Goal: Task Accomplishment & Management: Use online tool/utility

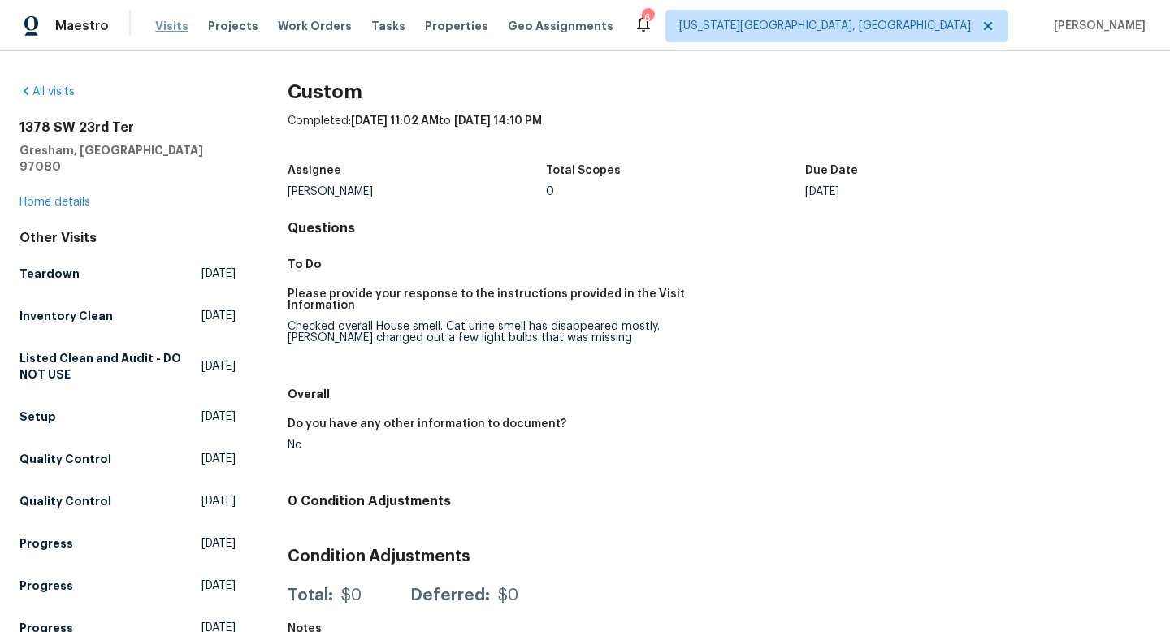
click at [159, 23] on span "Visits" at bounding box center [171, 26] width 33 height 16
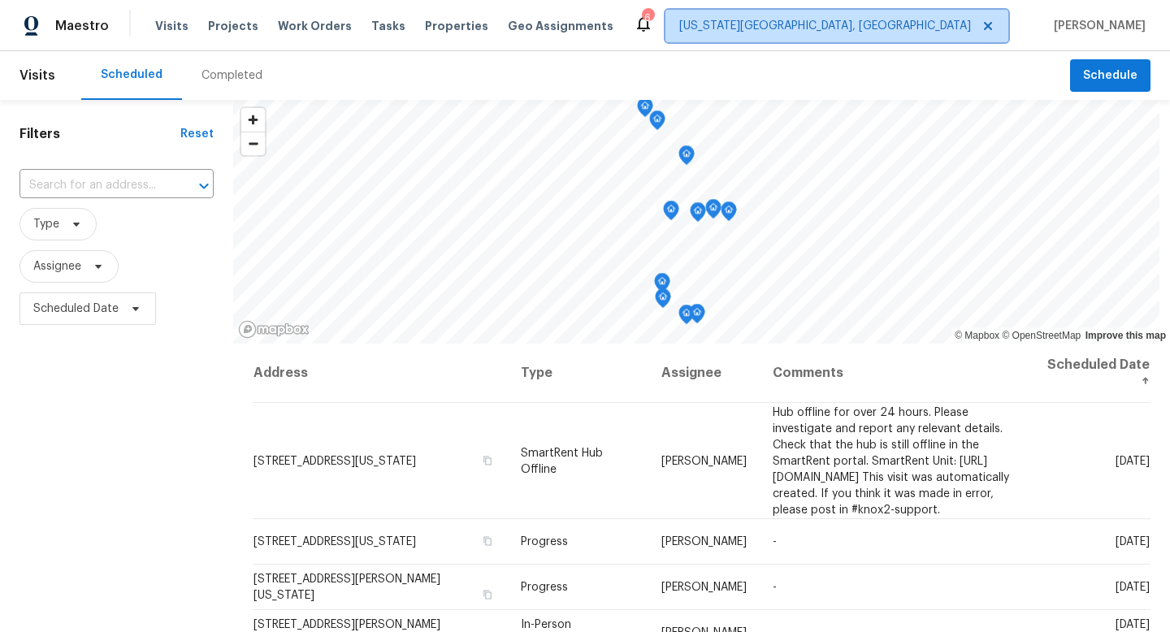
click at [927, 37] on span "[US_STATE][GEOGRAPHIC_DATA], [GEOGRAPHIC_DATA]" at bounding box center [836, 26] width 343 height 32
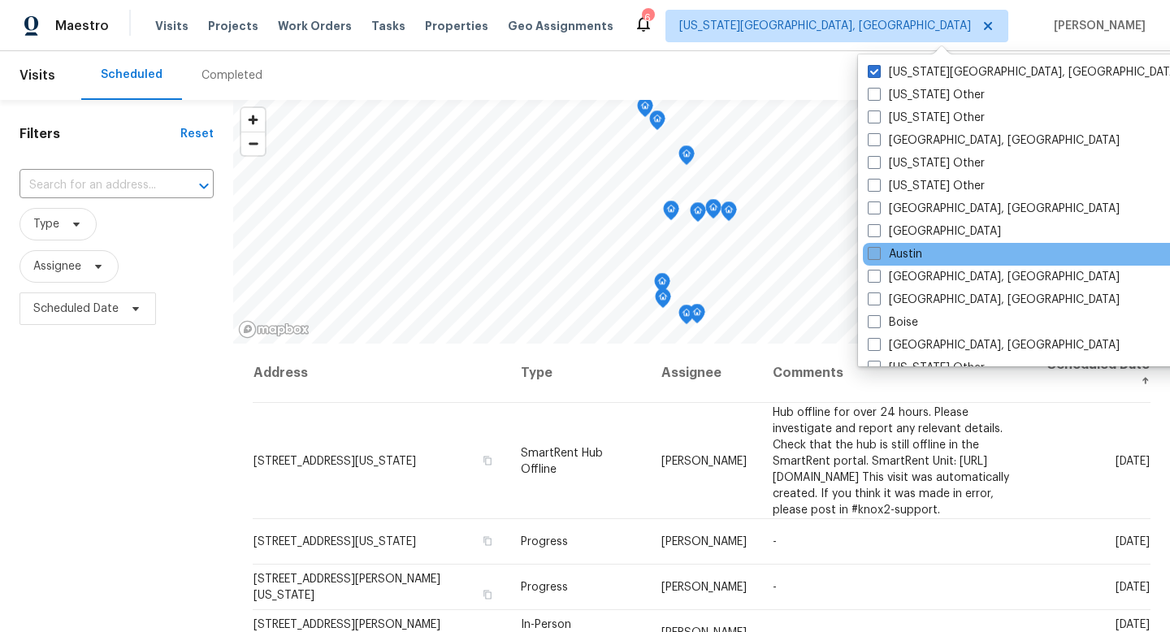
scroll to position [448, 0]
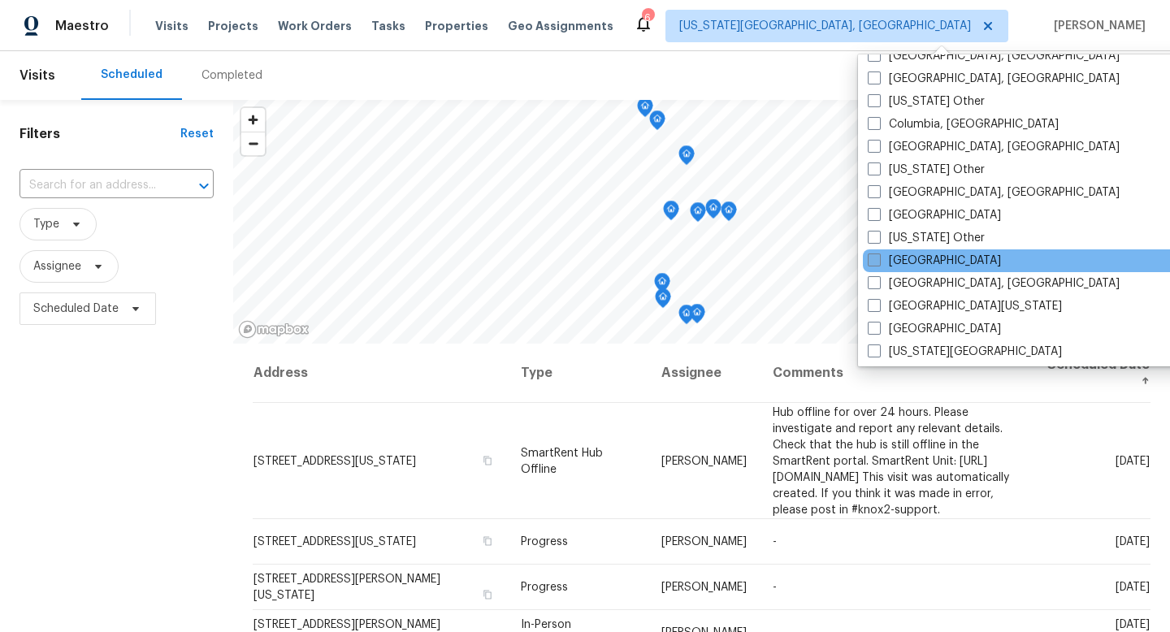
click at [874, 261] on span at bounding box center [874, 259] width 13 height 13
click at [874, 261] on input "[GEOGRAPHIC_DATA]" at bounding box center [873, 258] width 11 height 11
checkbox input "true"
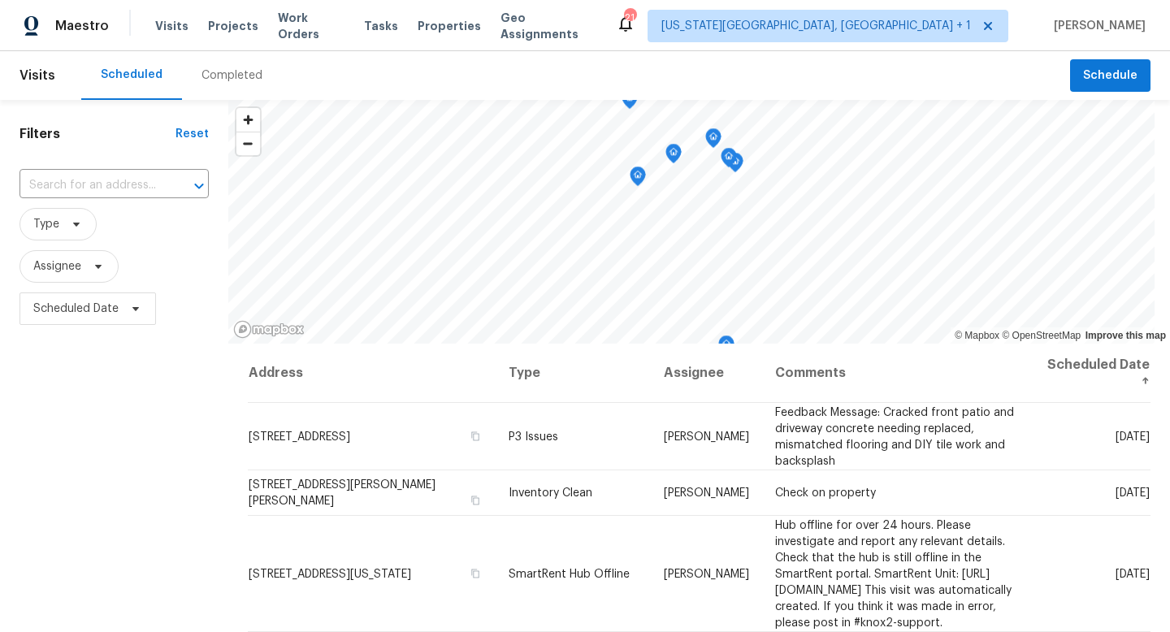
click at [218, 80] on div "Completed" at bounding box center [231, 75] width 61 height 16
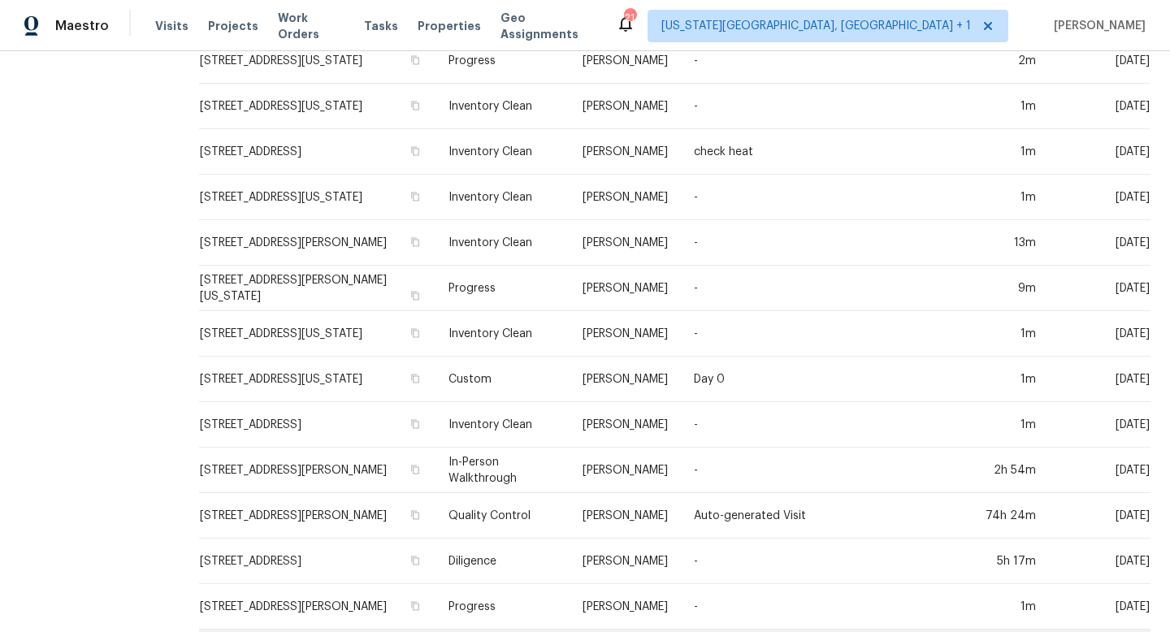
scroll to position [564, 0]
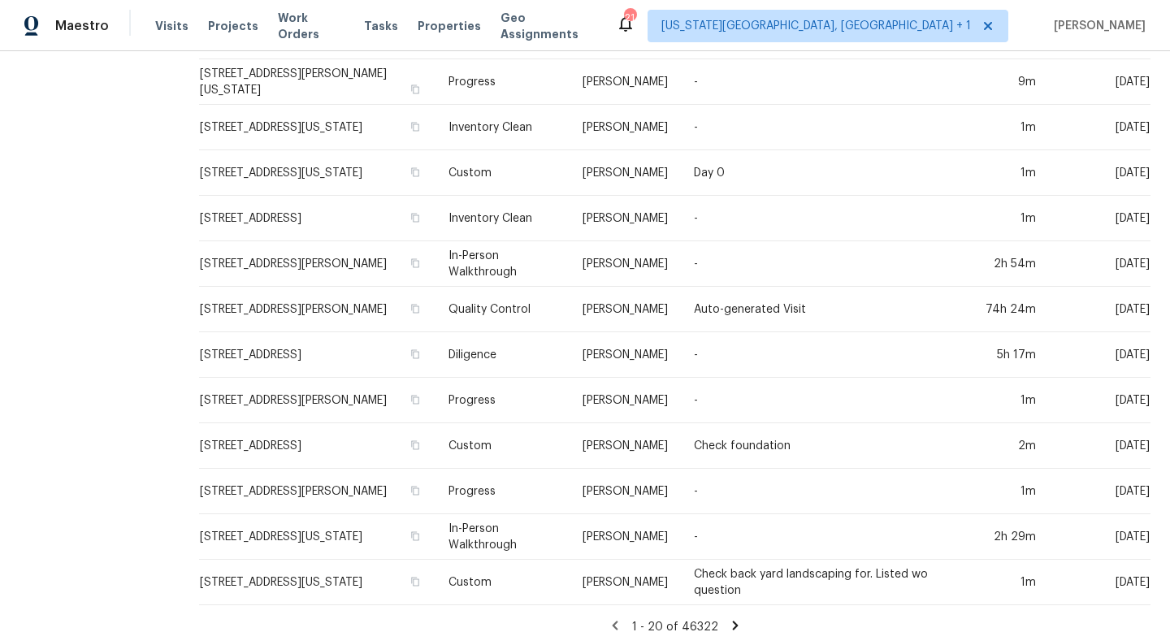
click at [731, 585] on icon at bounding box center [735, 625] width 15 height 15
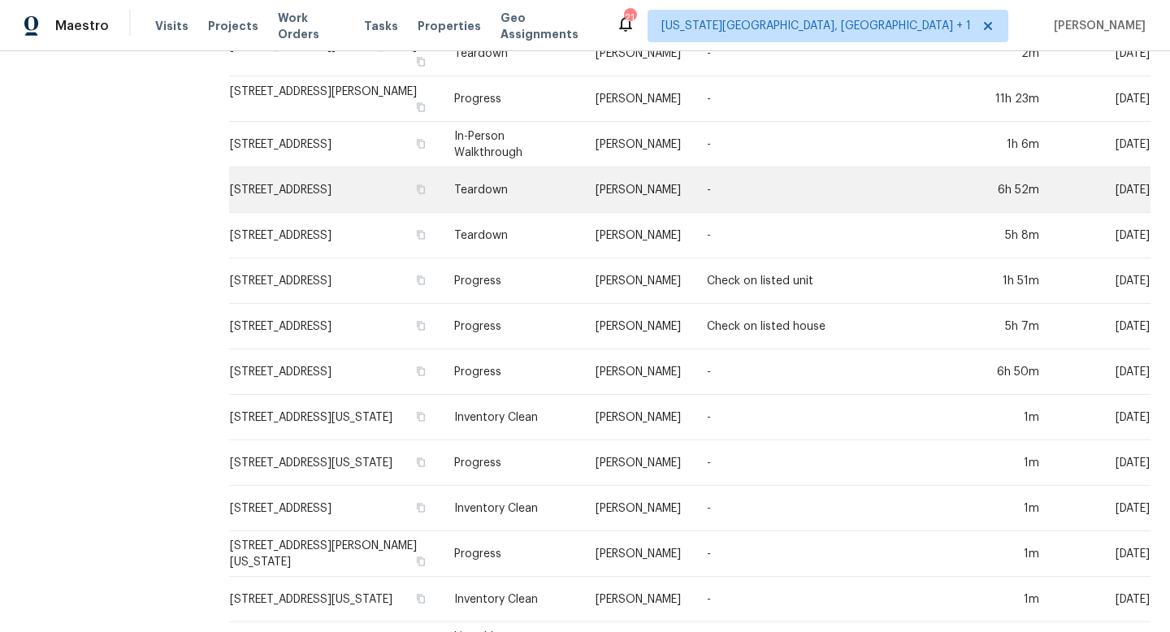
scroll to position [493, 0]
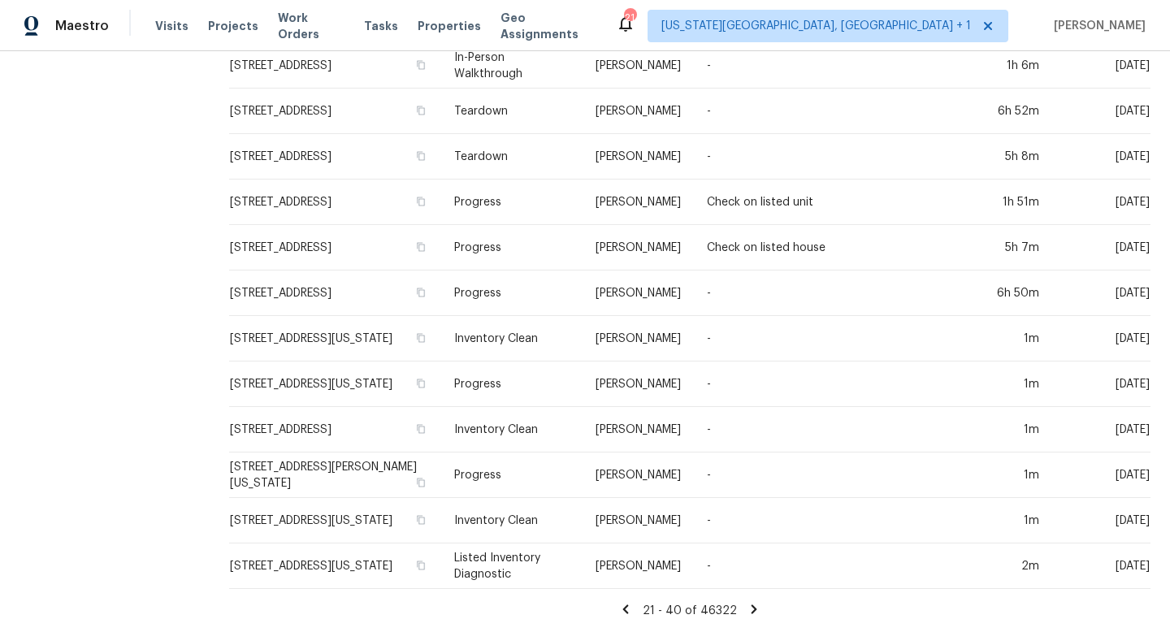
click at [751, 585] on icon at bounding box center [754, 608] width 6 height 9
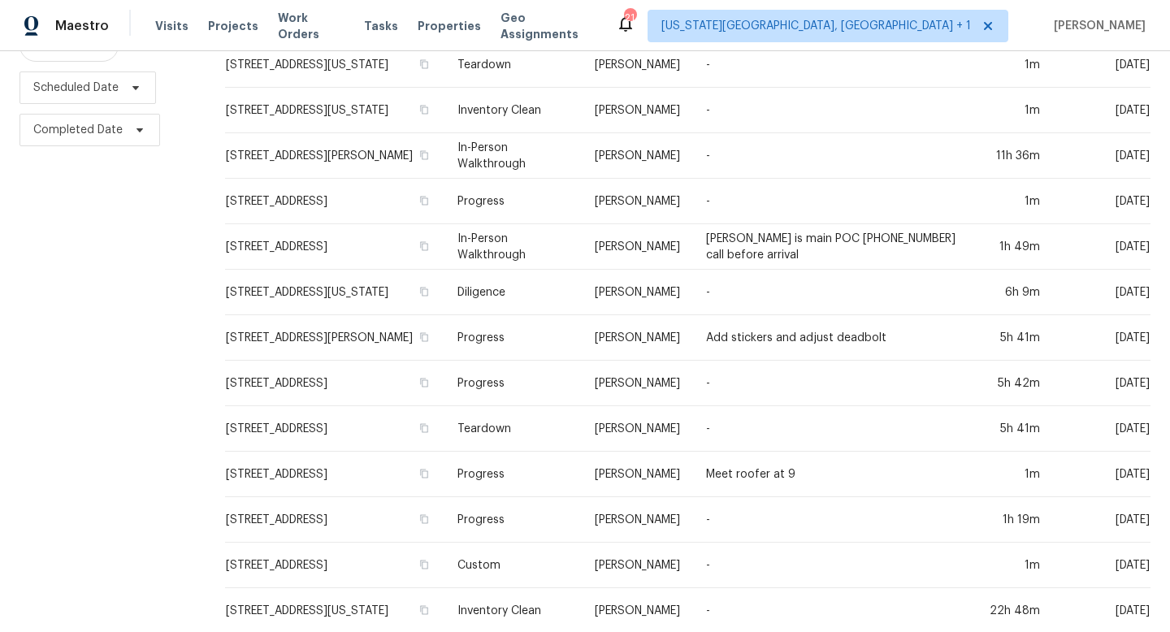
scroll to position [0, 0]
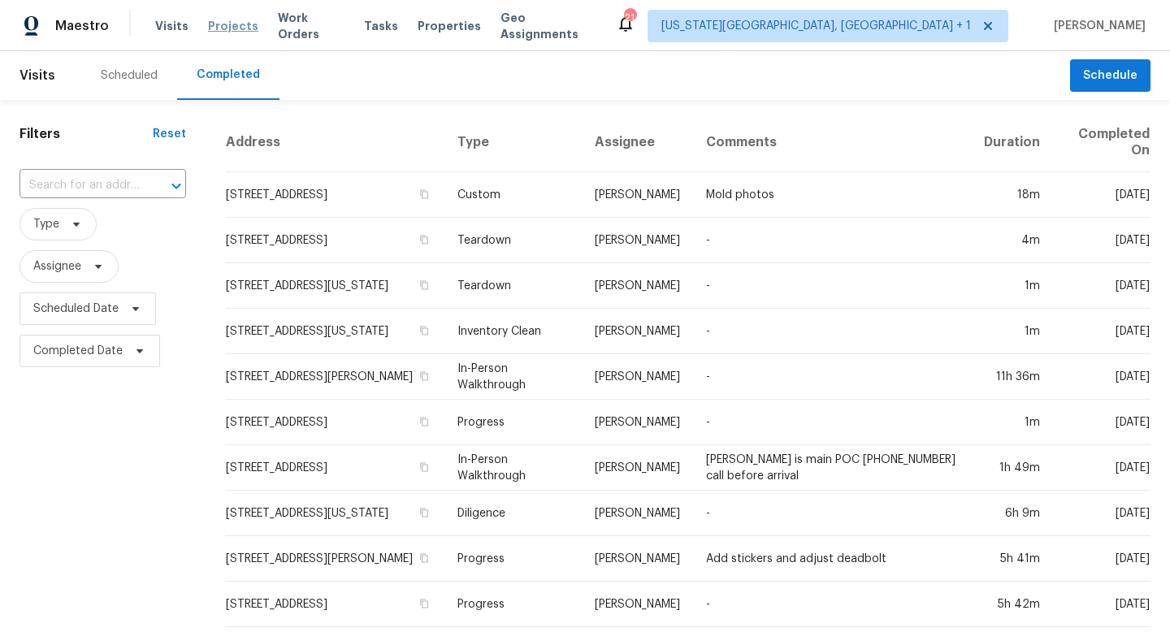
click at [224, 25] on span "Projects" at bounding box center [233, 26] width 50 height 16
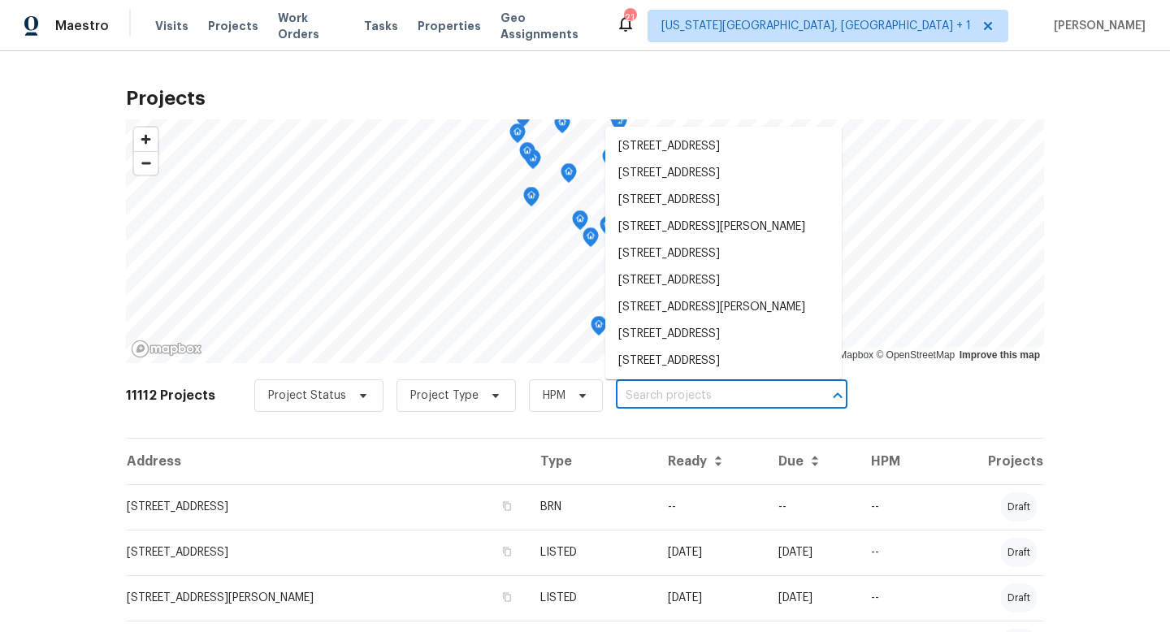
click at [624, 398] on input "text" at bounding box center [709, 395] width 186 height 25
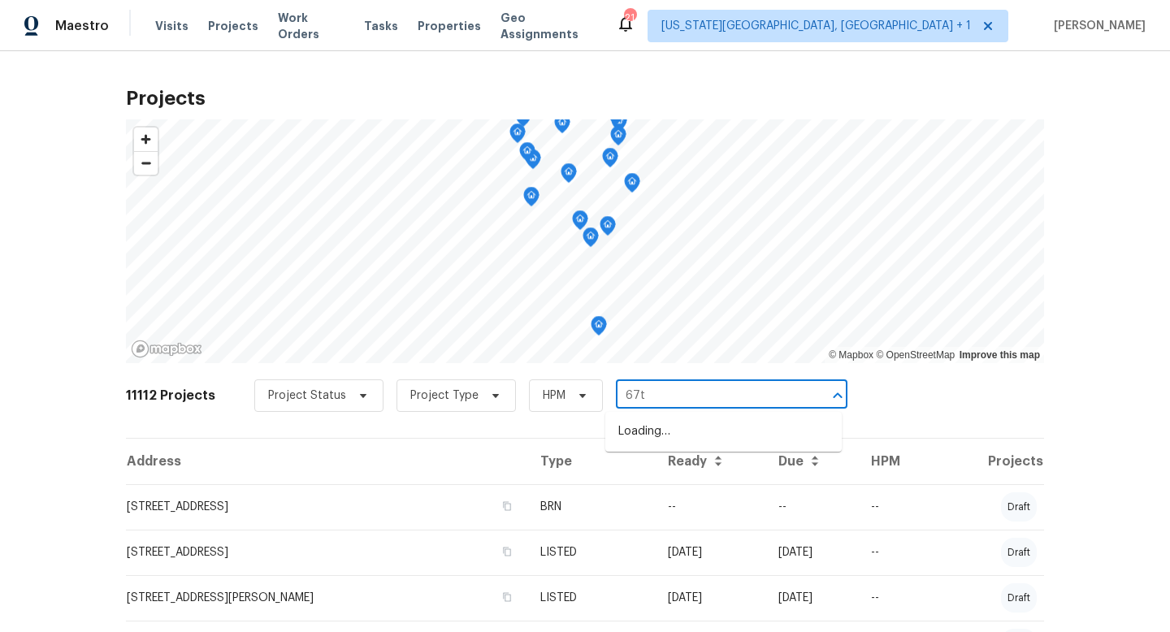
type input "67th"
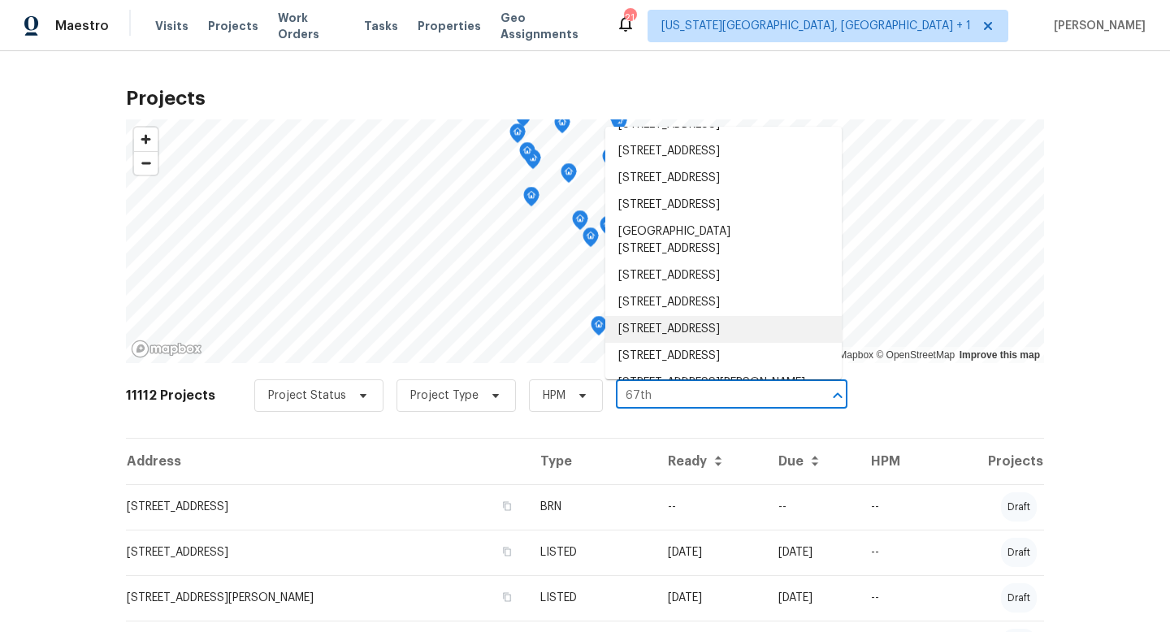
scroll to position [80, 0]
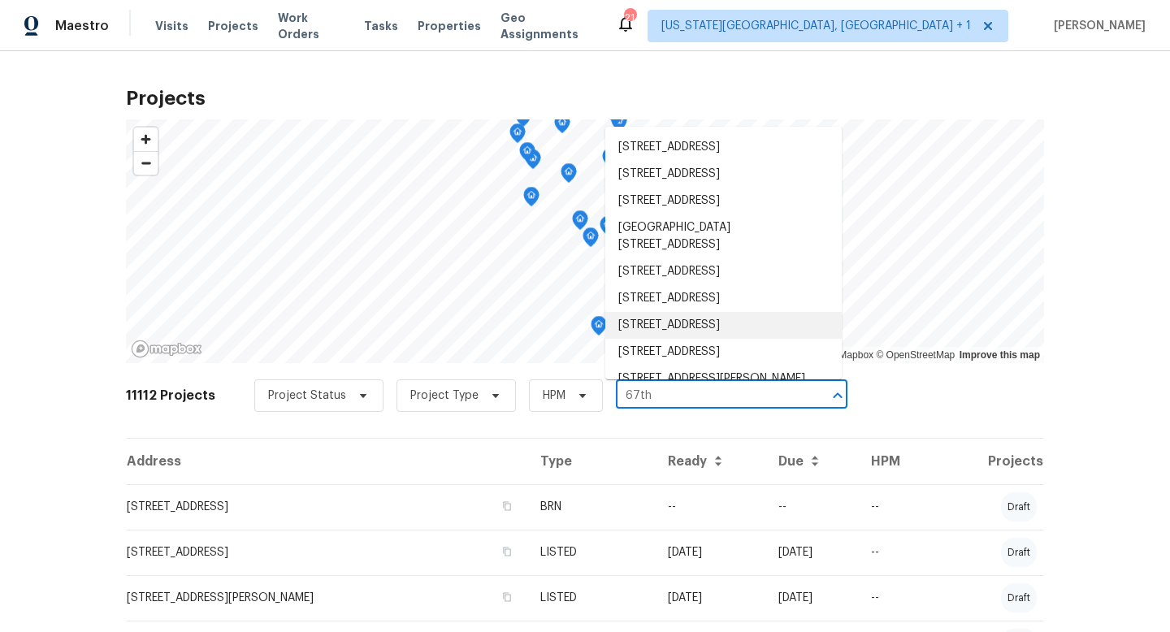
click at [697, 315] on li "[STREET_ADDRESS]" at bounding box center [723, 325] width 236 height 27
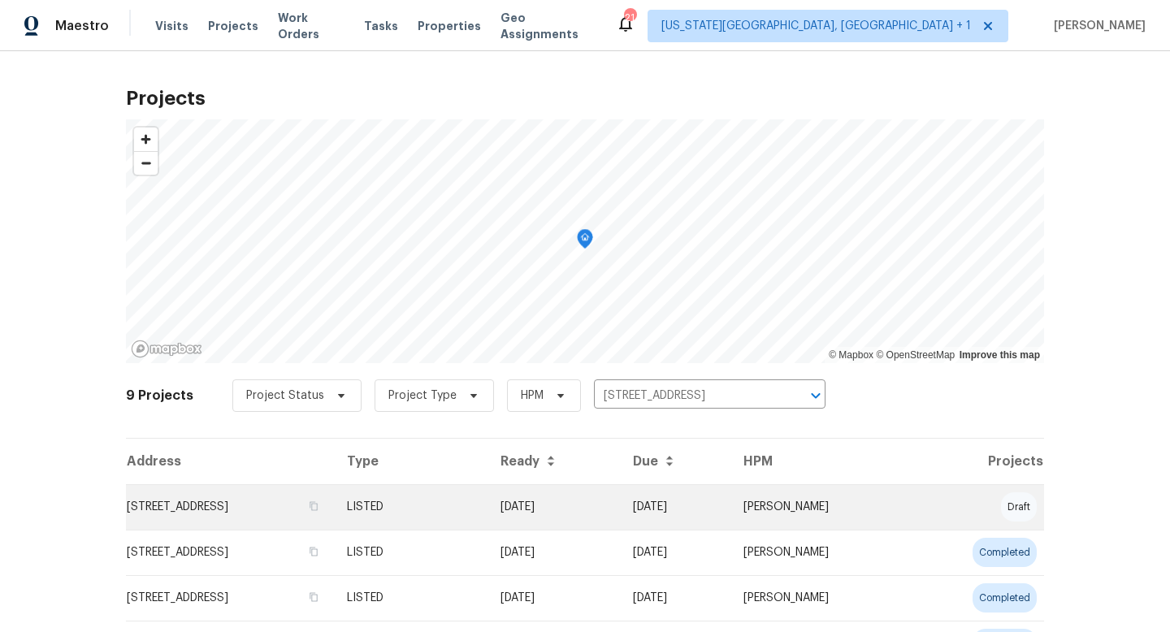
click at [294, 510] on td "[STREET_ADDRESS]" at bounding box center [230, 506] width 208 height 45
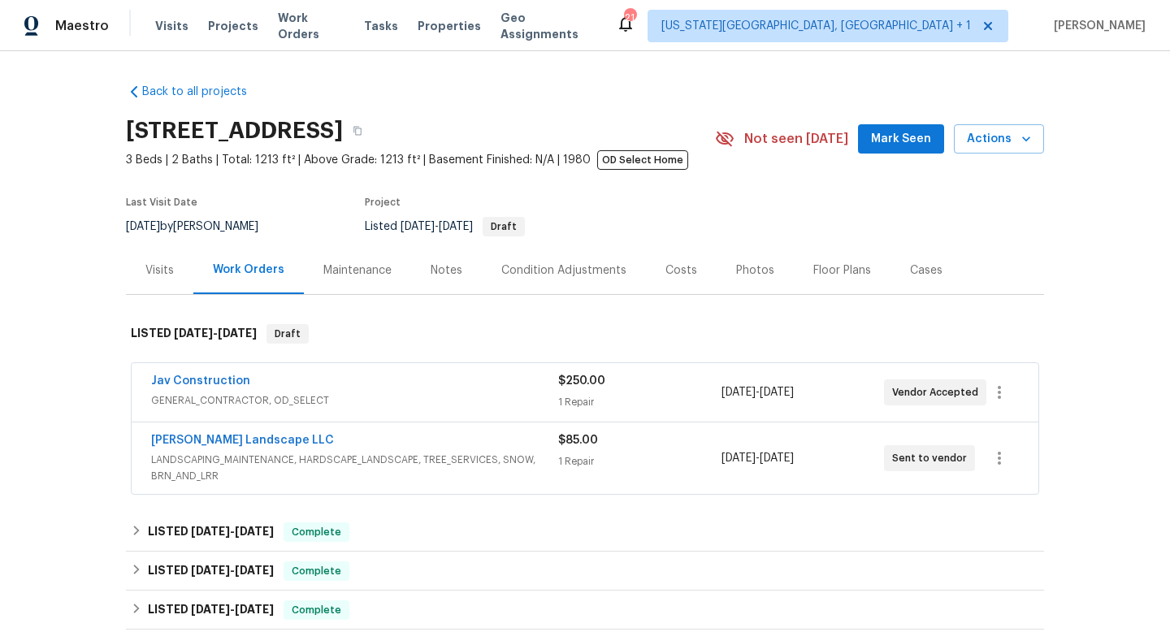
click at [751, 268] on div "Photos" at bounding box center [755, 270] width 38 height 16
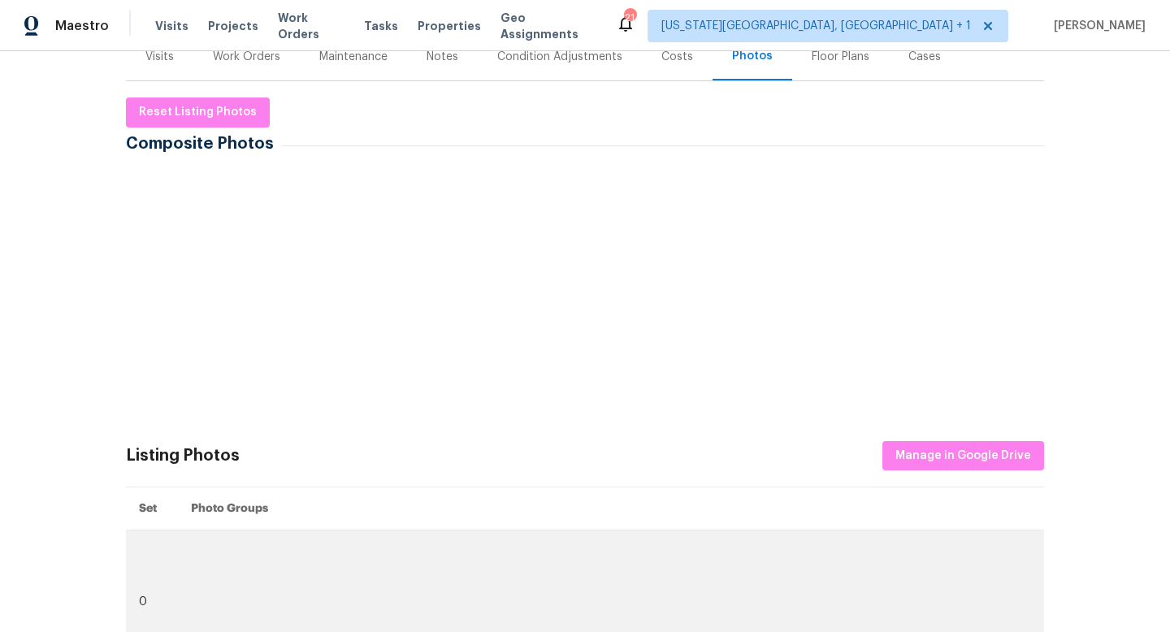
scroll to position [216, 0]
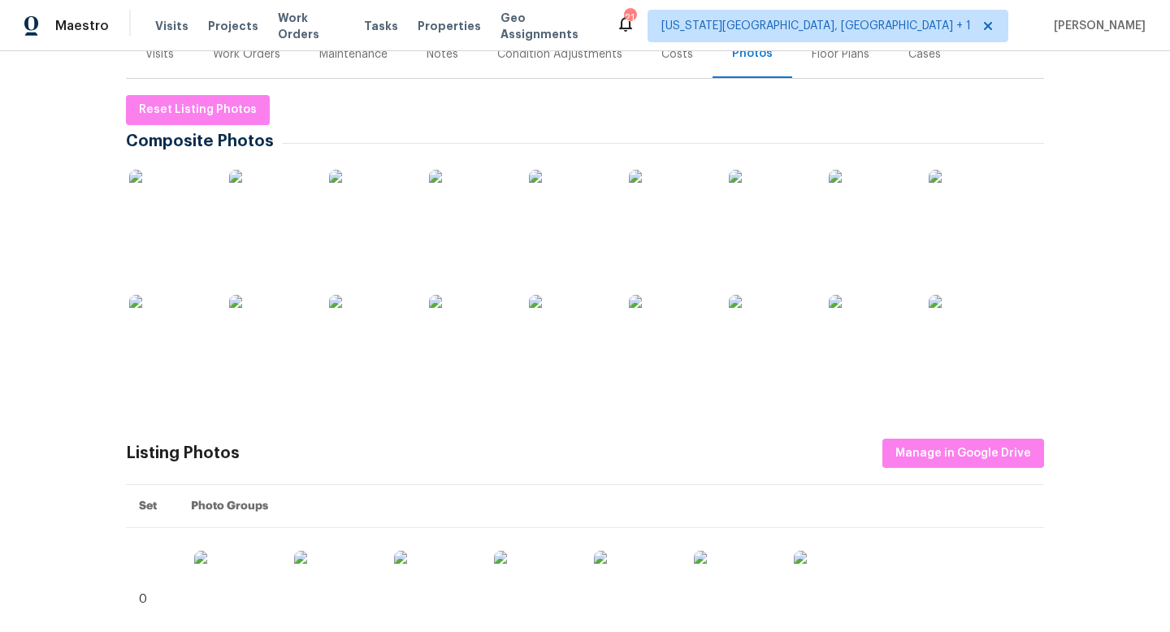
click at [464, 327] on img at bounding box center [469, 335] width 81 height 81
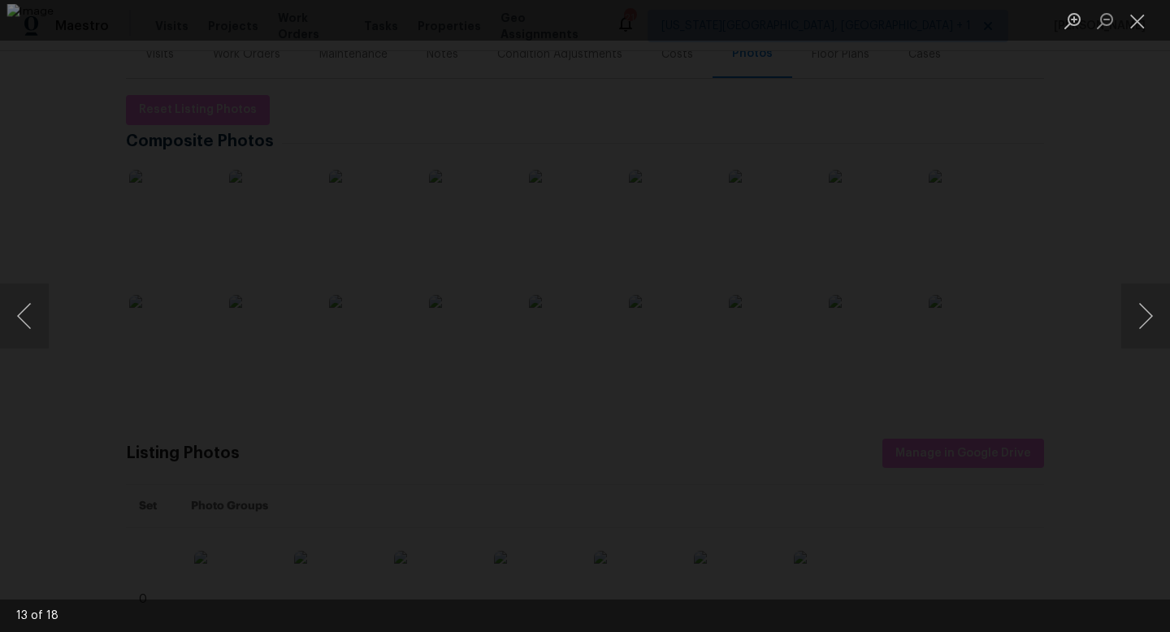
click at [1138, 251] on div "Lightbox" at bounding box center [585, 316] width 1170 height 632
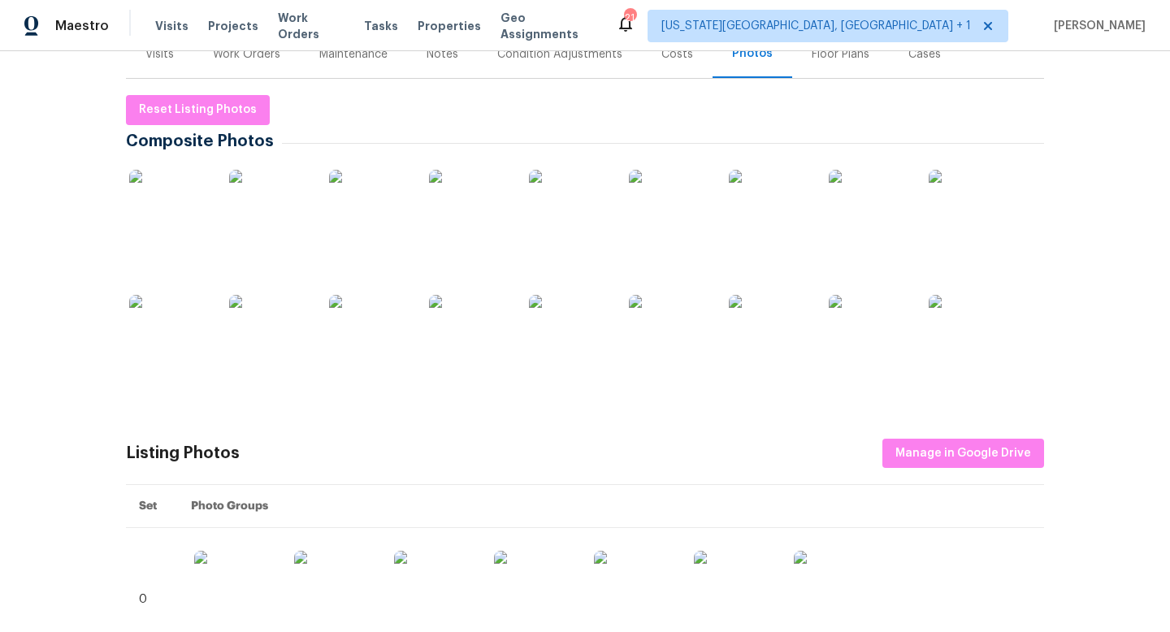
click at [259, 58] on div "Work Orders" at bounding box center [246, 54] width 67 height 16
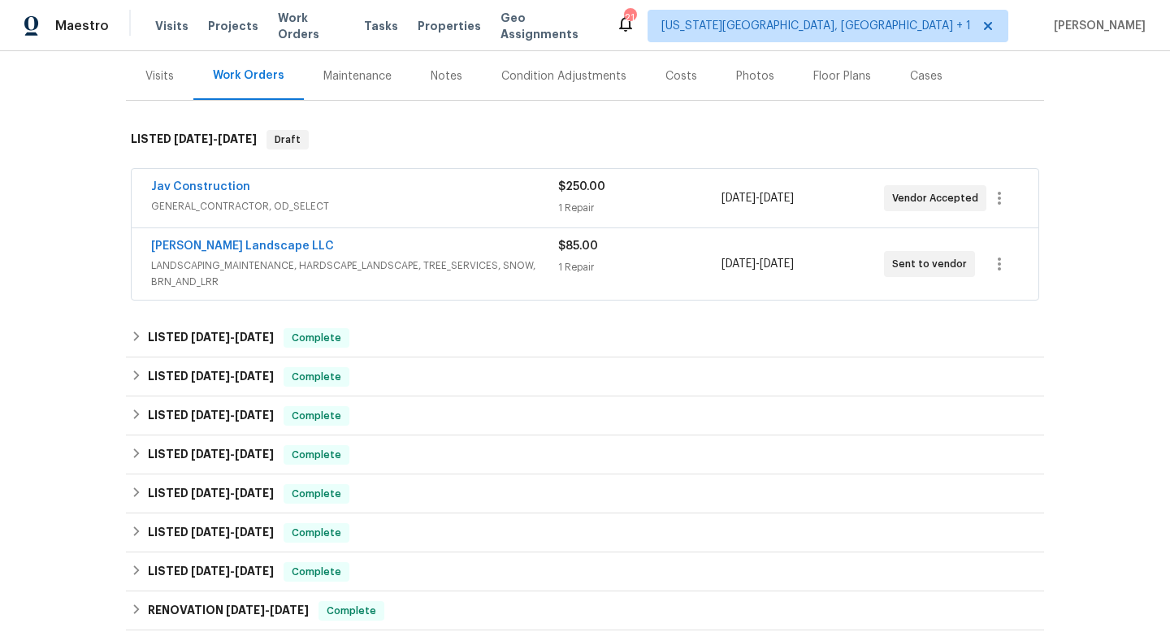
scroll to position [192, 0]
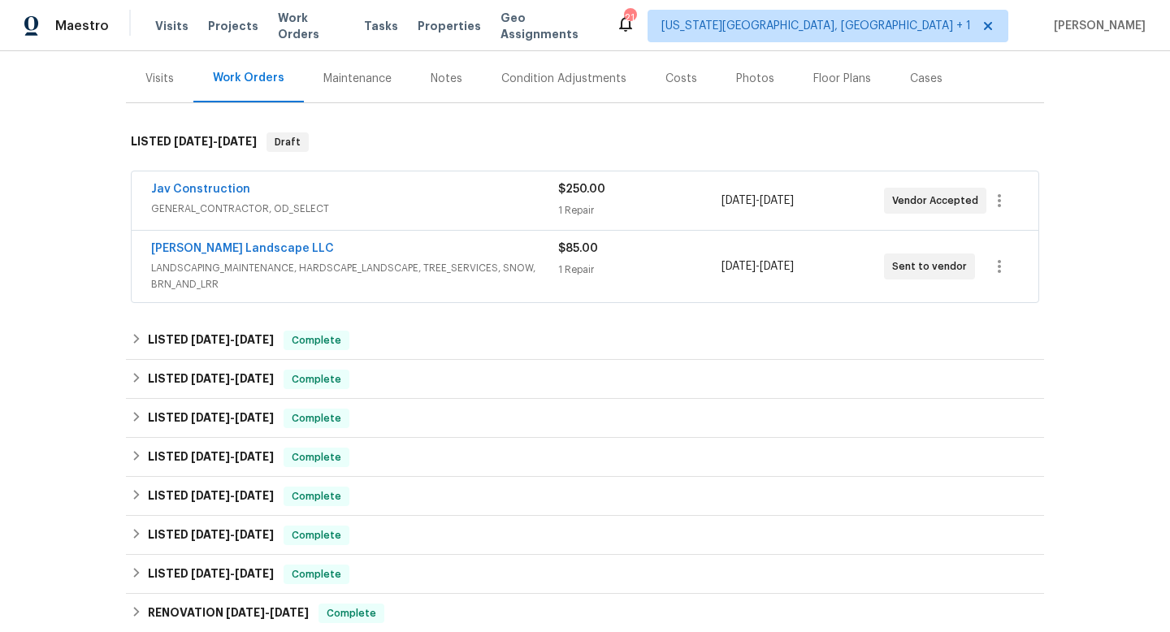
click at [255, 205] on span "GENERAL_CONTRACTOR, OD_SELECT" at bounding box center [354, 209] width 407 height 16
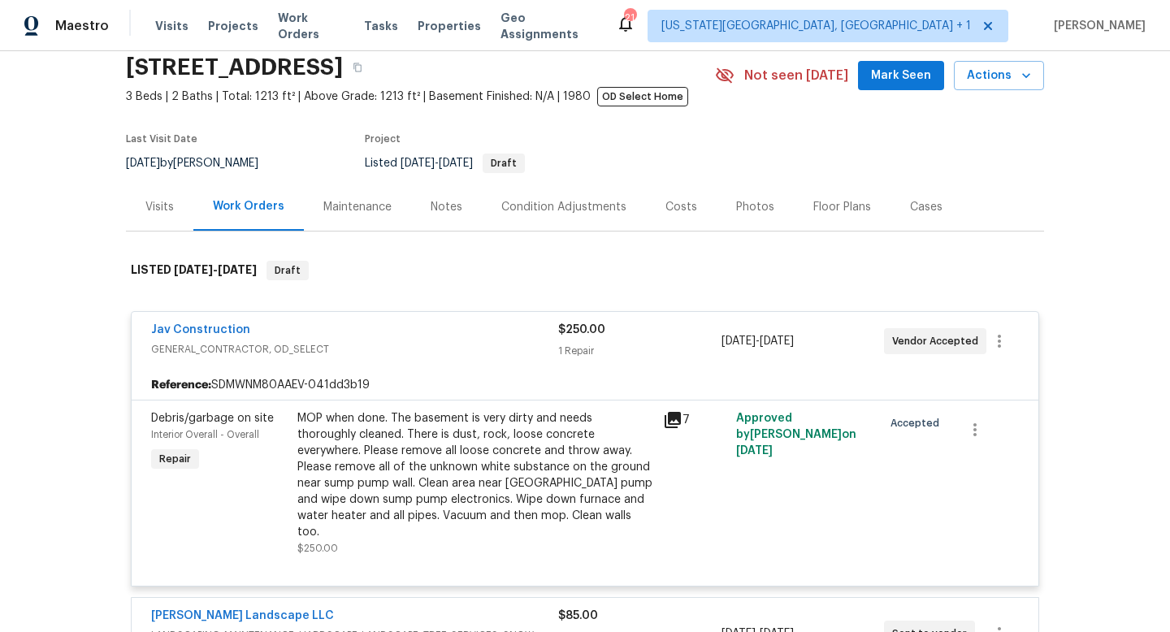
scroll to position [18, 0]
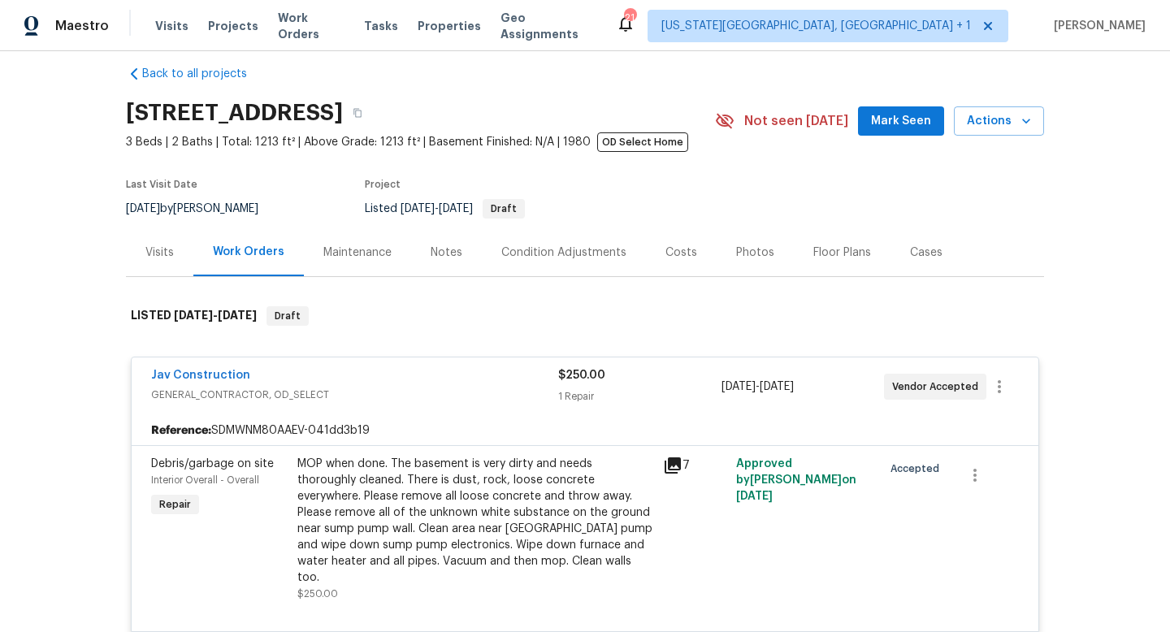
click at [903, 124] on span "Mark Seen" at bounding box center [901, 121] width 60 height 20
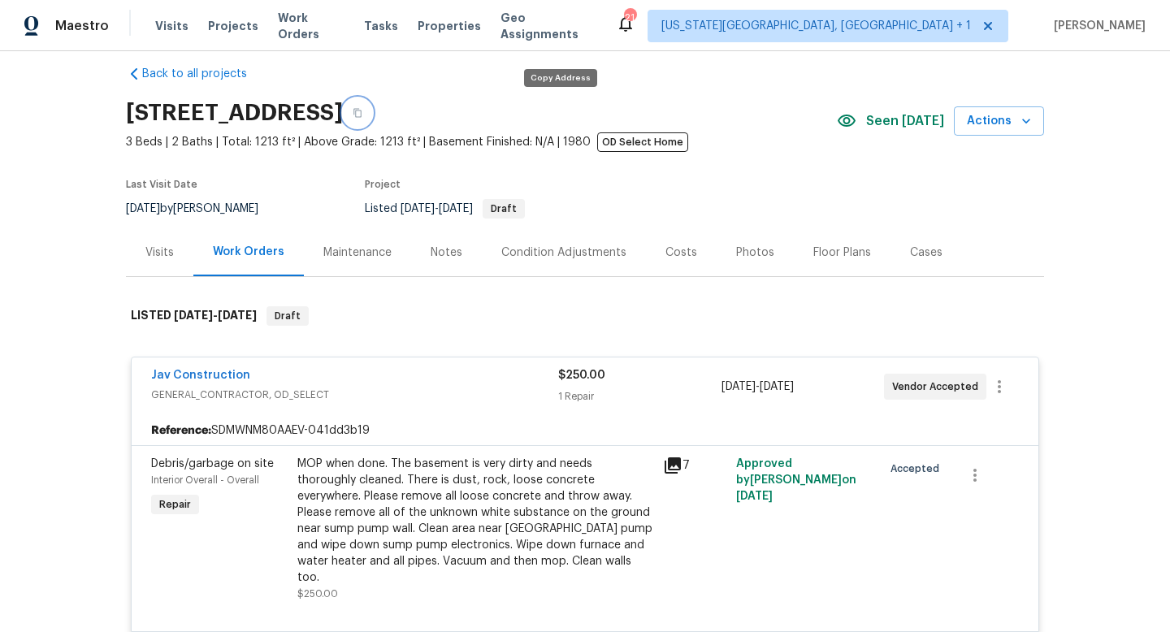
click at [362, 115] on icon "button" at bounding box center [358, 113] width 10 height 10
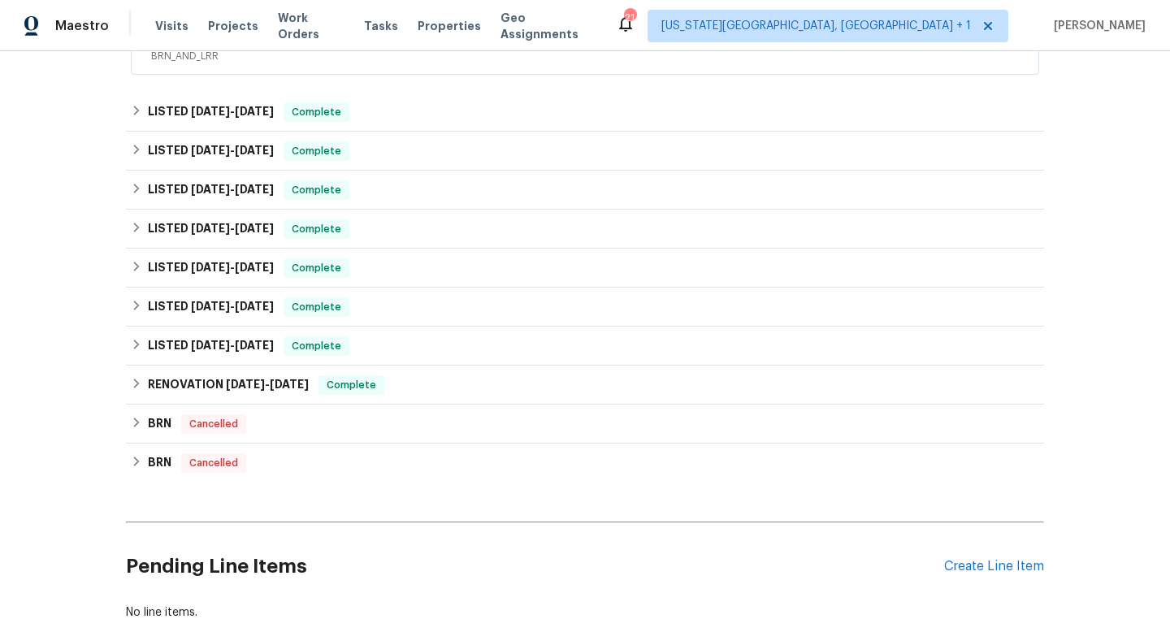
scroll to position [742, 0]
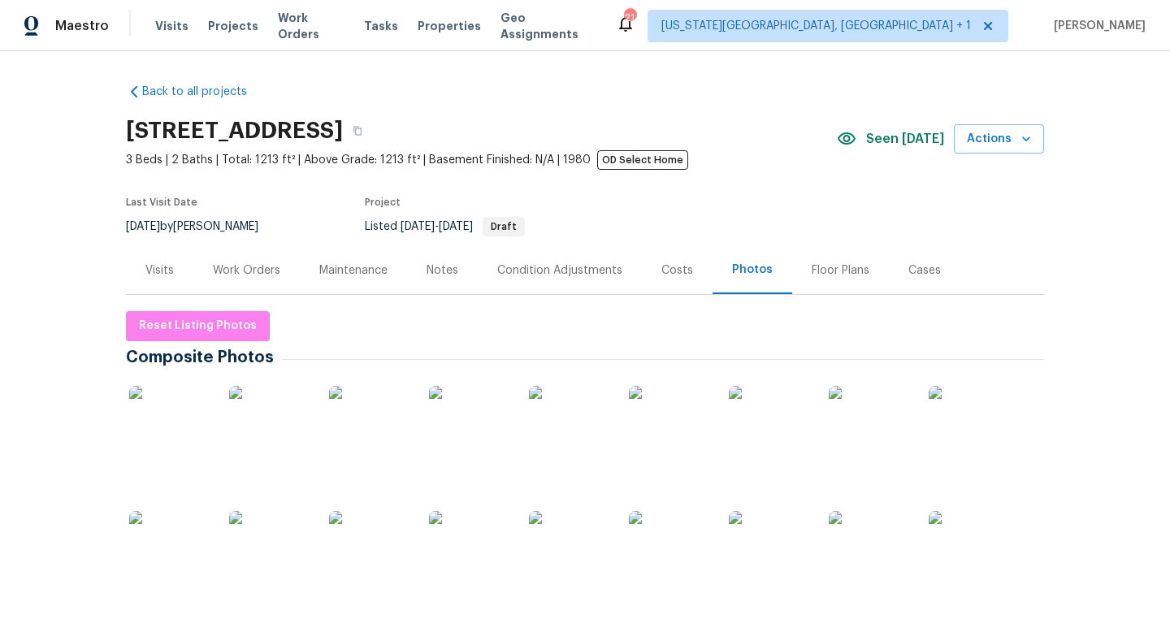
click at [246, 271] on div "Work Orders" at bounding box center [246, 270] width 67 height 16
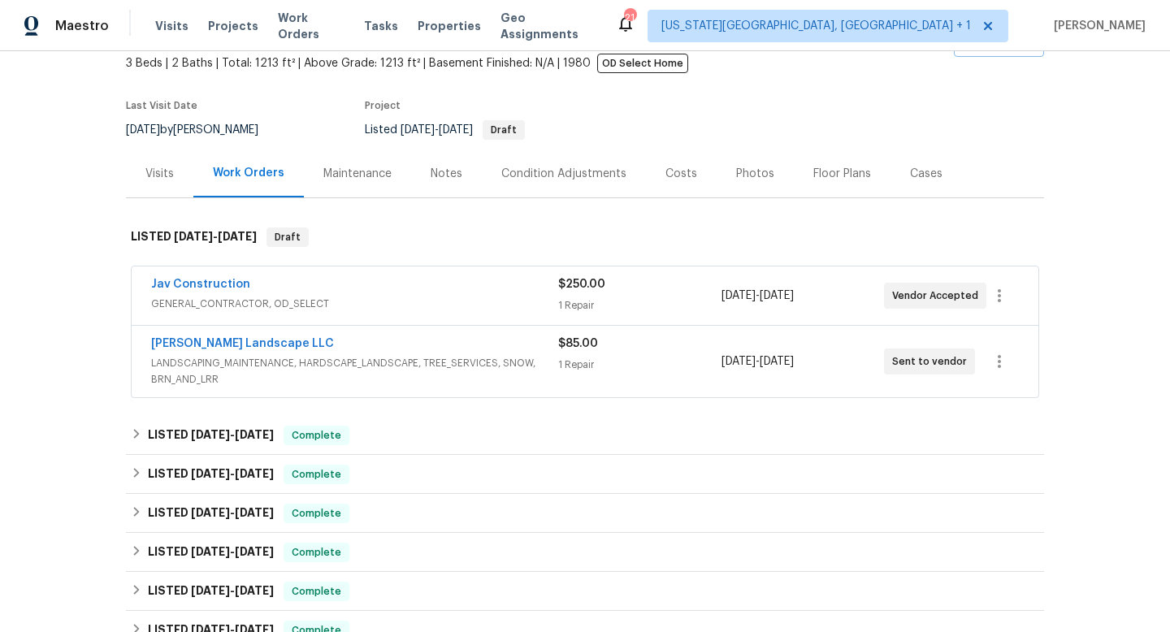
scroll to position [327, 0]
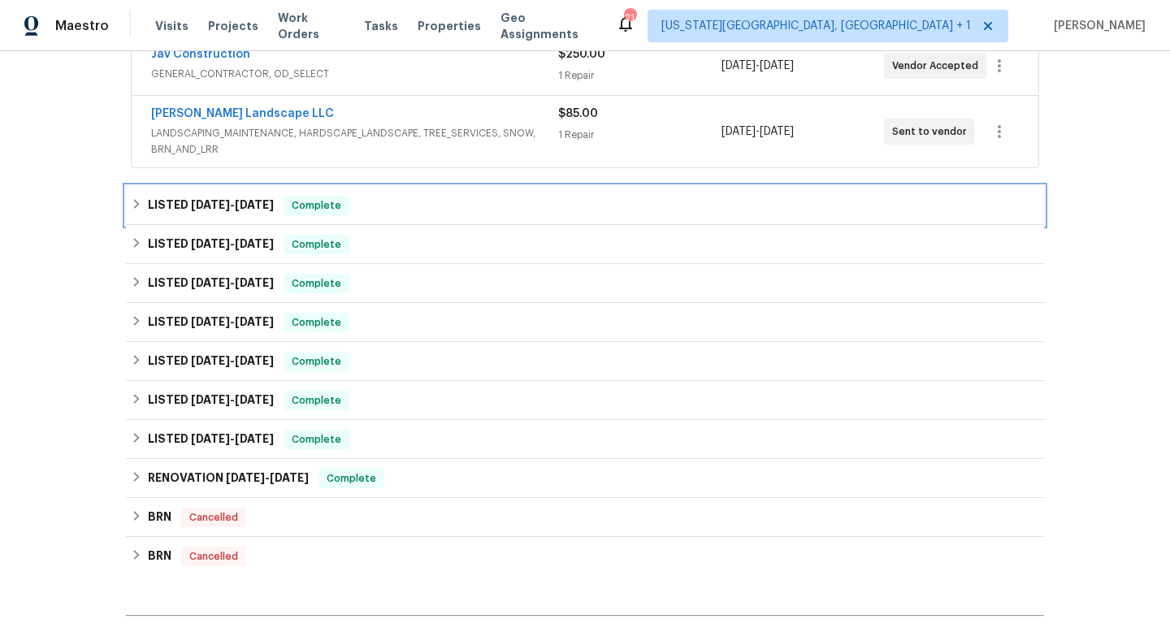
click at [181, 198] on h6 "LISTED 7/28/25 - 8/1/25" at bounding box center [211, 205] width 126 height 19
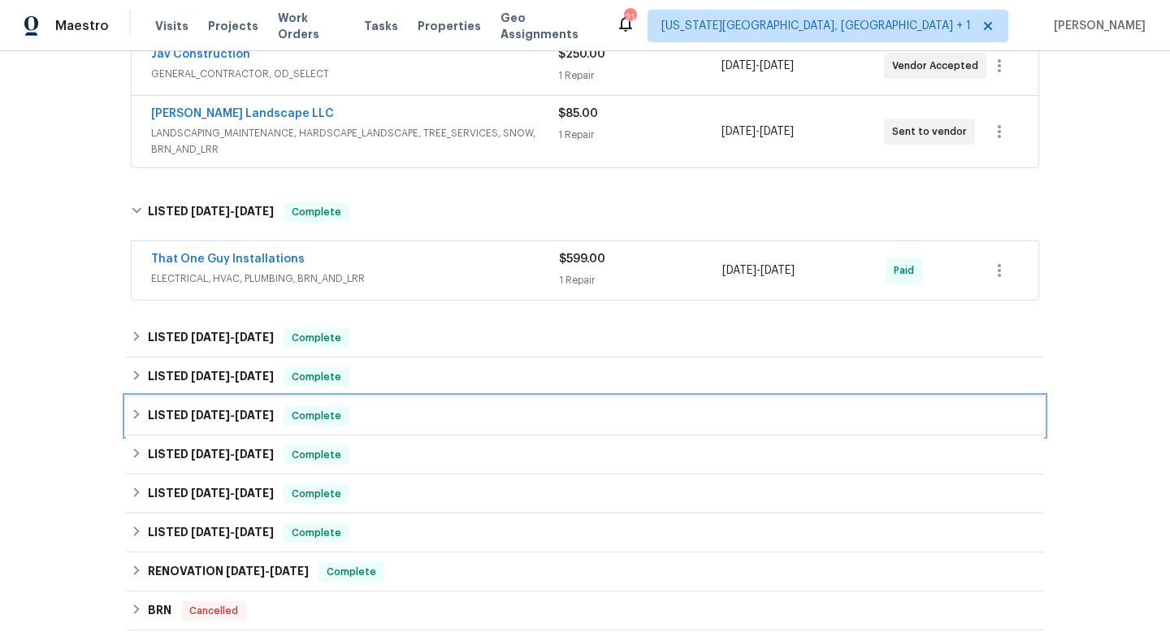
click at [176, 433] on div "LISTED 4/14/25 - 5/13/25 Complete" at bounding box center [585, 415] width 918 height 39
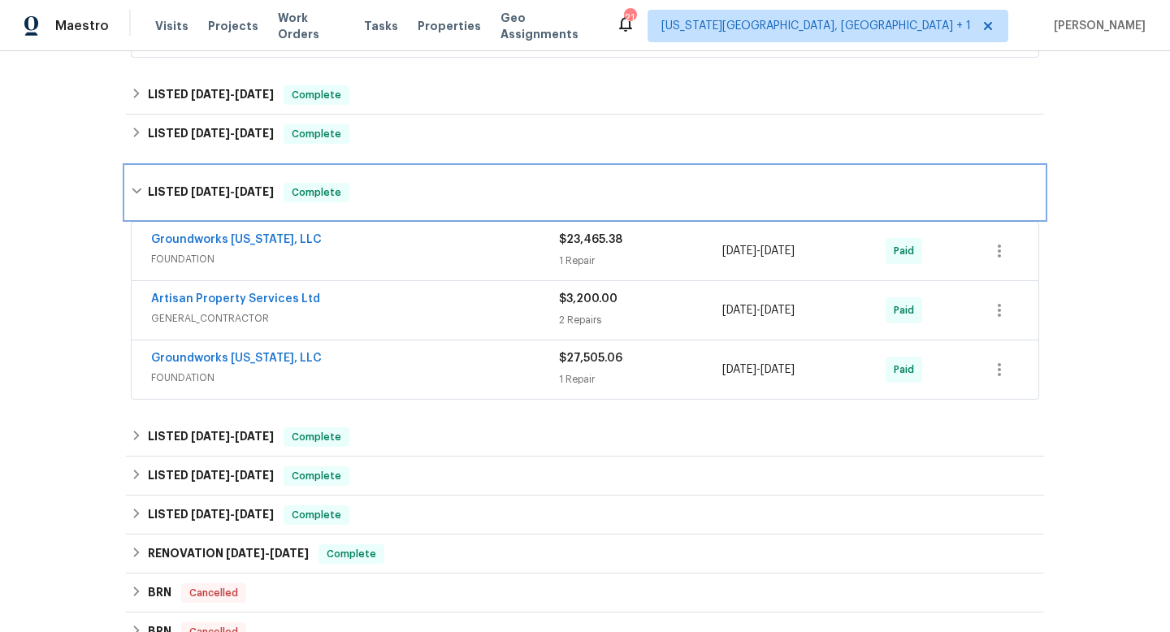
scroll to position [573, 0]
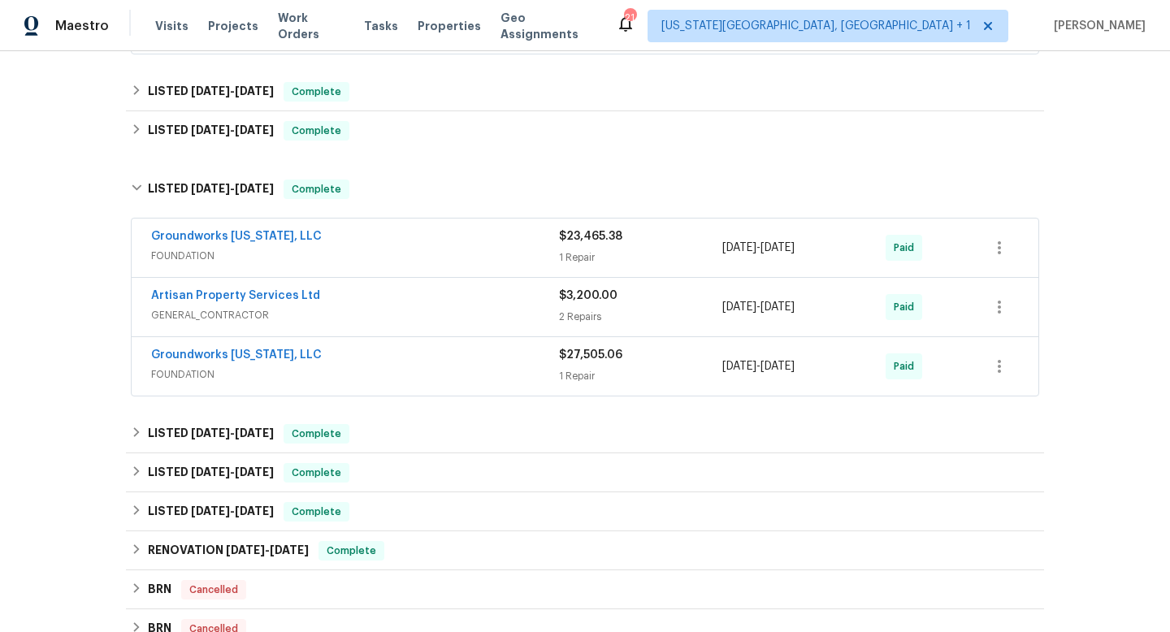
click at [370, 248] on span "FOUNDATION" at bounding box center [355, 256] width 408 height 16
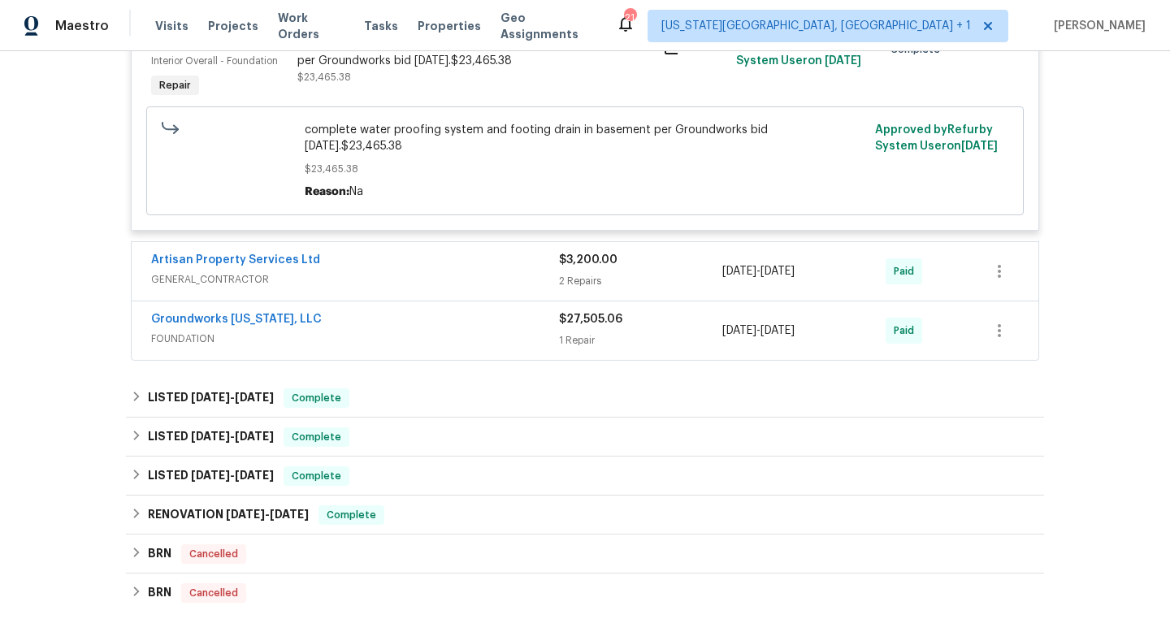
scroll to position [867, 0]
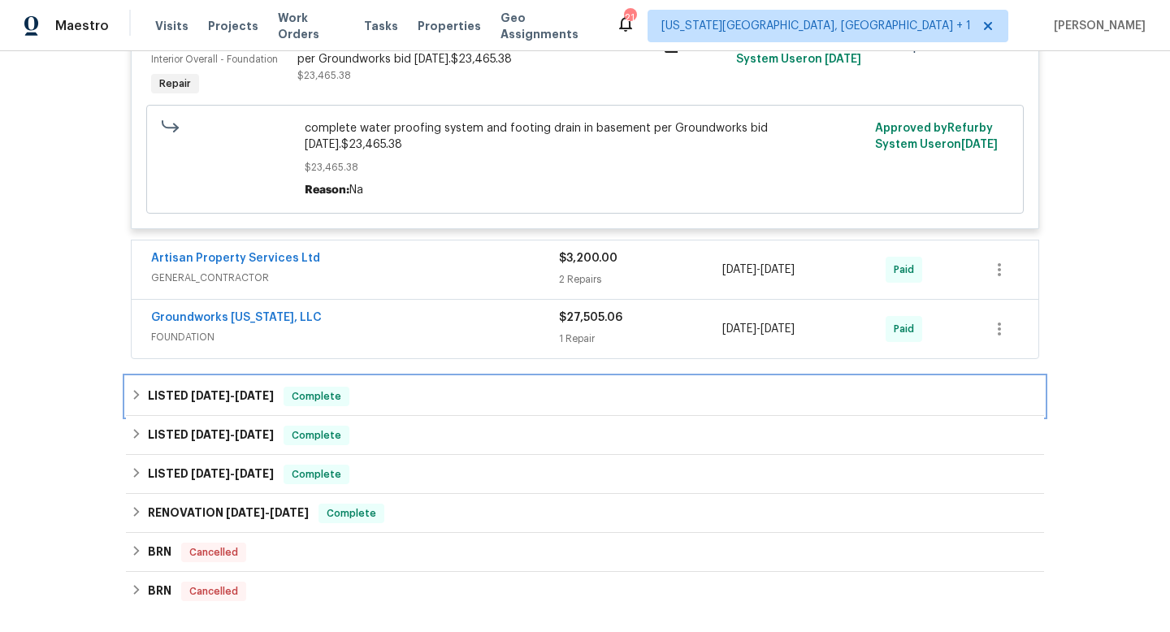
click at [339, 388] on span "Complete" at bounding box center [316, 396] width 63 height 16
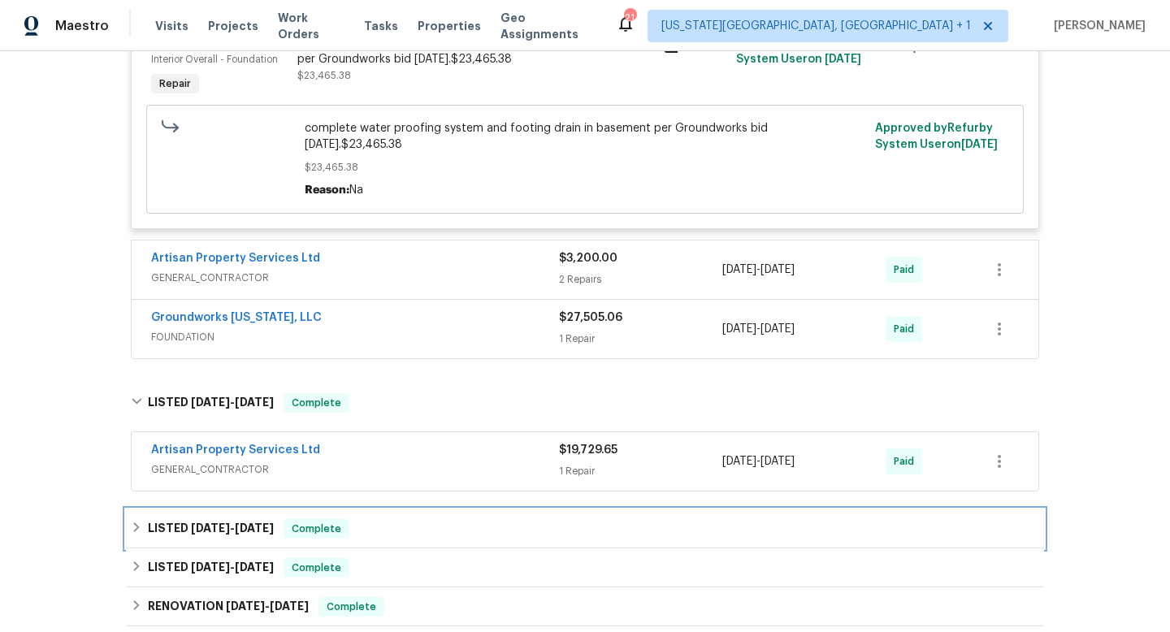
click at [380, 520] on div "LISTED 10/25/24 - 12/13/24 Complete" at bounding box center [585, 528] width 908 height 19
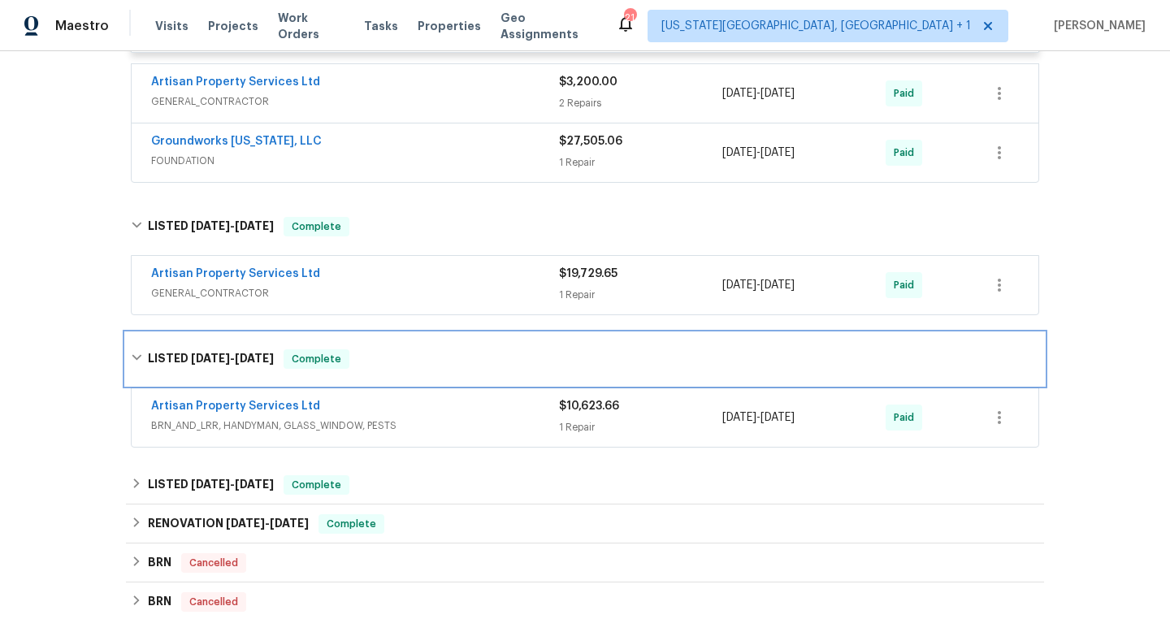
scroll to position [1050, 0]
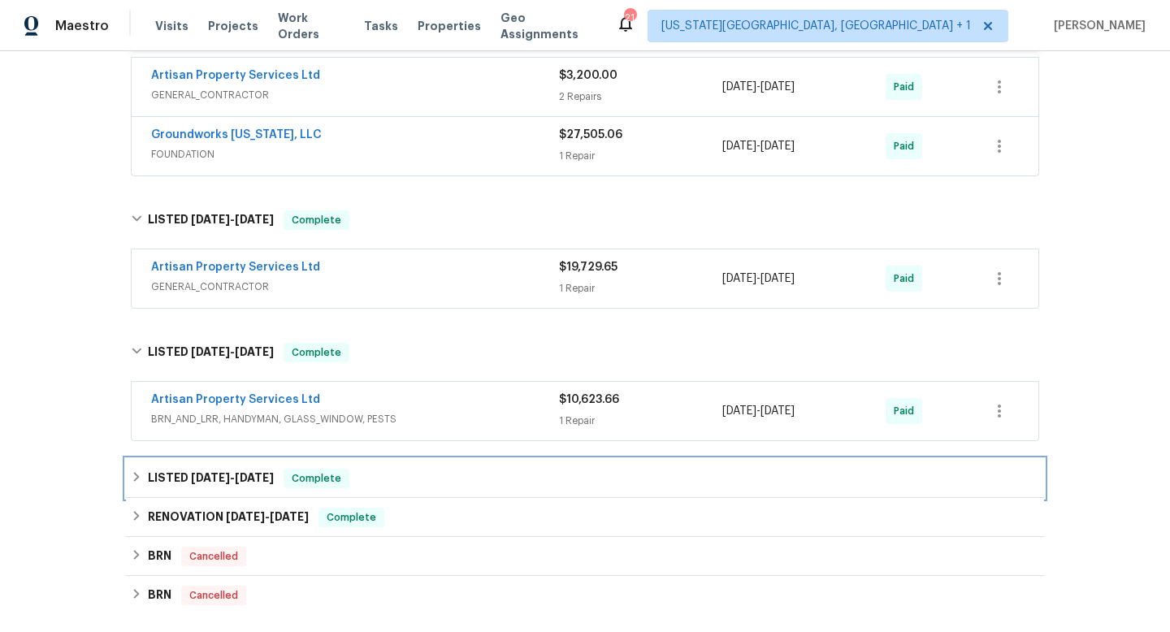
click at [387, 469] on div "LISTED 9/3/24 - 10/4/24 Complete" at bounding box center [585, 478] width 908 height 19
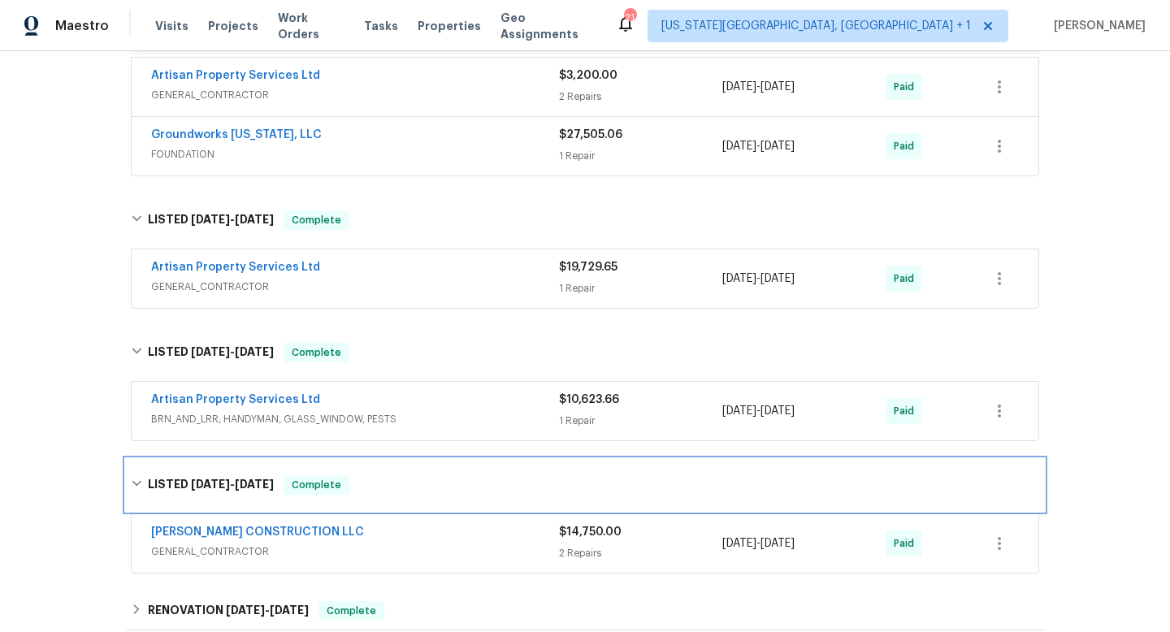
scroll to position [1291, 0]
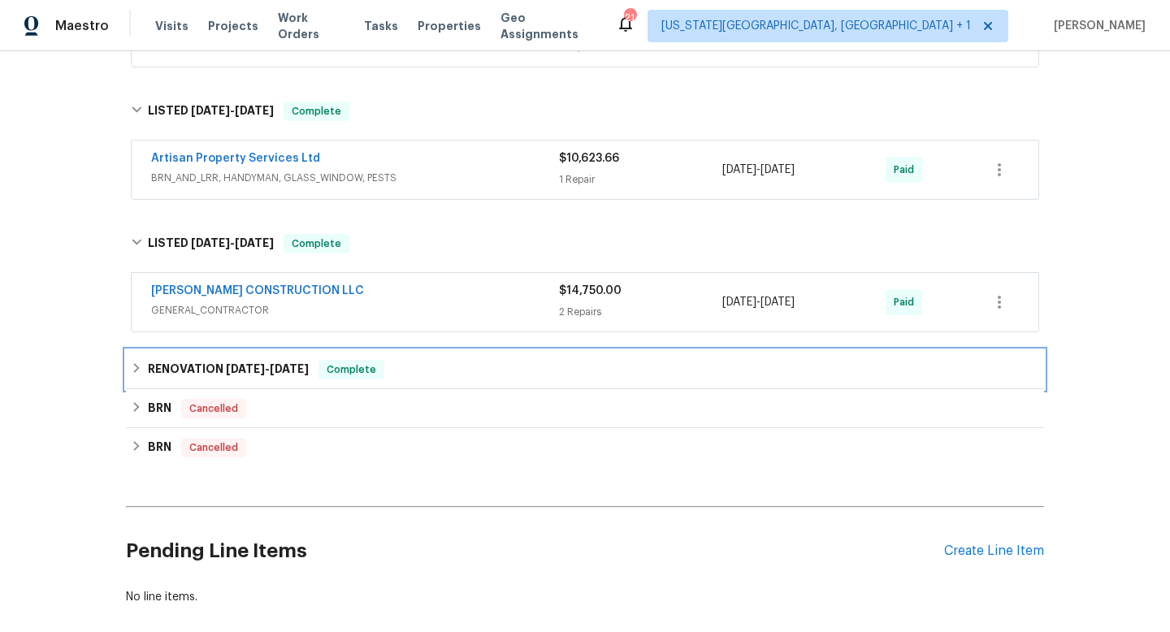
click at [407, 360] on div "RENOVATION 7/1/24 - 10/4/24 Complete" at bounding box center [585, 369] width 908 height 19
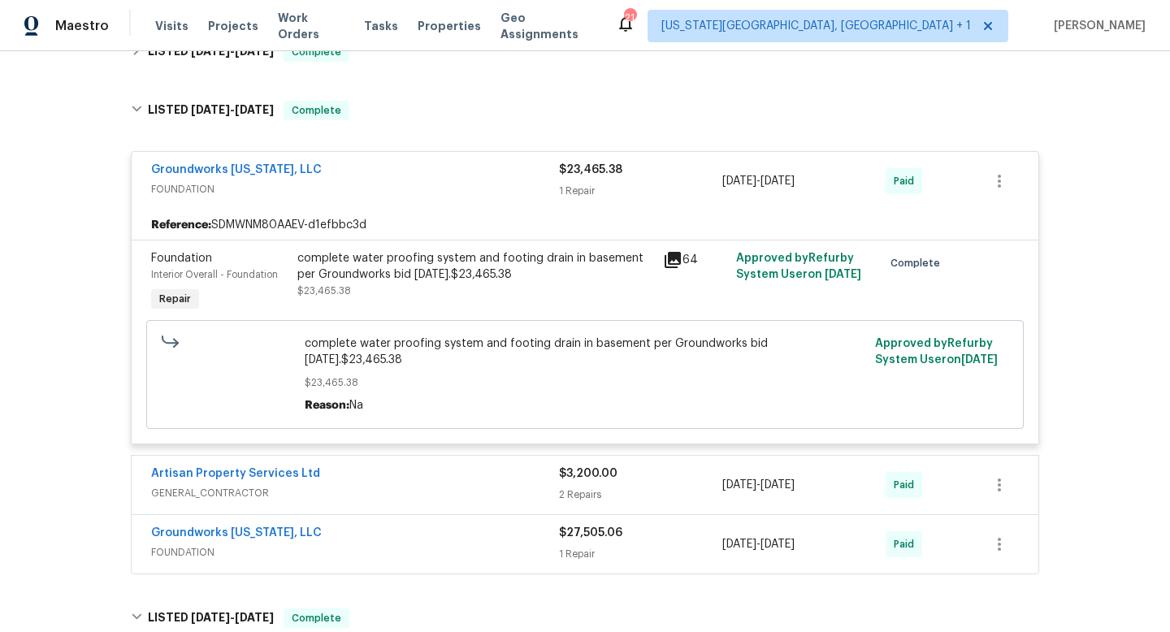
scroll to position [450, 0]
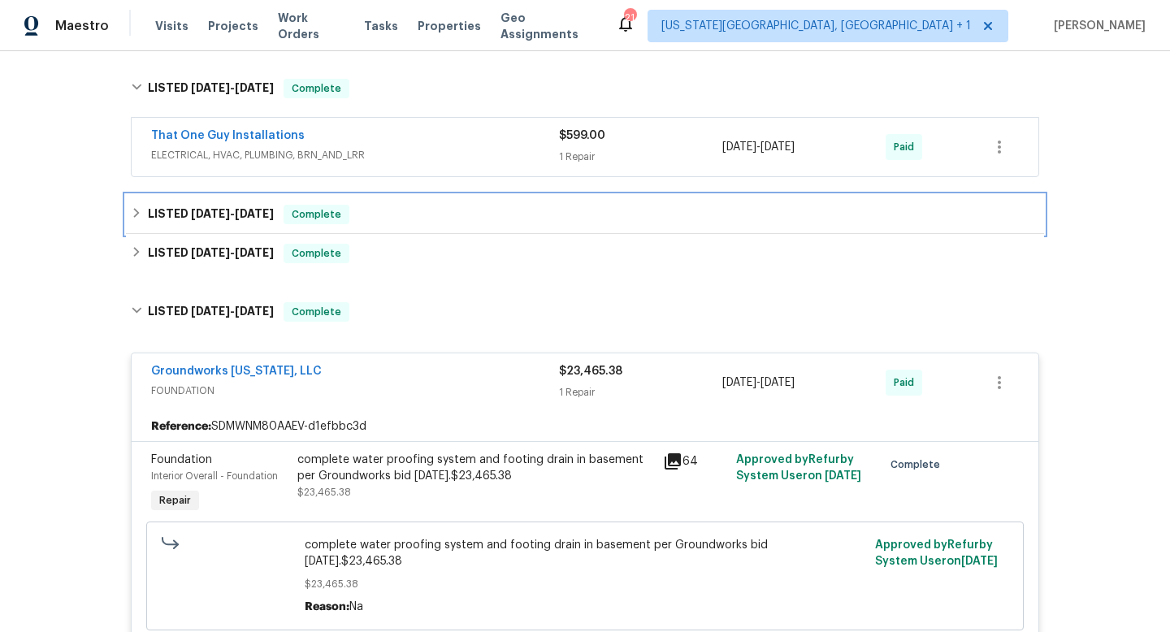
click at [387, 210] on div "LISTED 6/30/25 - 7/4/25 Complete" at bounding box center [585, 214] width 908 height 19
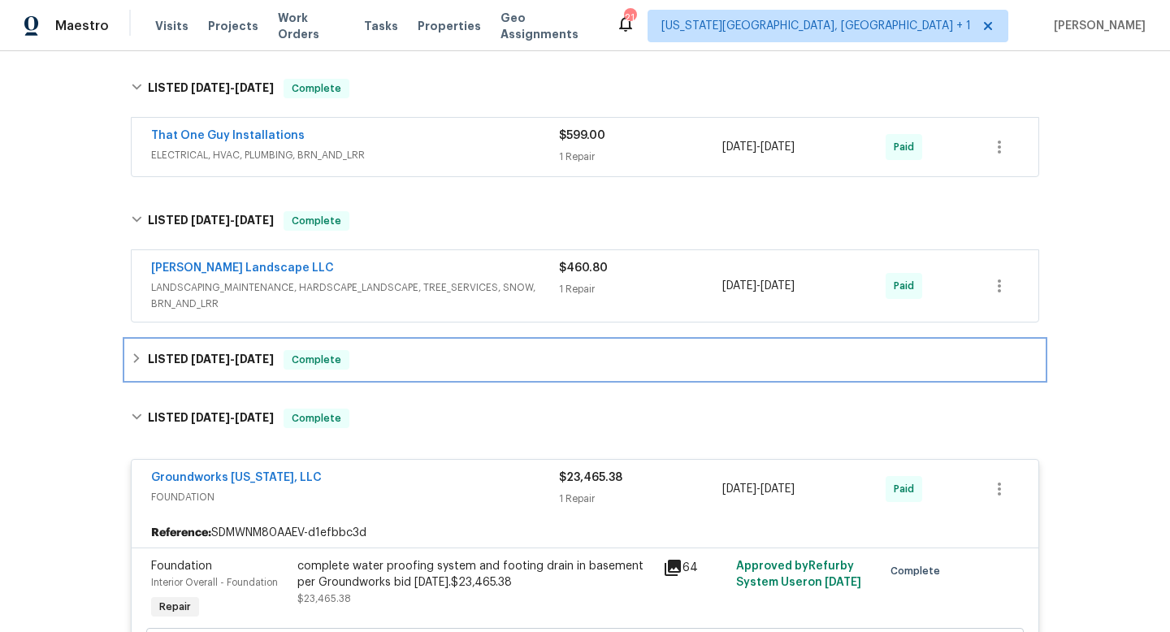
click at [381, 361] on div "LISTED 6/5/25 - 6/13/25 Complete" at bounding box center [585, 359] width 908 height 19
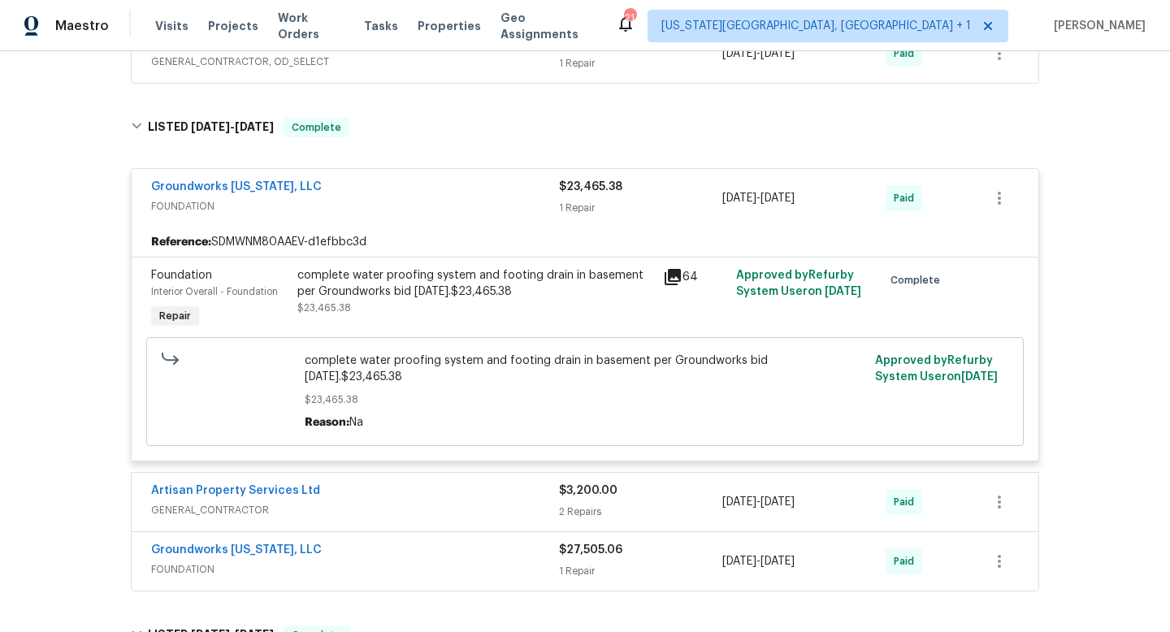
scroll to position [1086, 0]
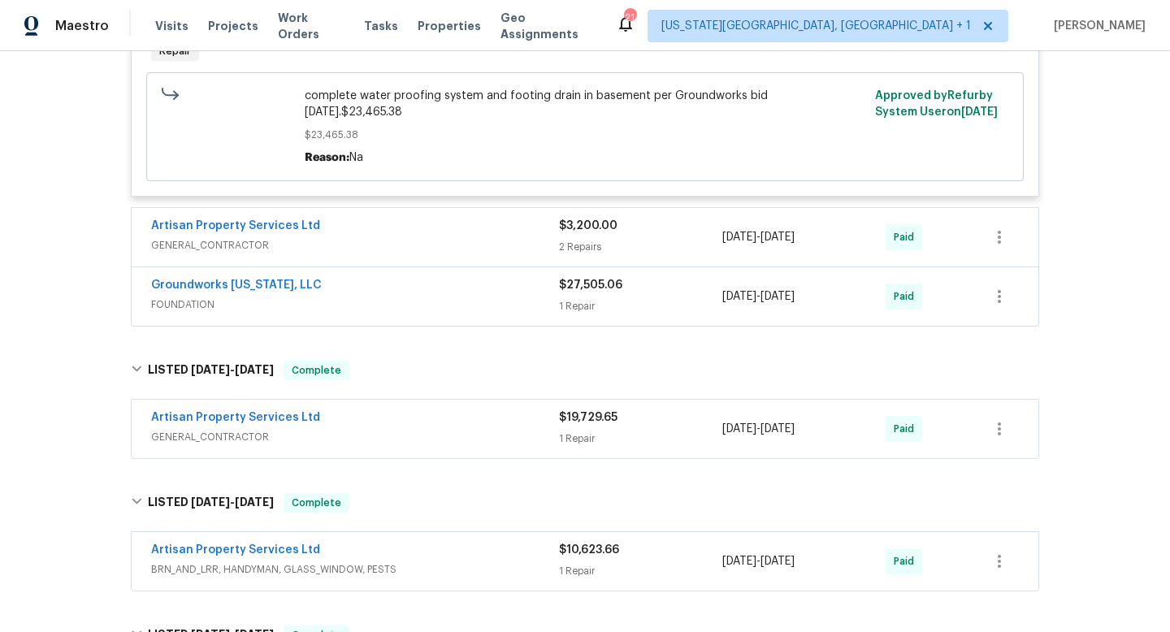
click at [429, 279] on div "Groundworks [US_STATE], LLC" at bounding box center [355, 286] width 408 height 19
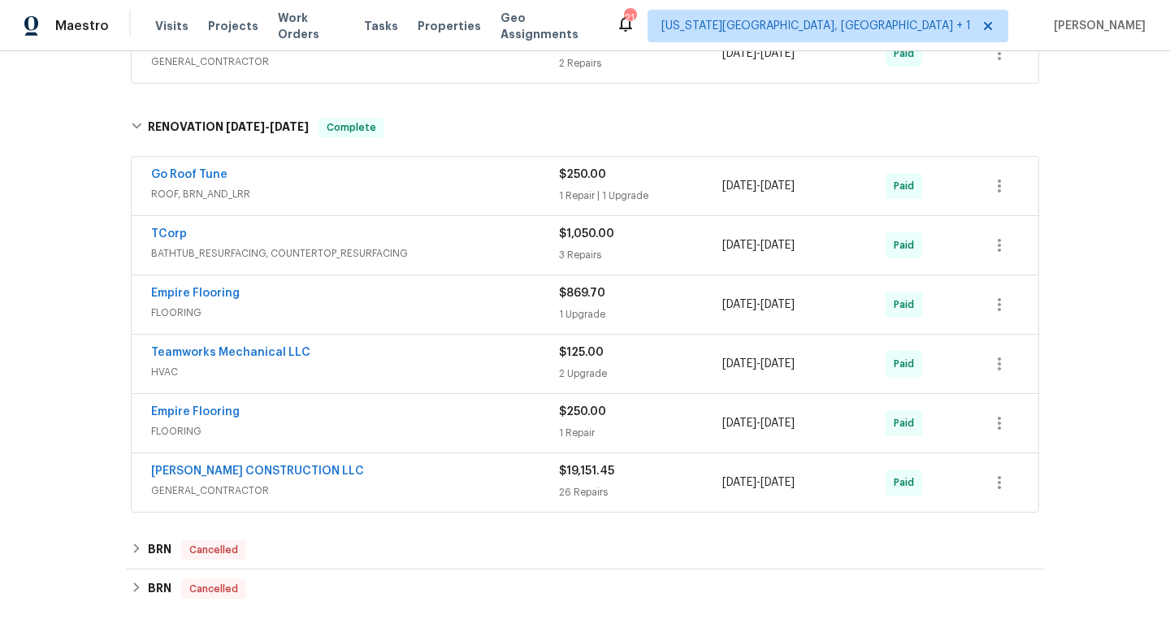
scroll to position [1879, 0]
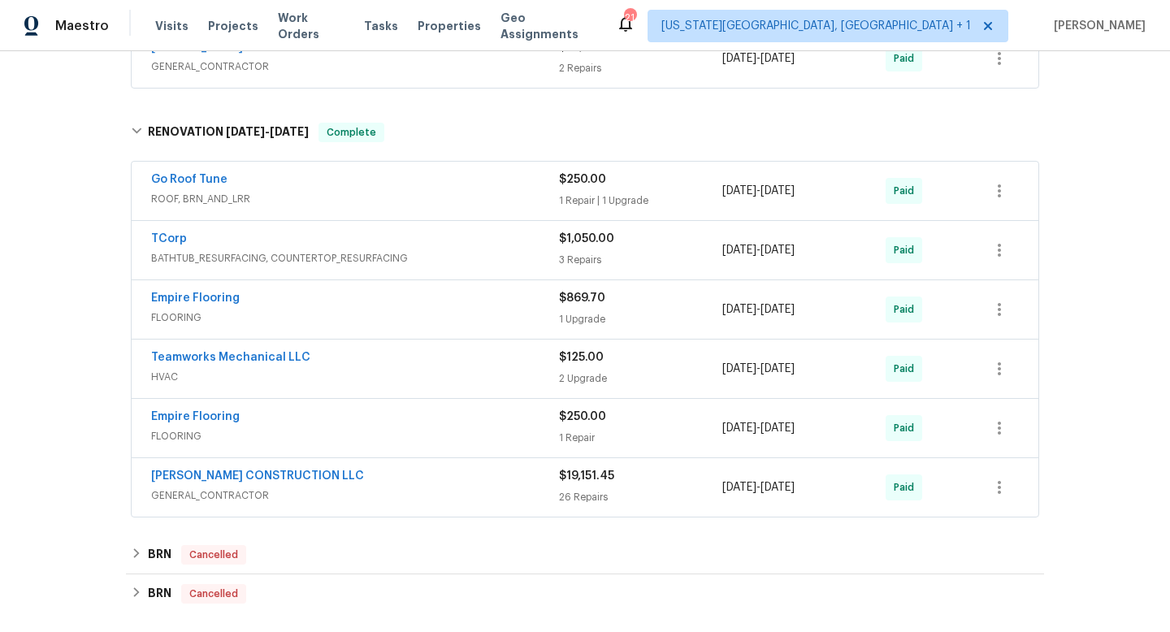
click at [387, 470] on div "[PERSON_NAME] CONSTRUCTION LLC" at bounding box center [355, 477] width 408 height 19
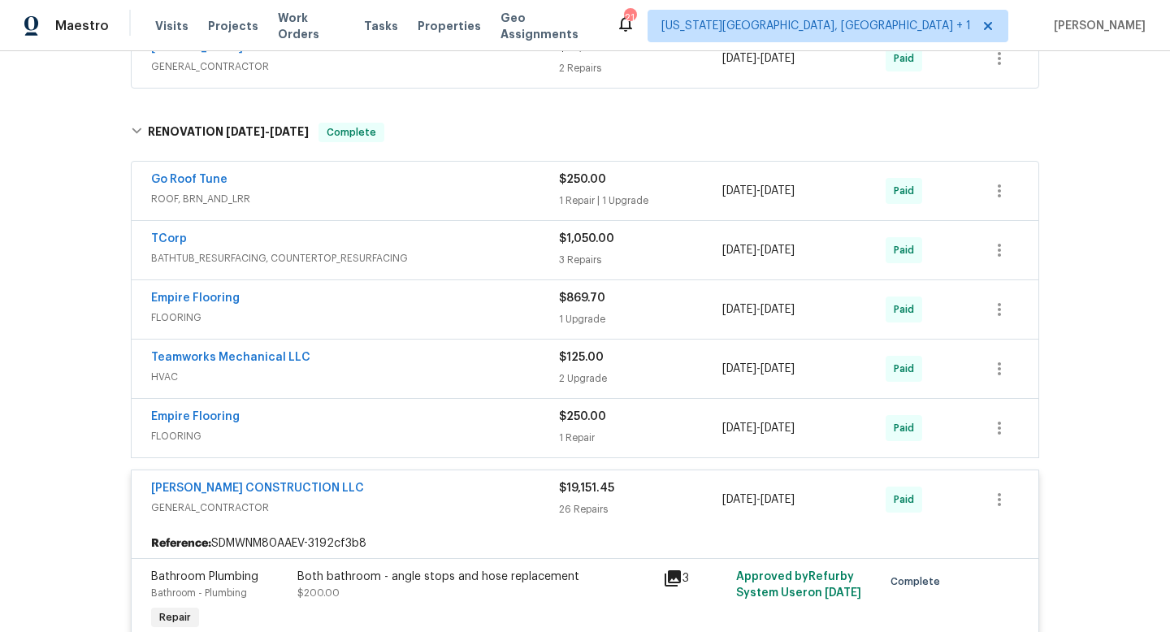
click at [388, 428] on span "FLOORING" at bounding box center [355, 436] width 408 height 16
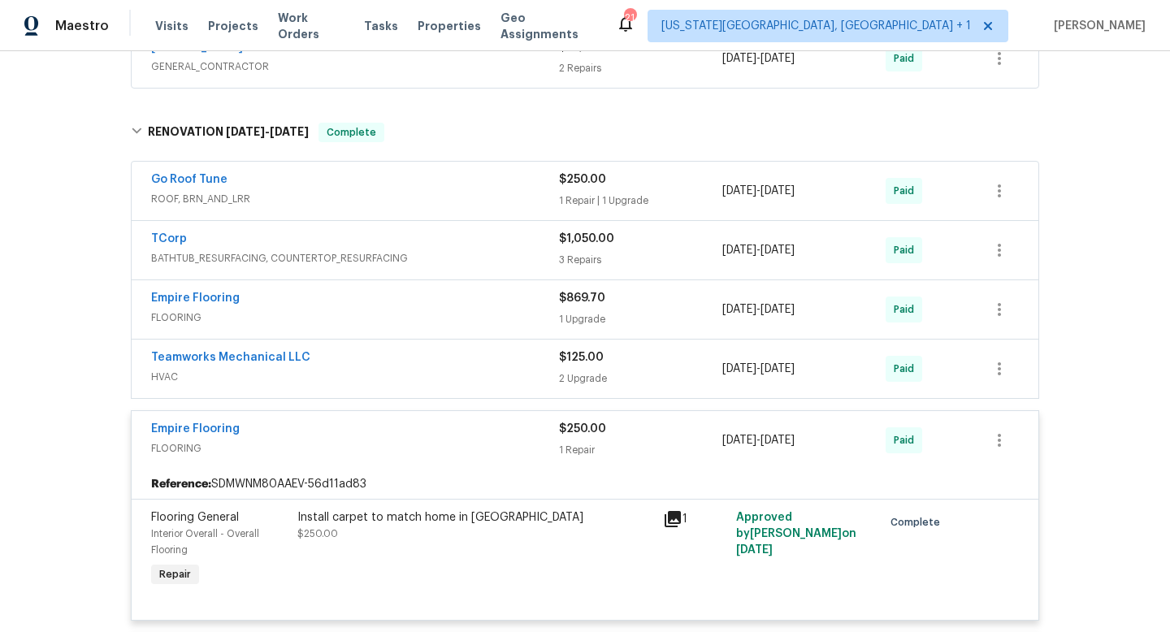
click at [395, 353] on div "Teamworks Mechanical LLC" at bounding box center [355, 358] width 408 height 19
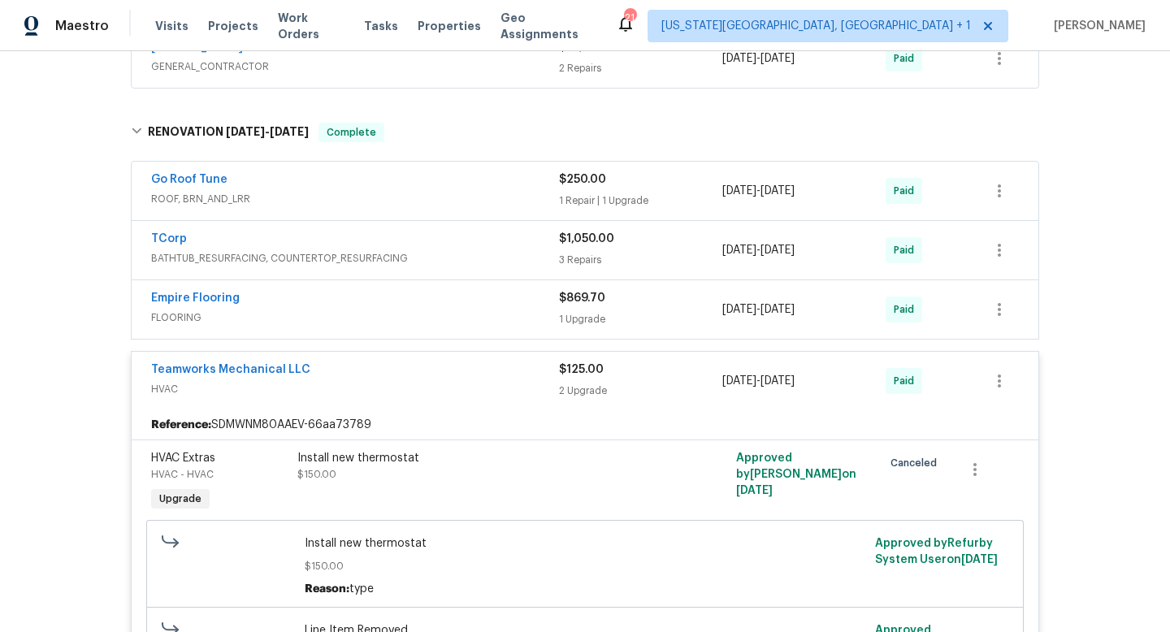
click at [370, 292] on div "Empire Flooring" at bounding box center [355, 299] width 408 height 19
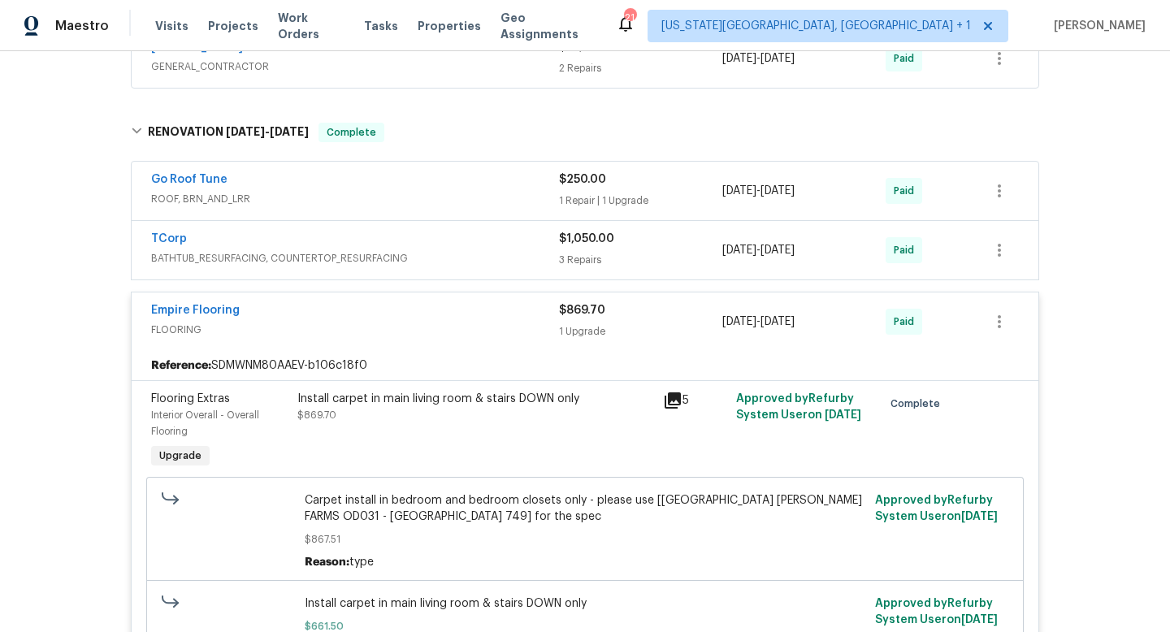
click at [352, 231] on div "TCorp" at bounding box center [355, 240] width 408 height 19
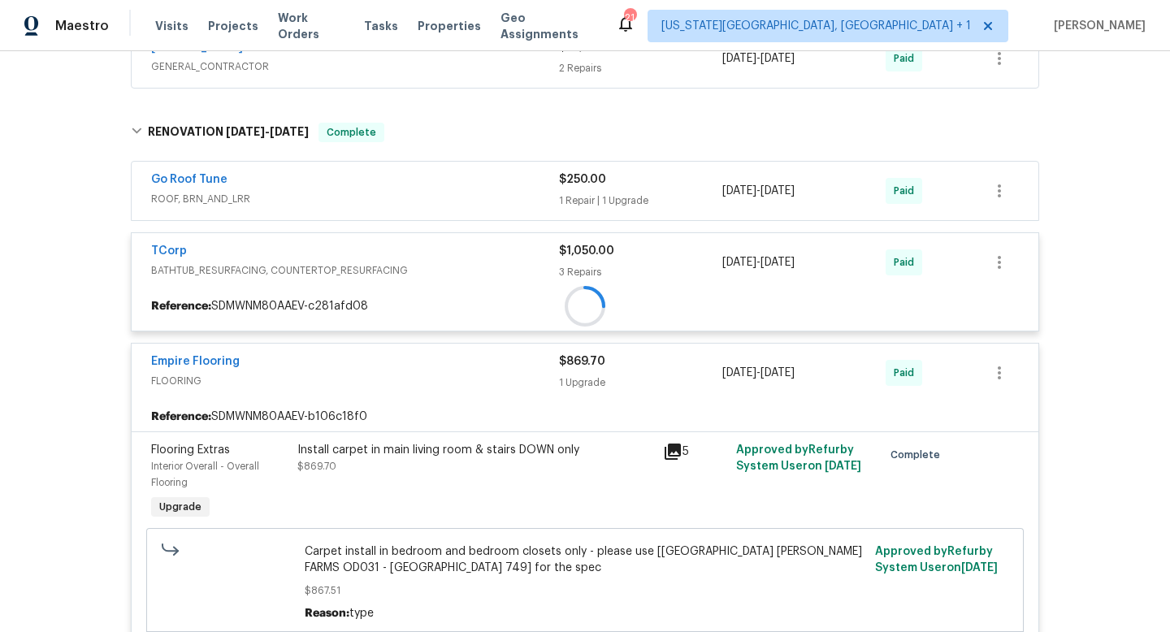
scroll to position [1833, 0]
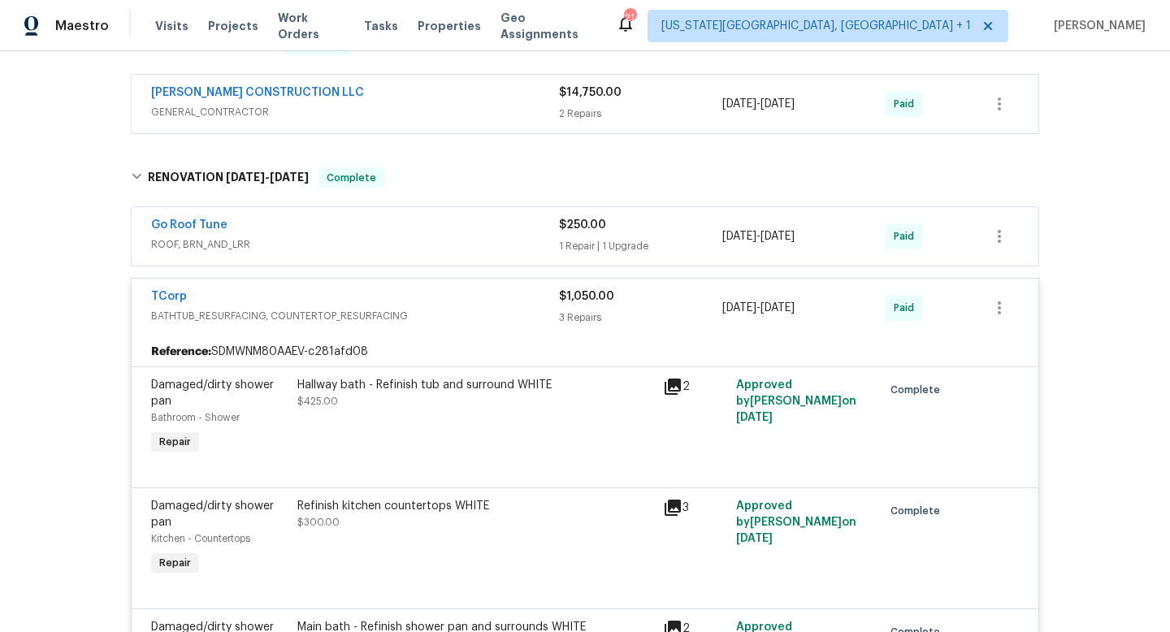
click at [352, 236] on span "ROOF, BRN_AND_LRR" at bounding box center [355, 244] width 408 height 16
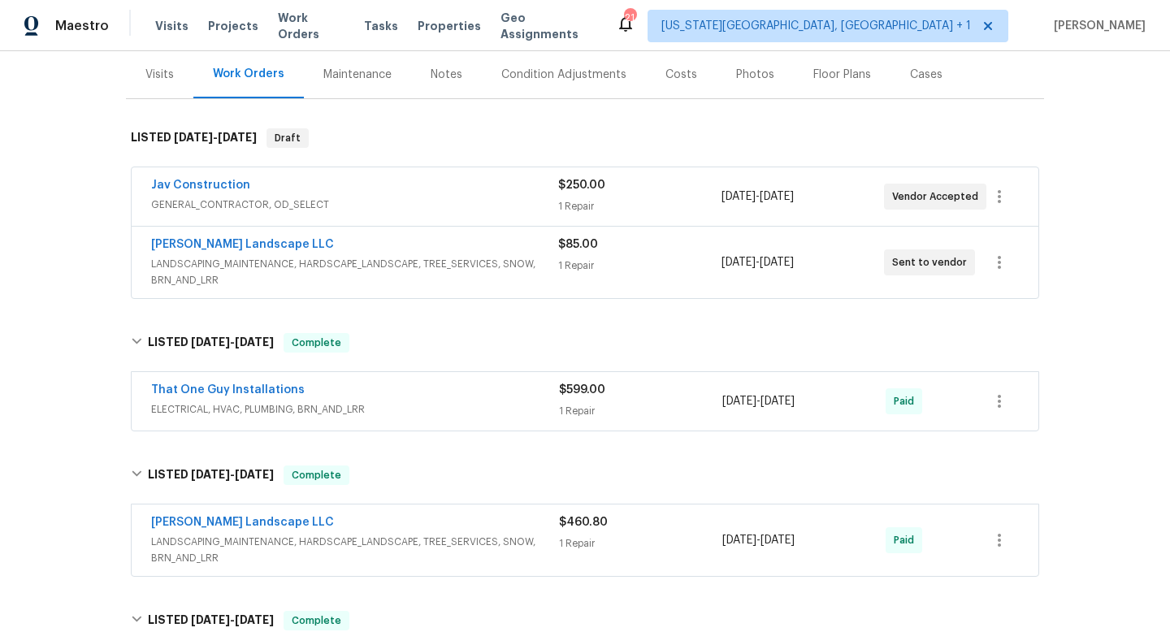
scroll to position [0, 0]
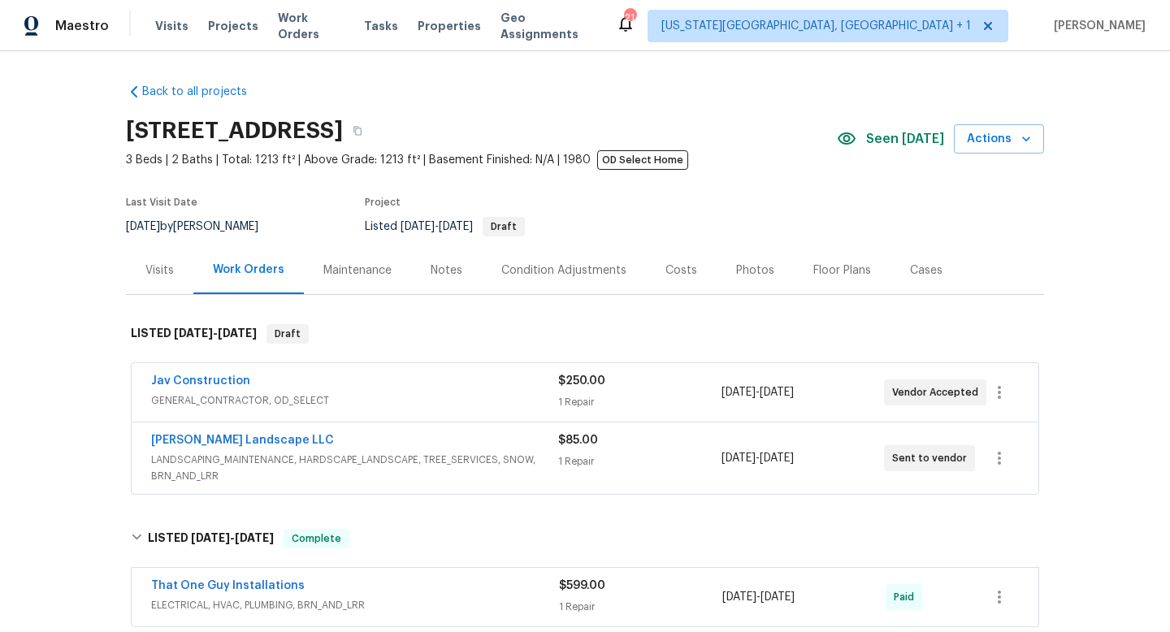
click at [742, 267] on div "Photos" at bounding box center [755, 270] width 38 height 16
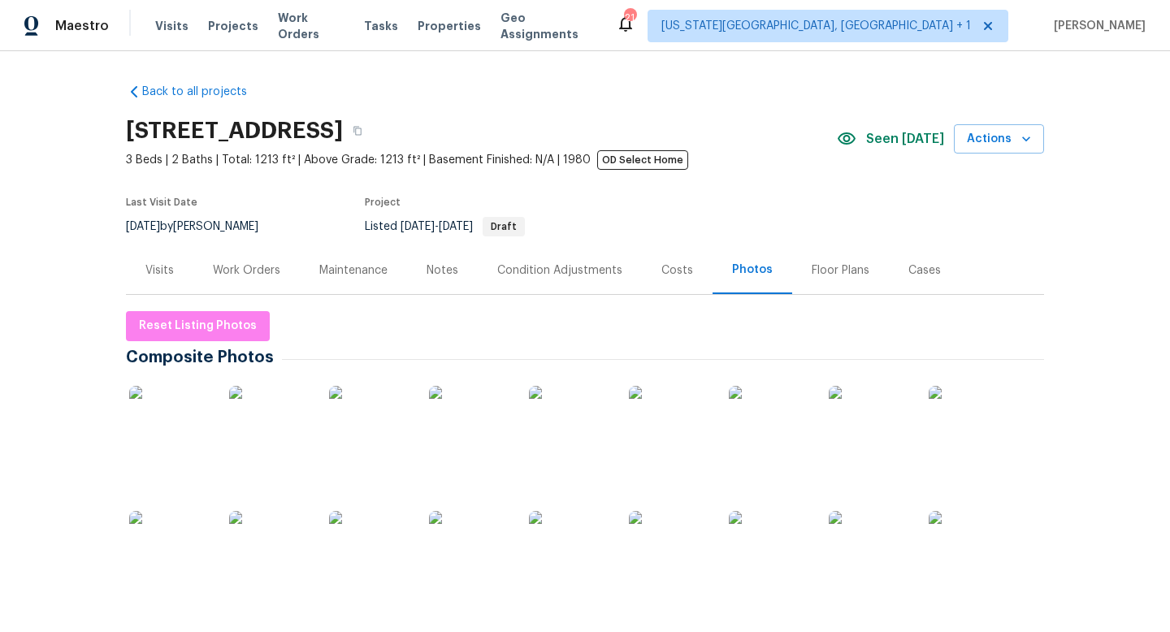
click at [288, 561] on img at bounding box center [269, 551] width 81 height 81
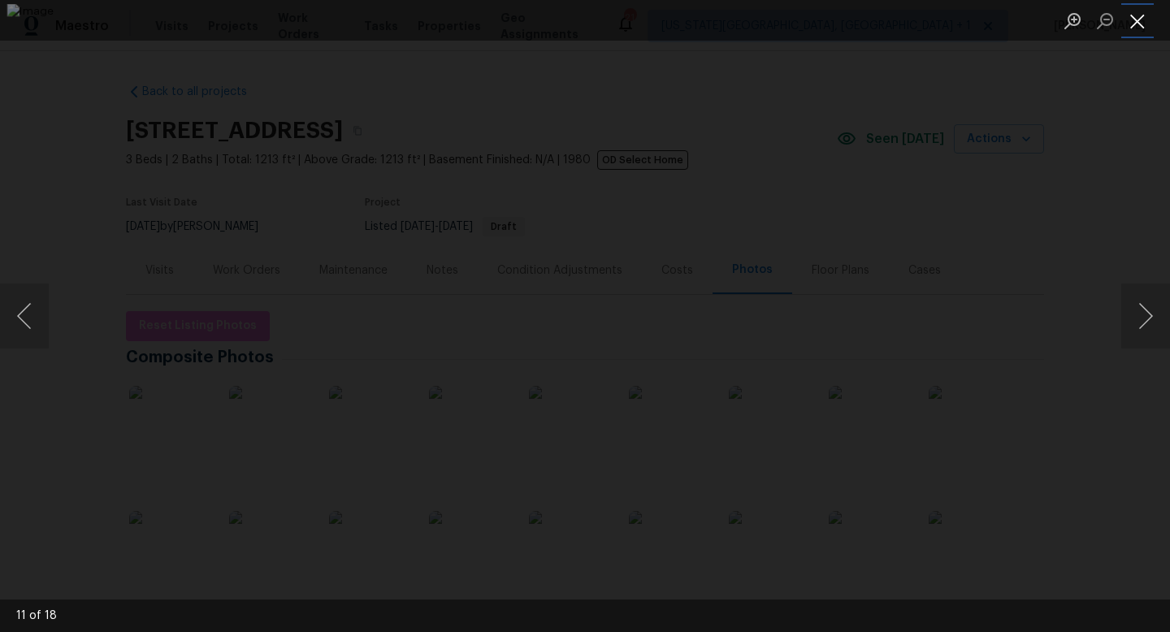
click at [1134, 25] on button "Close lightbox" at bounding box center [1137, 20] width 32 height 28
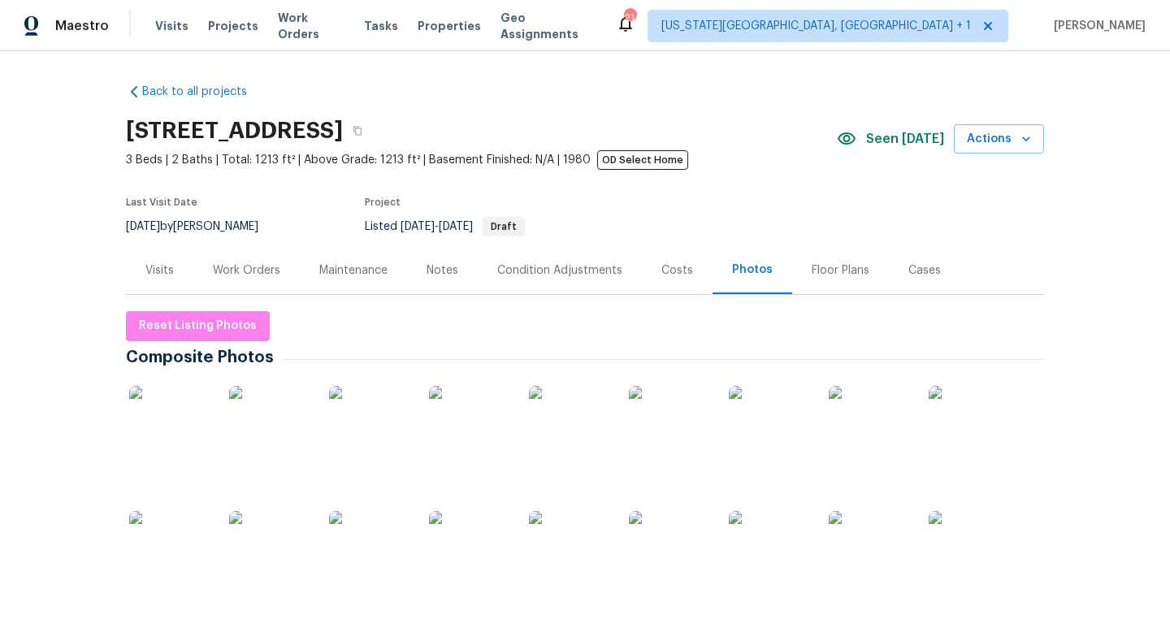
click at [244, 266] on div "Work Orders" at bounding box center [246, 270] width 67 height 16
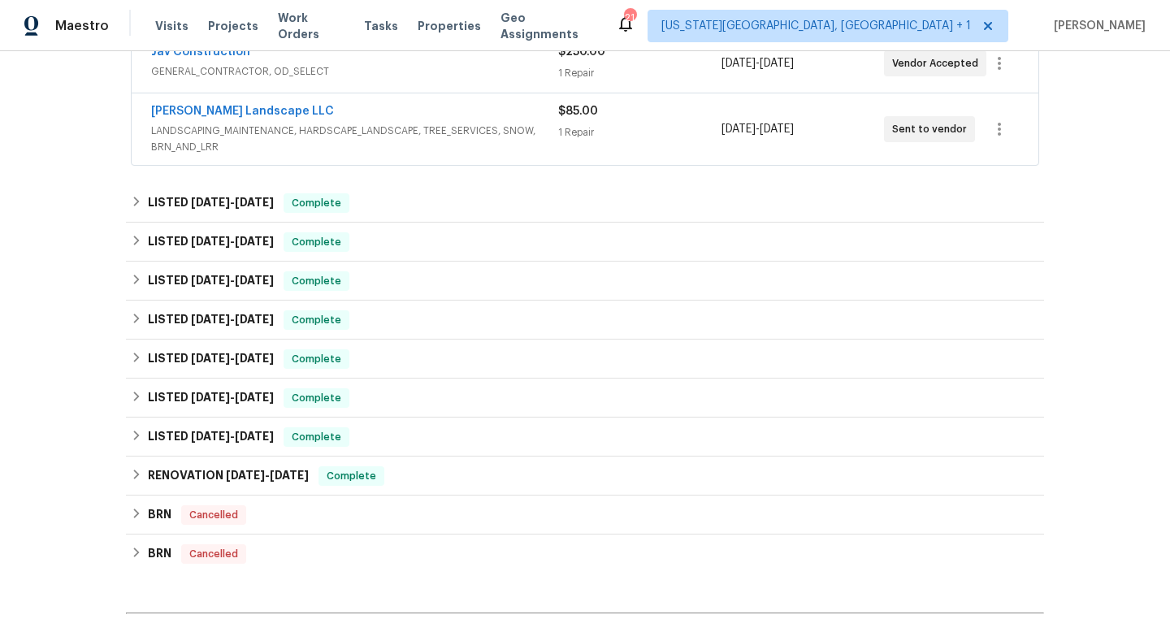
scroll to position [328, 0]
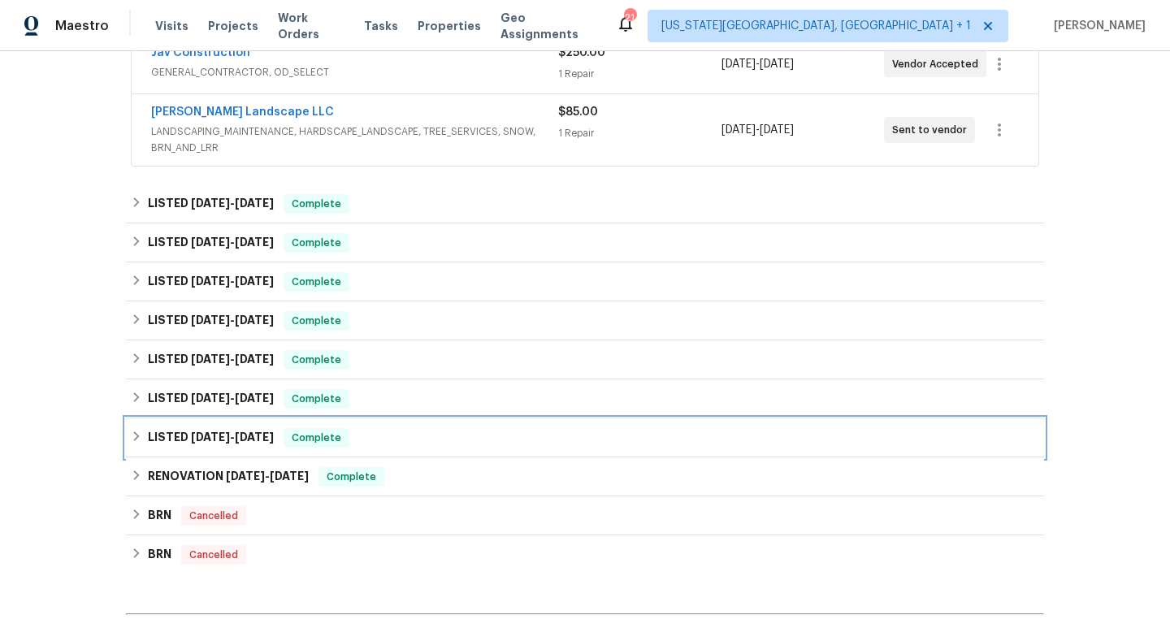
click at [453, 439] on div "LISTED 9/3/24 - 10/4/24 Complete" at bounding box center [585, 437] width 908 height 19
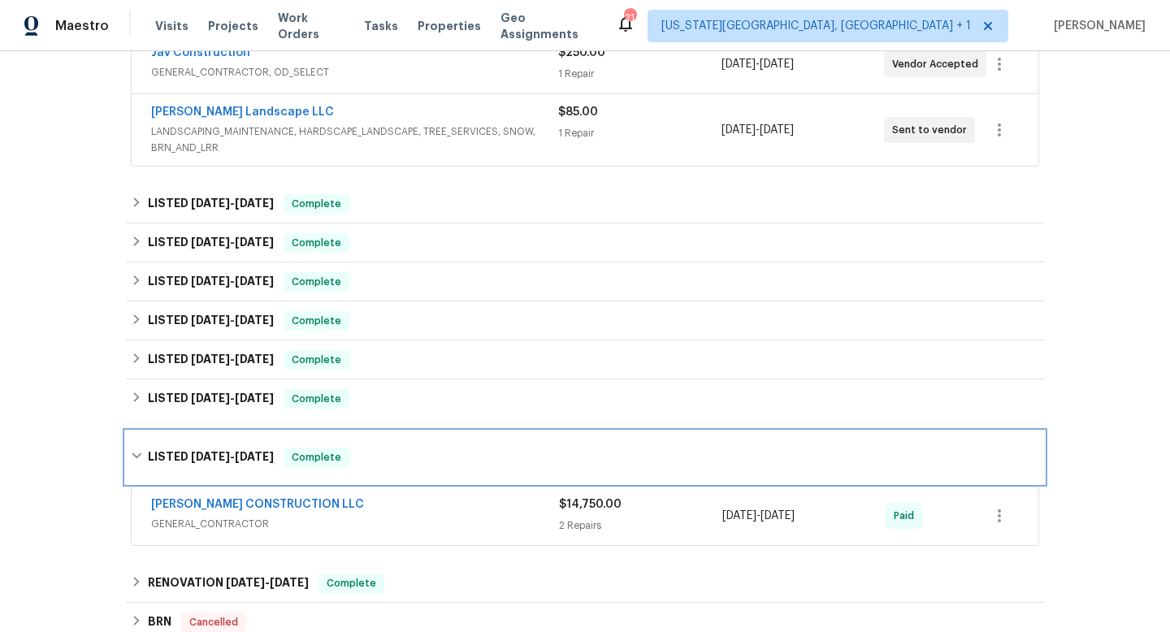
scroll to position [576, 0]
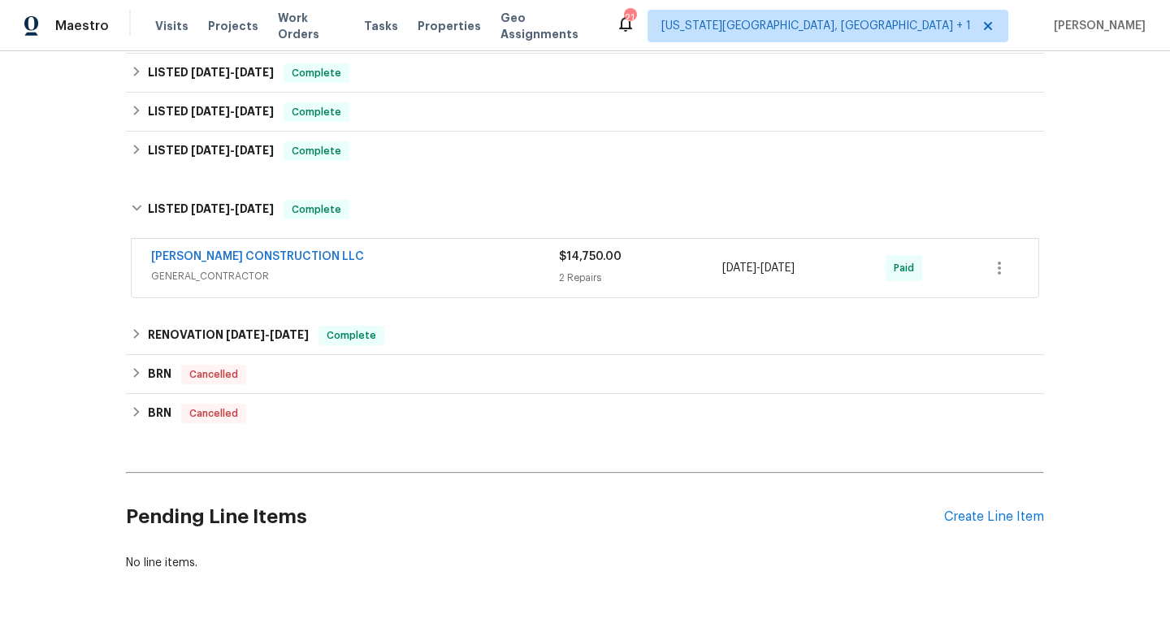
click at [435, 271] on span "GENERAL_CONTRACTOR" at bounding box center [355, 276] width 408 height 16
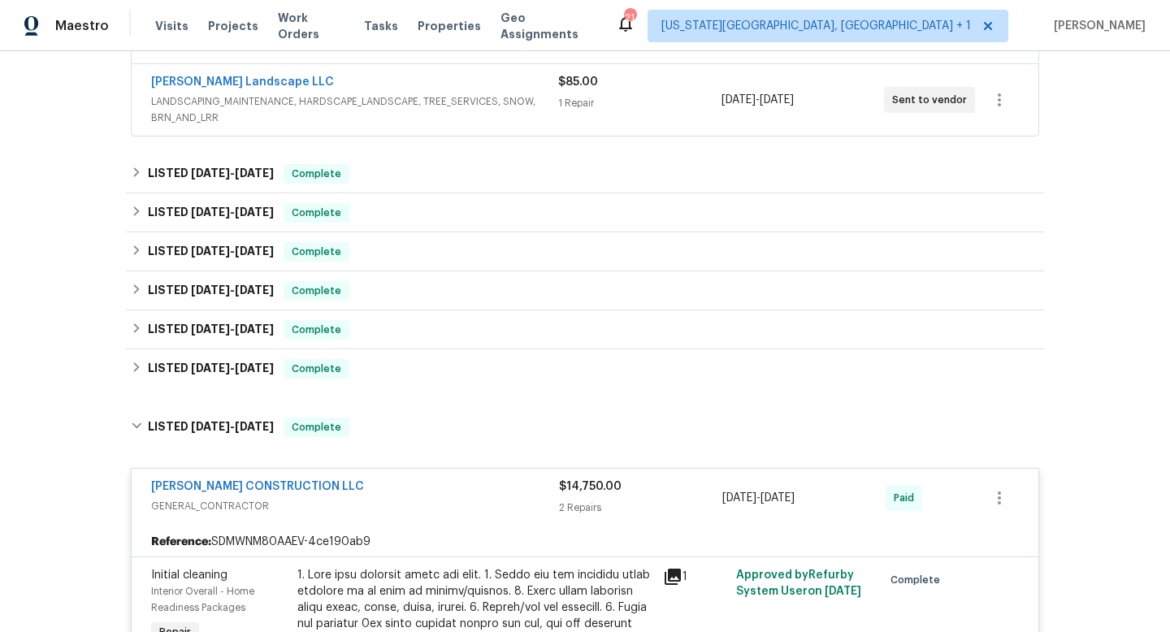
scroll to position [1175, 0]
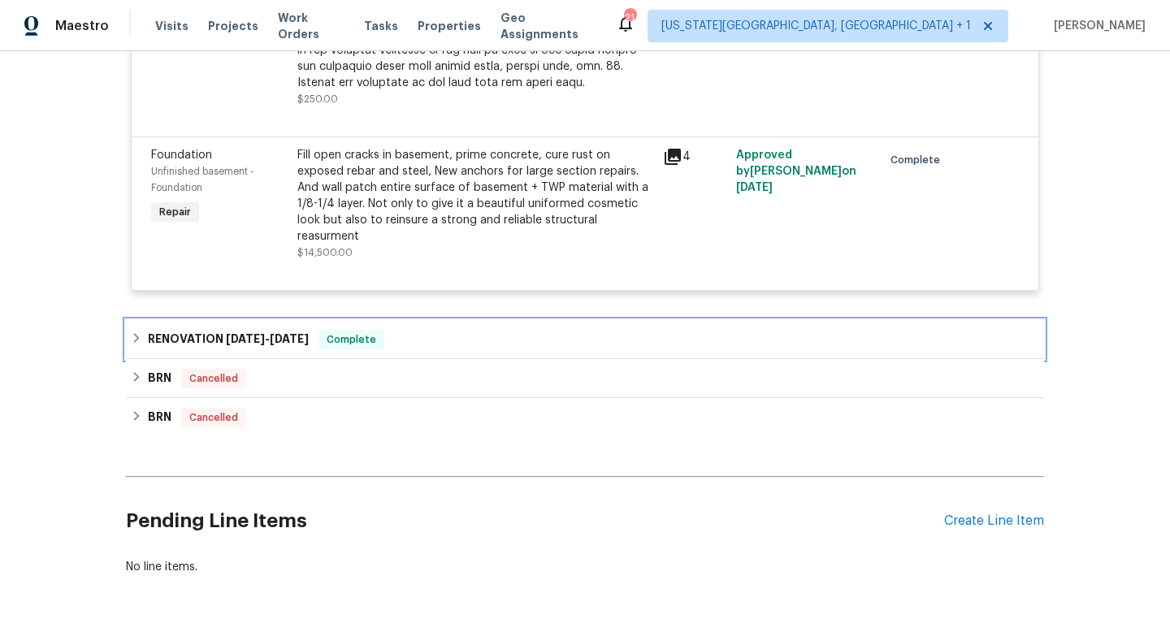
click at [380, 342] on div "Complete" at bounding box center [351, 339] width 66 height 19
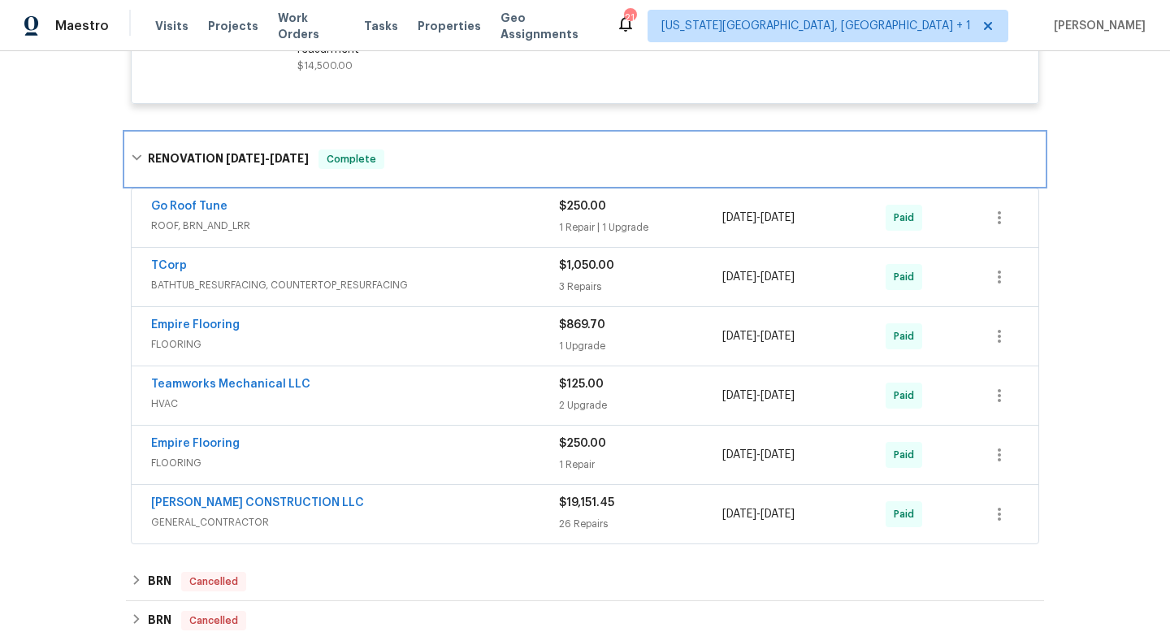
scroll to position [1367, 0]
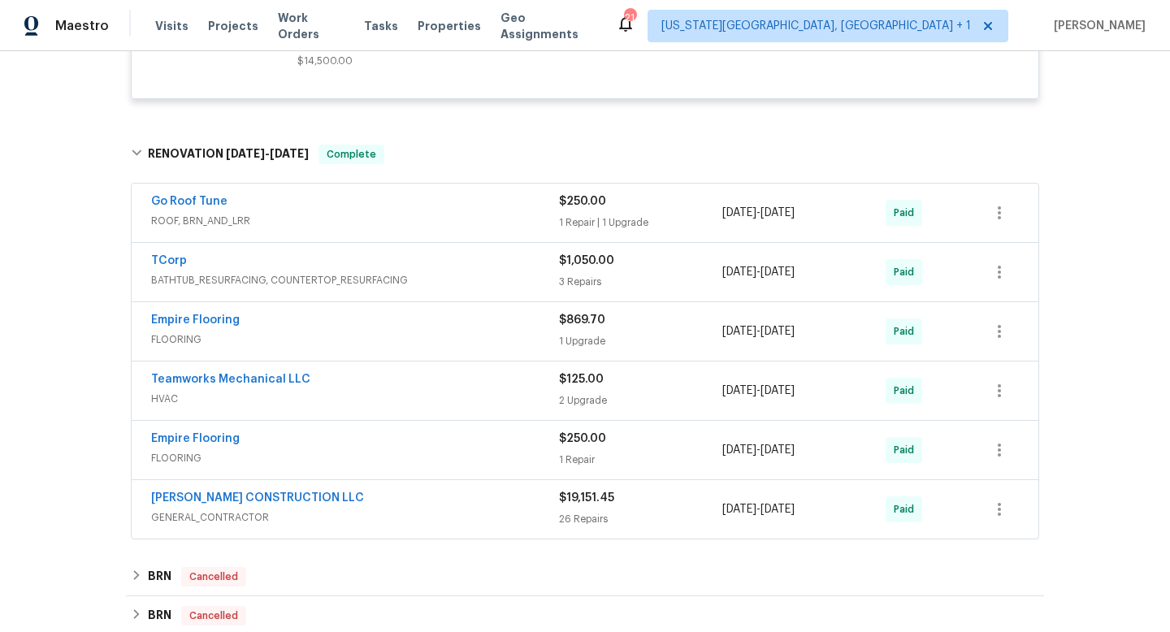
click at [396, 502] on div "[PERSON_NAME] CONSTRUCTION LLC" at bounding box center [355, 499] width 408 height 19
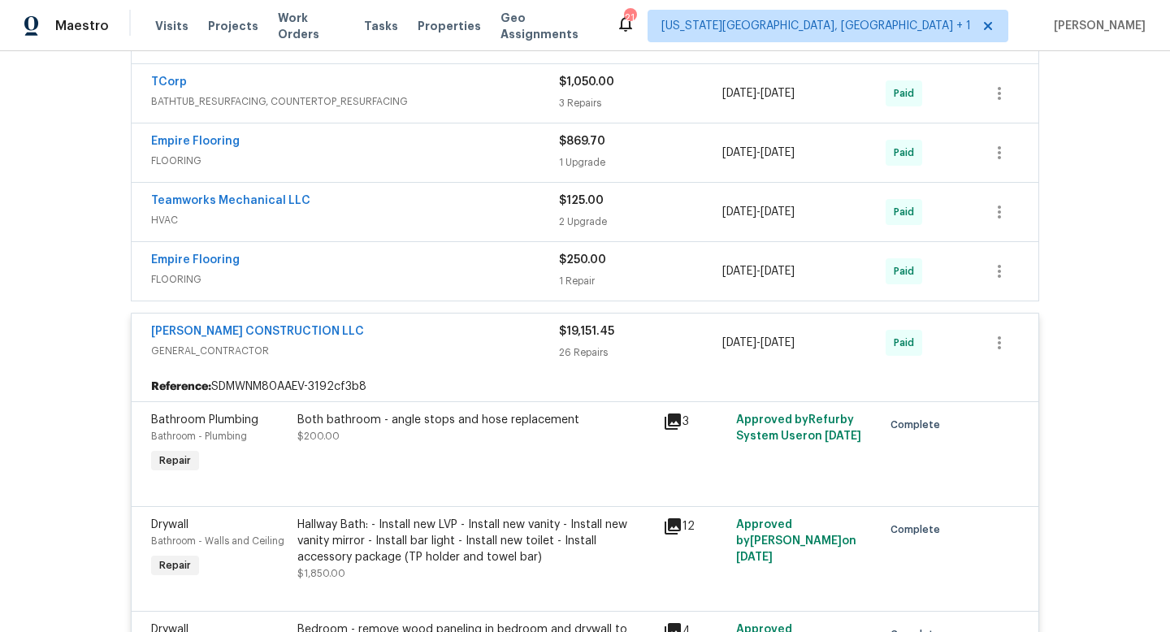
scroll to position [1462, 0]
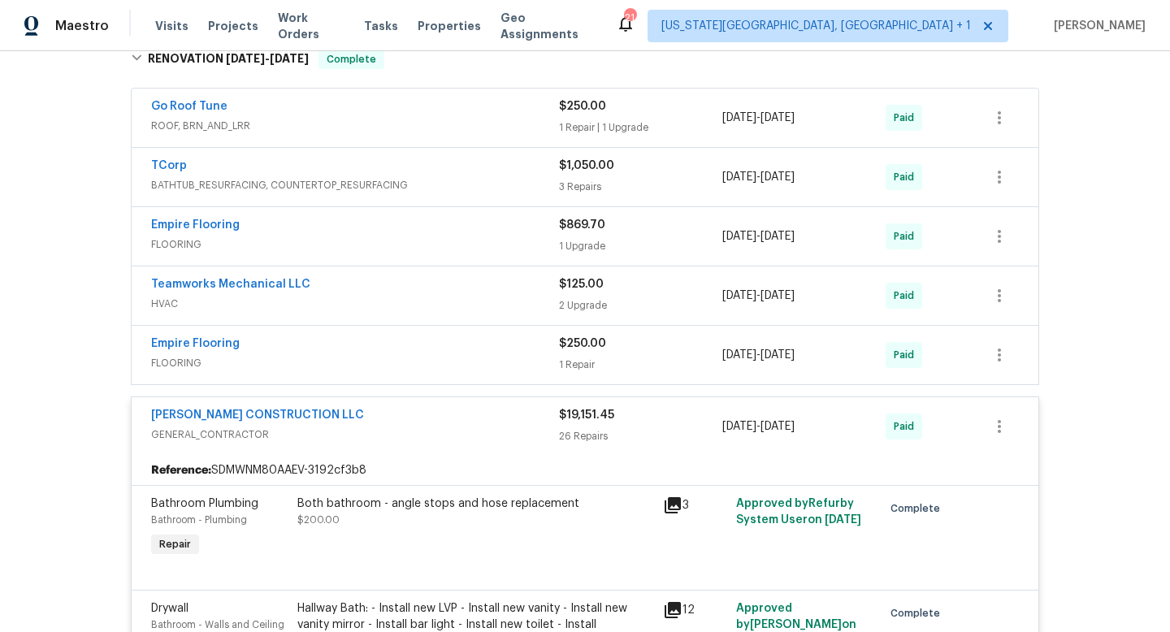
click at [393, 413] on div "[PERSON_NAME] CONSTRUCTION LLC" at bounding box center [355, 416] width 408 height 19
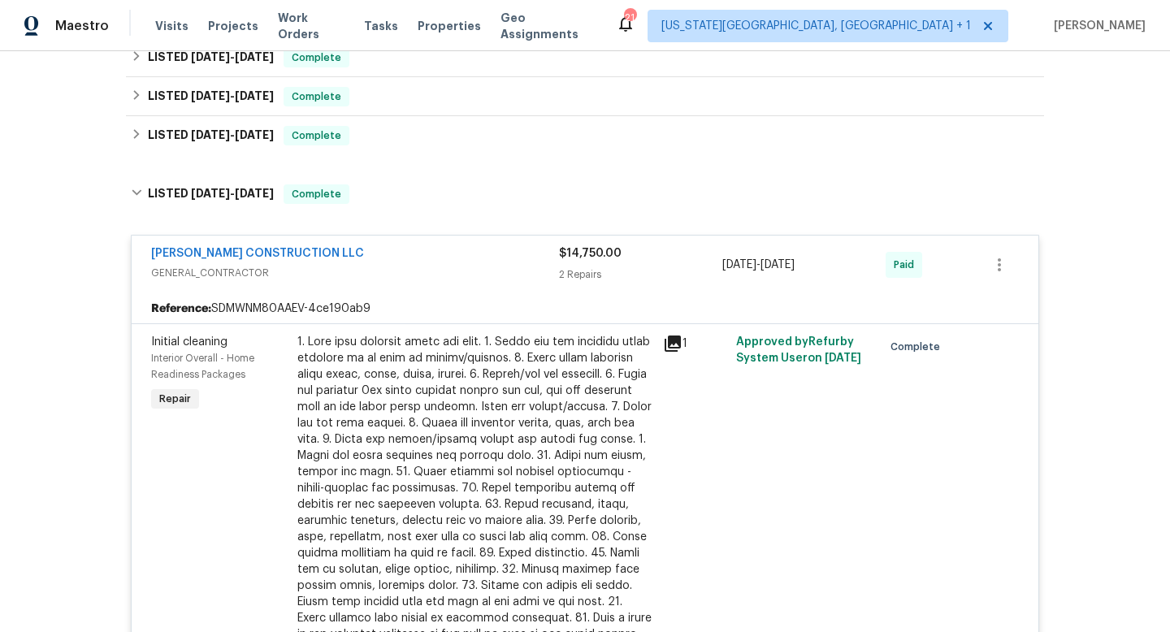
scroll to position [567, 0]
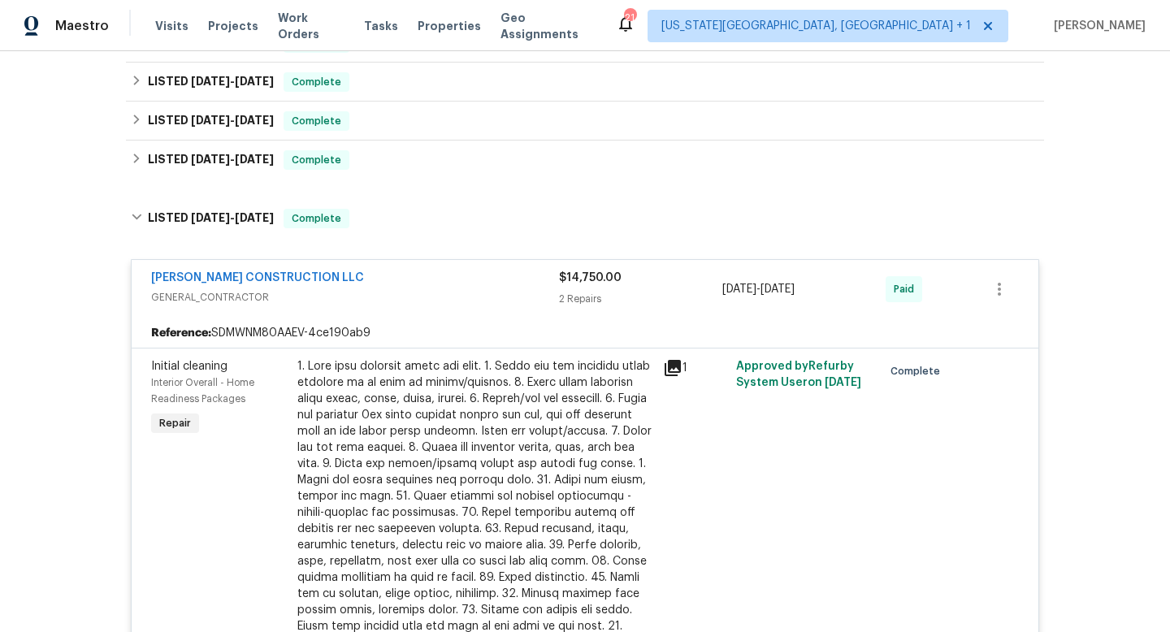
click at [434, 279] on div "[PERSON_NAME] CONSTRUCTION LLC" at bounding box center [355, 279] width 408 height 19
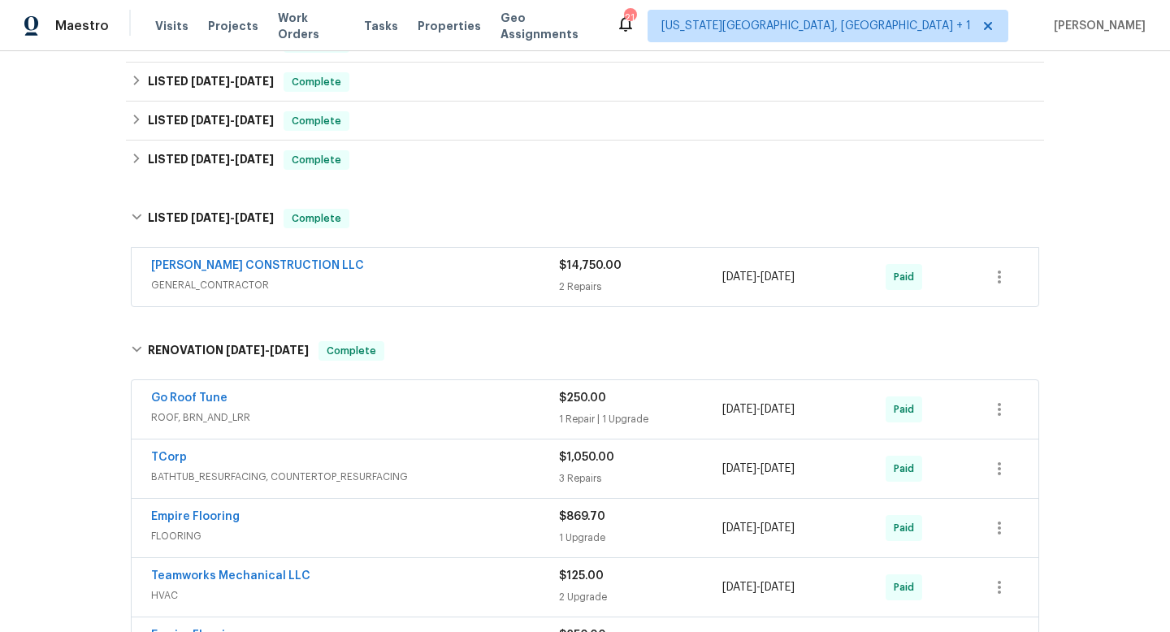
scroll to position [500, 0]
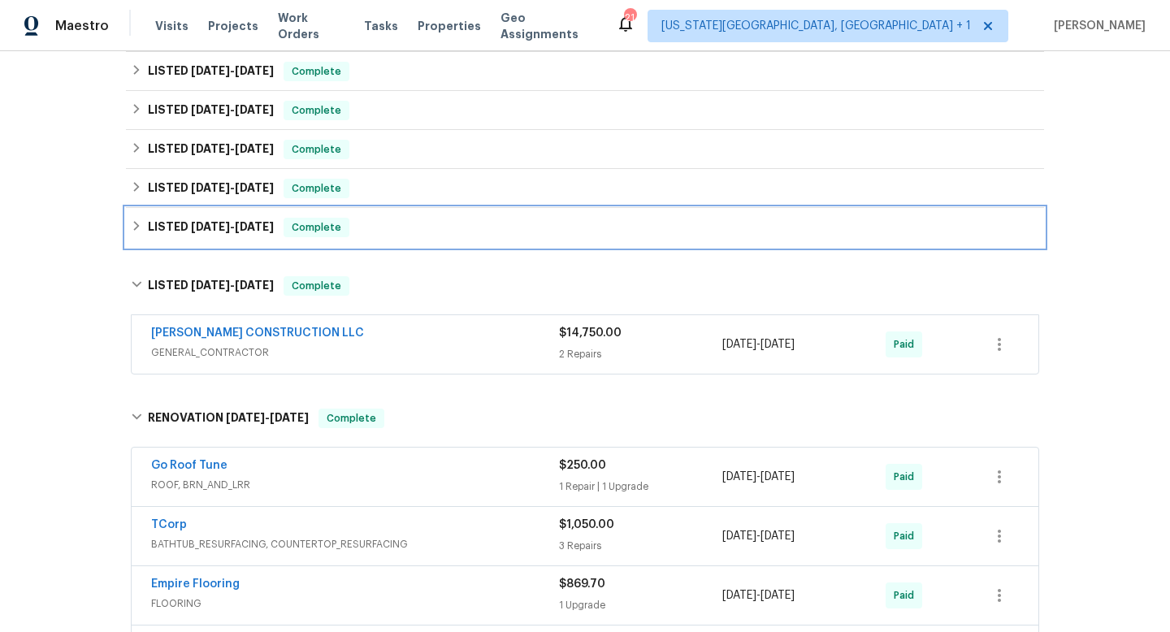
click at [431, 234] on div "LISTED 10/25/24 - 12/13/24 Complete" at bounding box center [585, 227] width 908 height 19
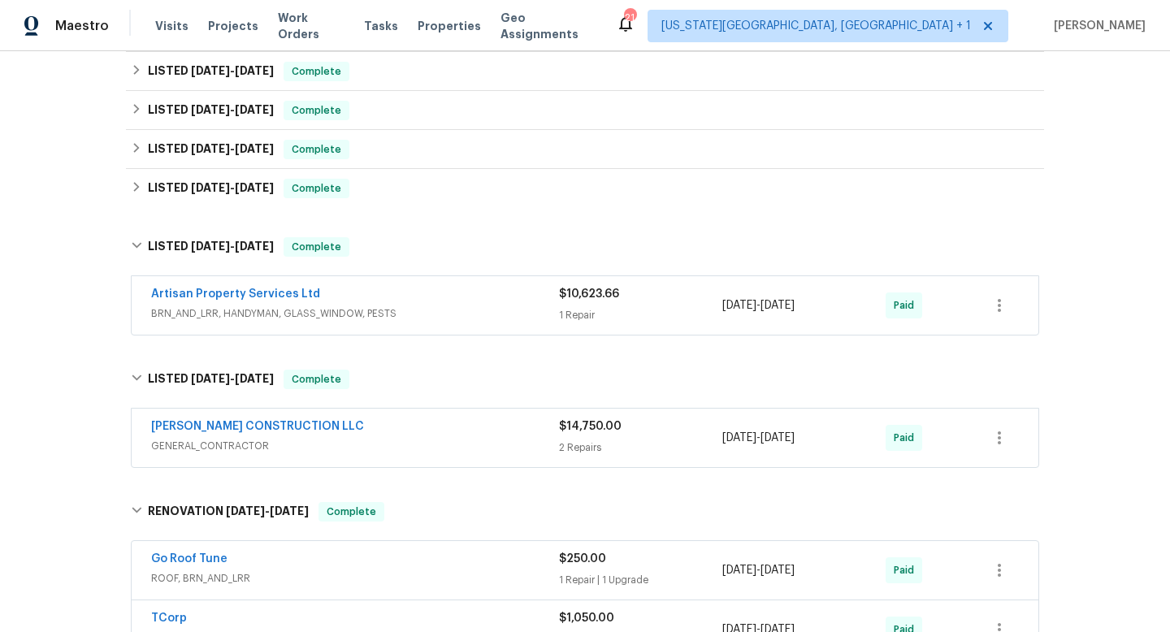
click at [425, 301] on div "Artisan Property Services Ltd" at bounding box center [355, 295] width 408 height 19
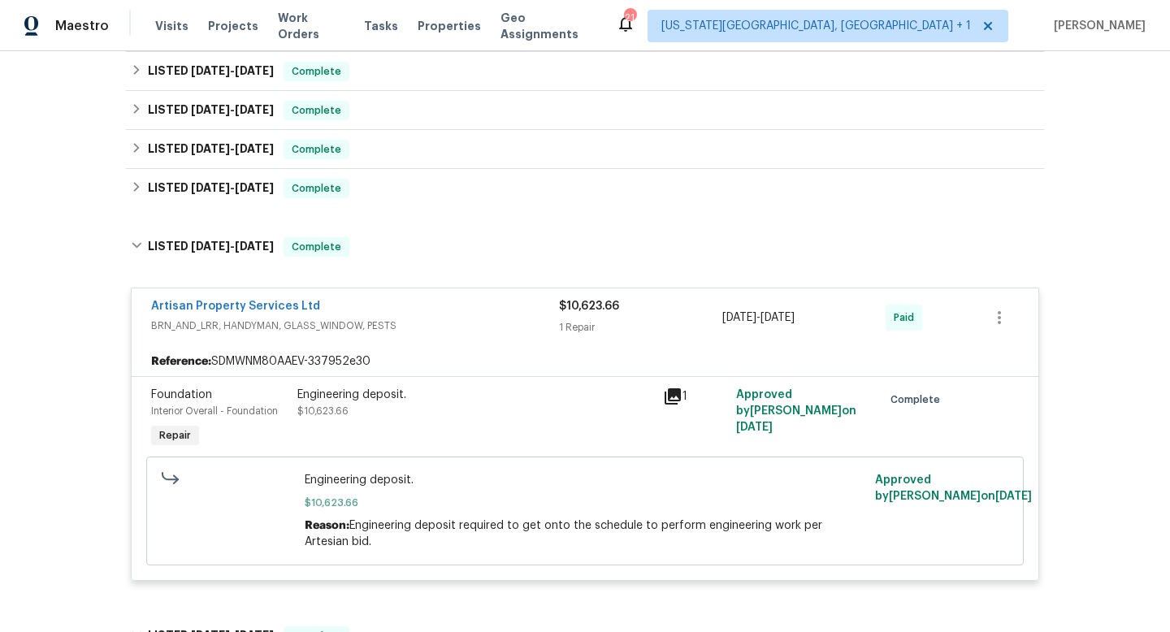
click at [425, 311] on div "Artisan Property Services Ltd" at bounding box center [355, 307] width 408 height 19
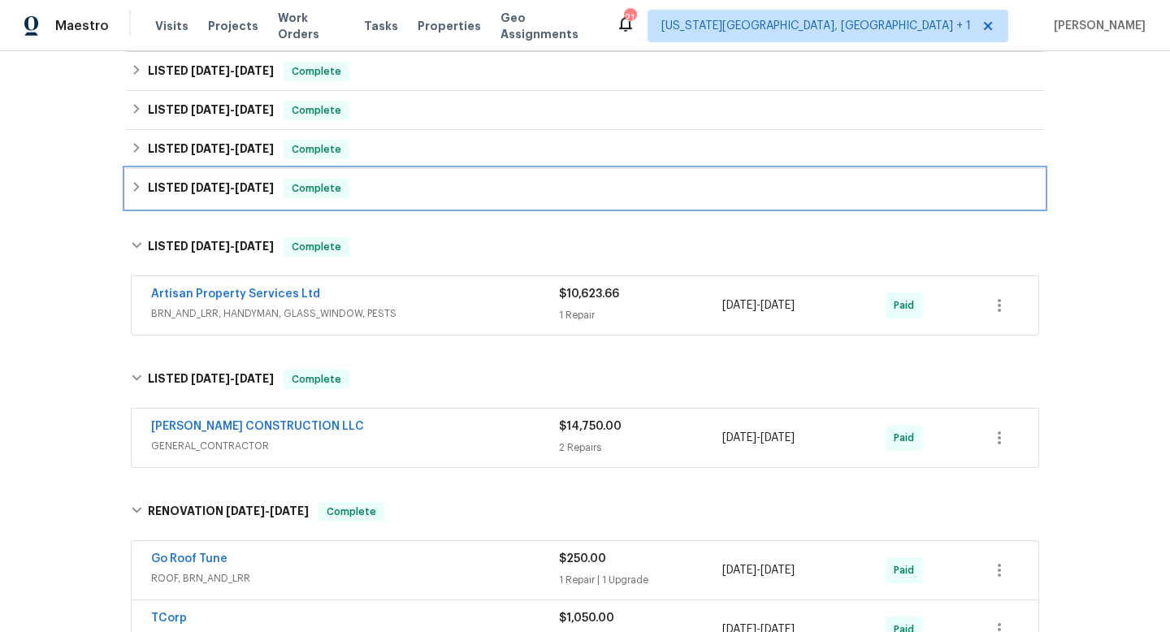
click at [387, 196] on div "LISTED 2/19/25 - 2/20/25 Complete" at bounding box center [585, 188] width 908 height 19
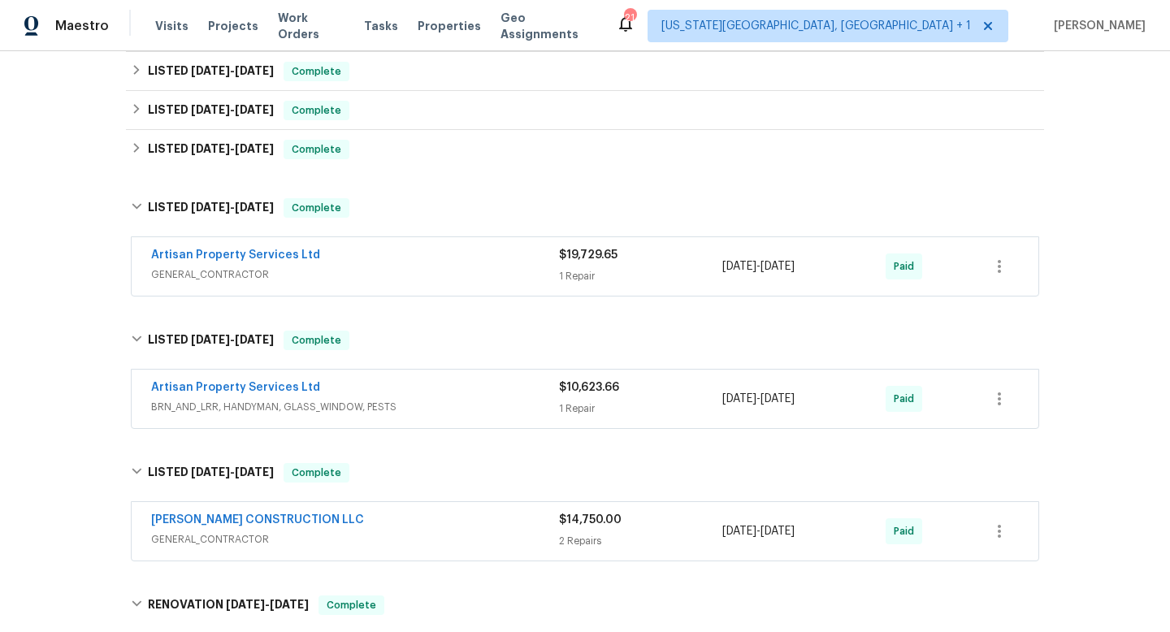
click at [397, 259] on div "Artisan Property Services Ltd" at bounding box center [355, 256] width 408 height 19
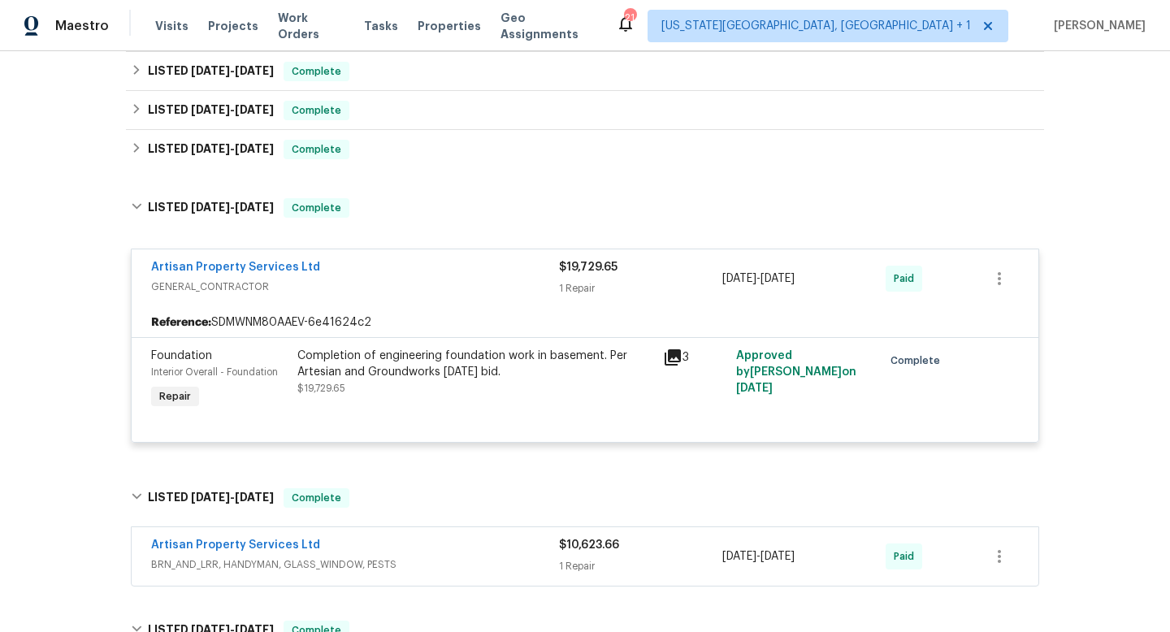
click at [386, 360] on div "Completion of engineering foundation work in basement. Per Artesian and Groundw…" at bounding box center [475, 364] width 356 height 32
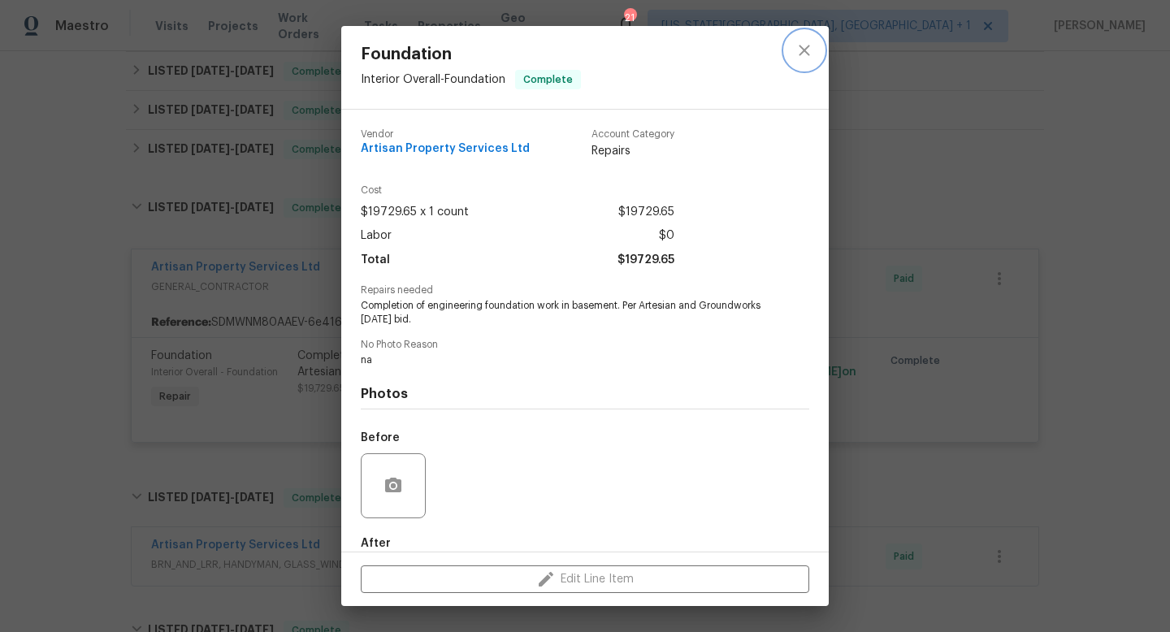
click at [800, 46] on icon "close" at bounding box center [804, 50] width 11 height 11
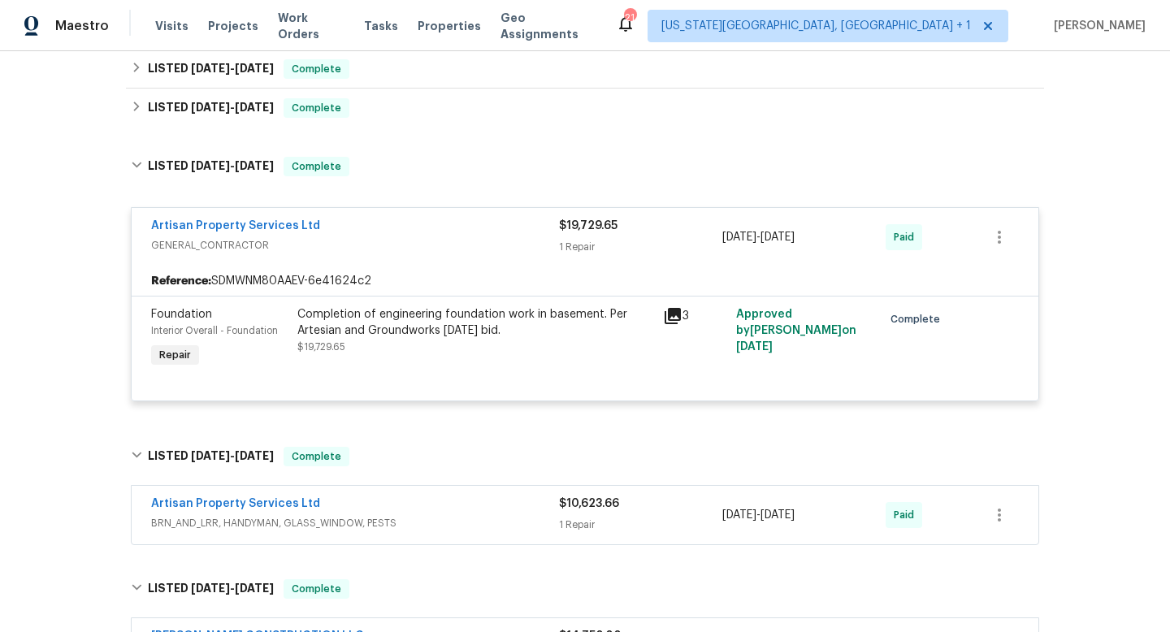
scroll to position [553, 0]
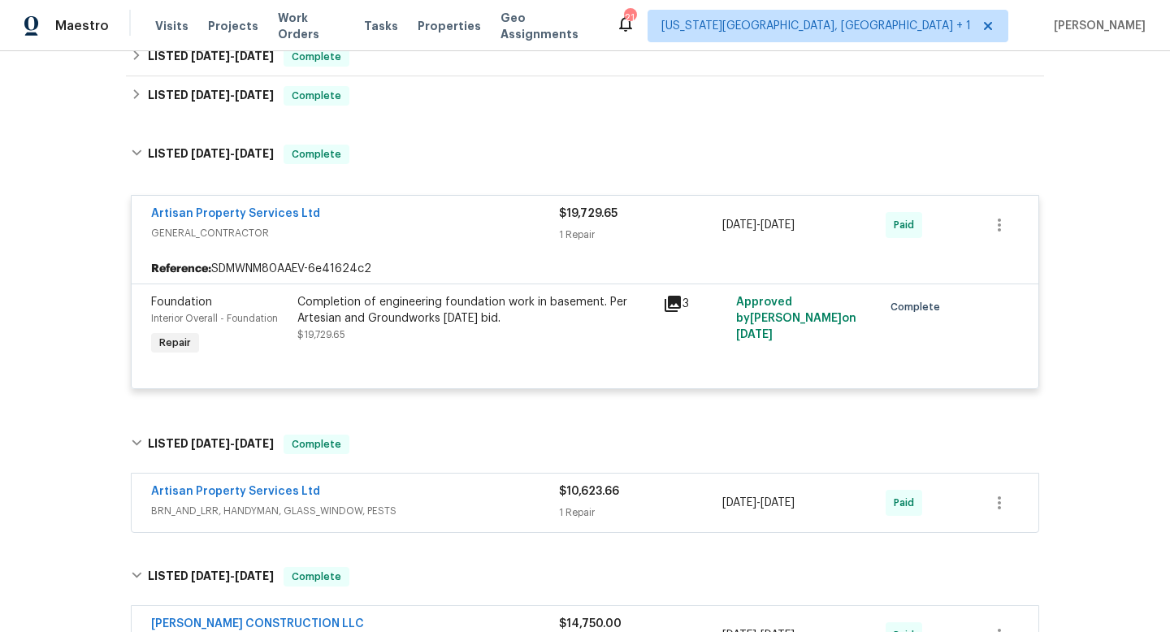
click at [379, 501] on div "Artisan Property Services Ltd" at bounding box center [355, 492] width 408 height 19
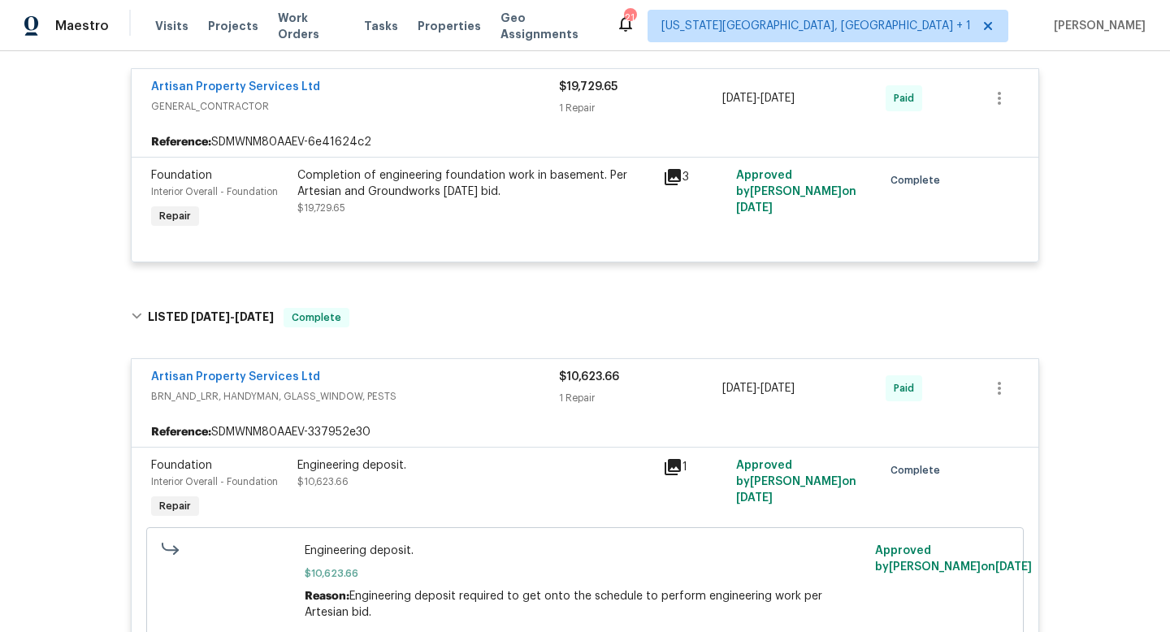
scroll to position [926, 0]
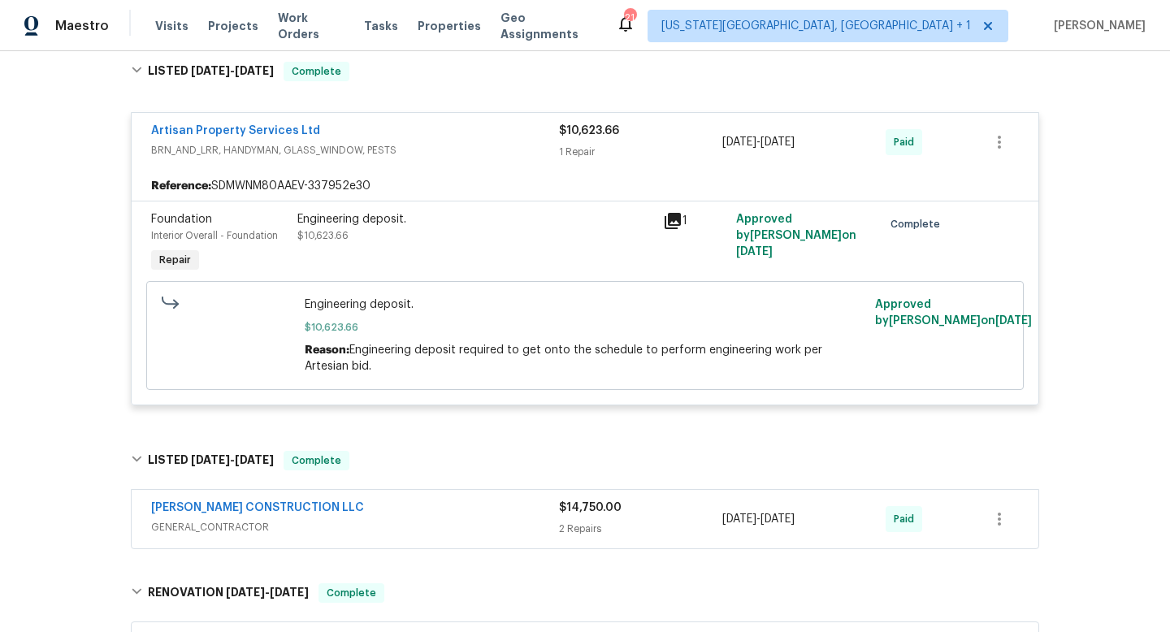
click at [390, 232] on div "Engineering deposit. $10,623.66" at bounding box center [475, 227] width 356 height 32
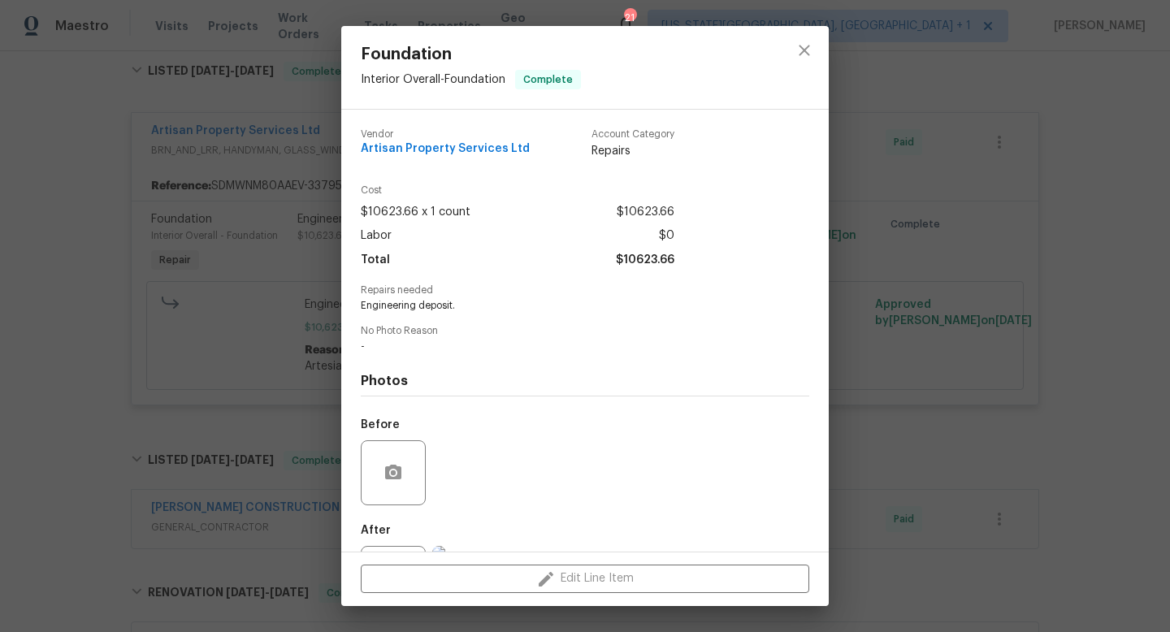
scroll to position [76, 0]
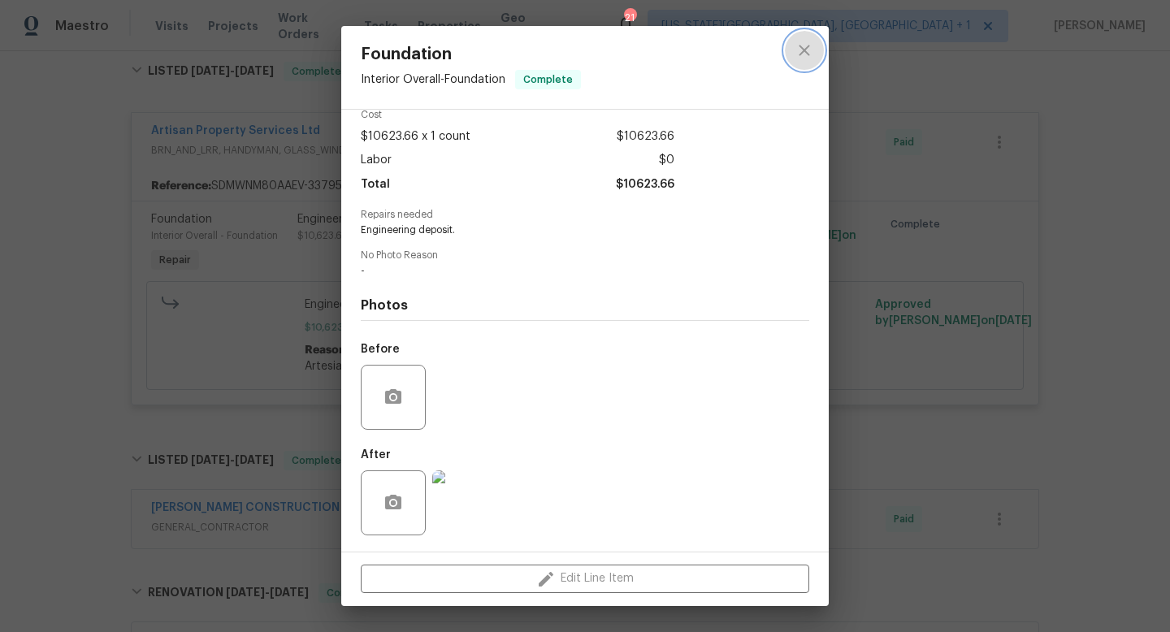
click at [808, 36] on button "close" at bounding box center [804, 50] width 39 height 39
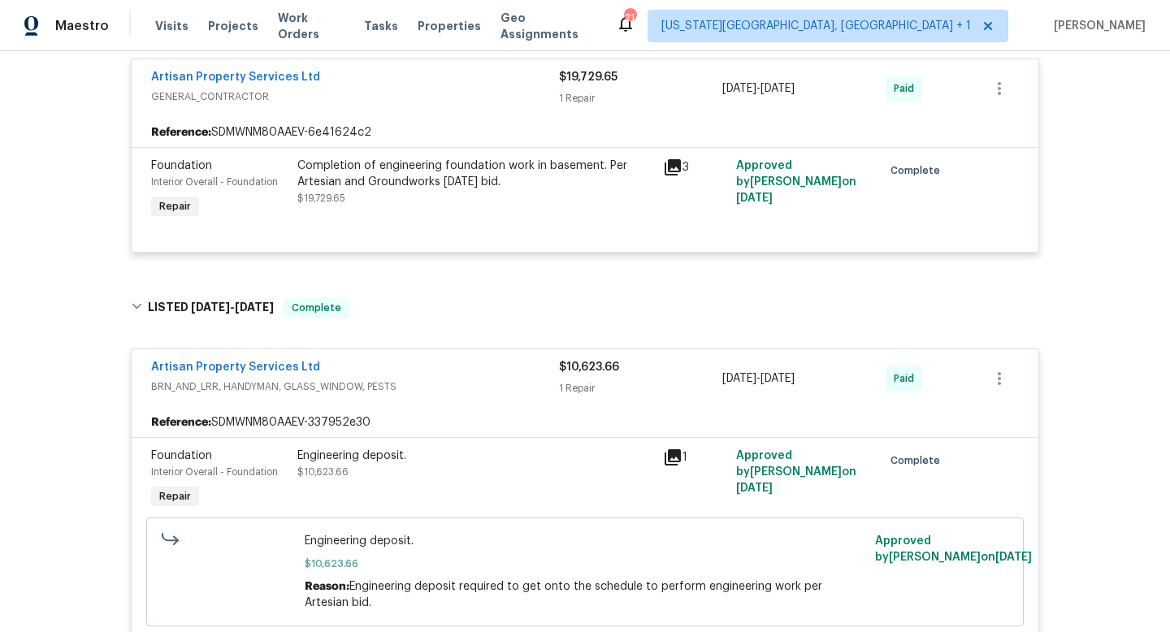
scroll to position [664, 0]
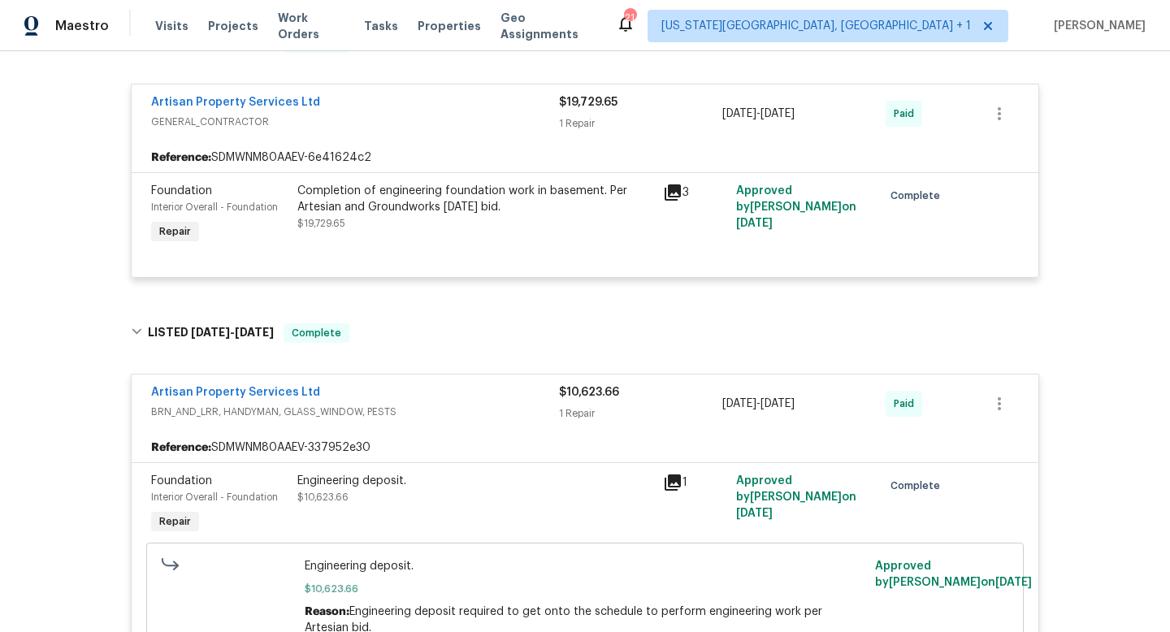
click at [432, 199] on div "Completion of engineering foundation work in basement. Per Artesian and Groundw…" at bounding box center [475, 199] width 356 height 32
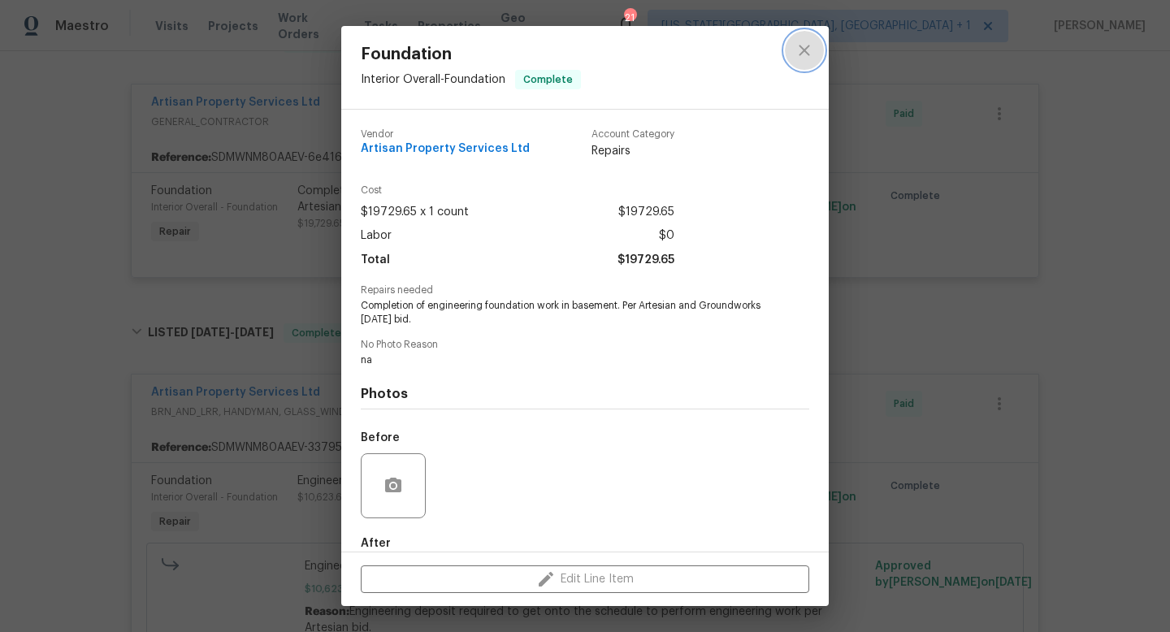
click at [804, 48] on icon "close" at bounding box center [803, 50] width 19 height 19
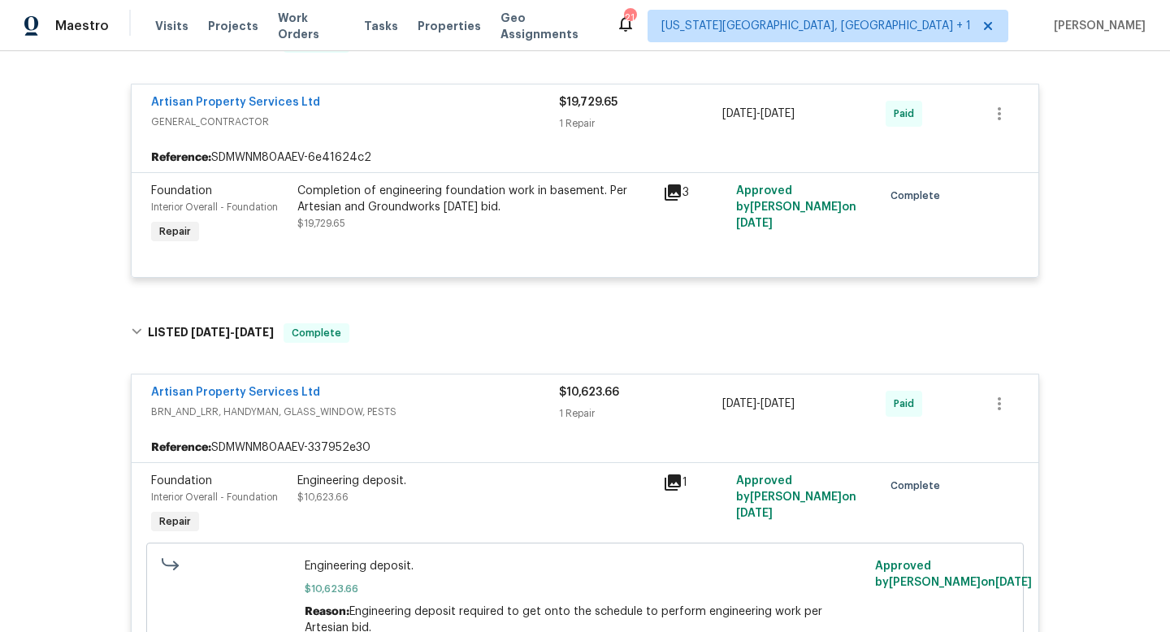
scroll to position [0, 0]
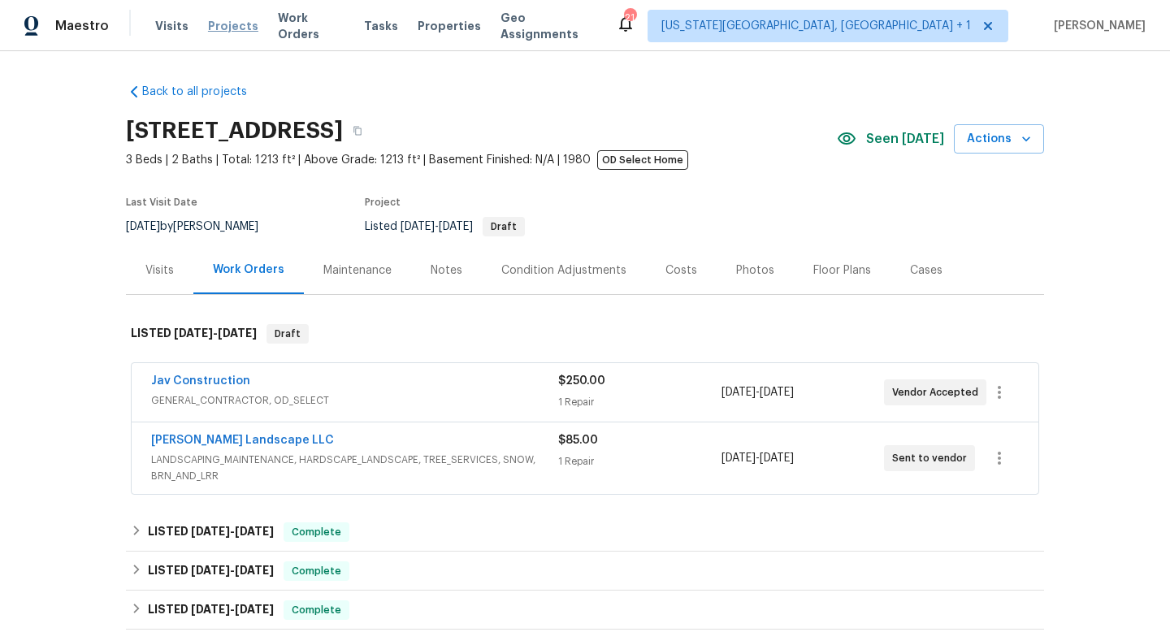
click at [238, 26] on span "Projects" at bounding box center [233, 26] width 50 height 16
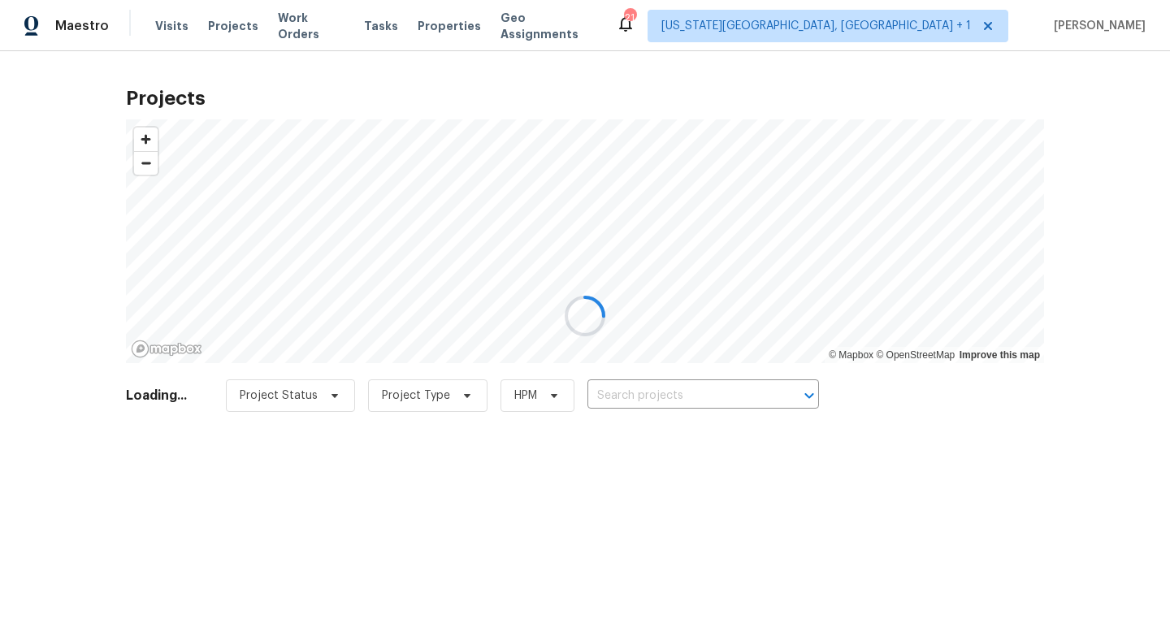
click at [661, 391] on div at bounding box center [585, 316] width 1170 height 632
click at [647, 394] on div at bounding box center [585, 316] width 1170 height 632
click at [647, 392] on div at bounding box center [585, 316] width 1170 height 632
click at [655, 392] on div at bounding box center [585, 316] width 1170 height 632
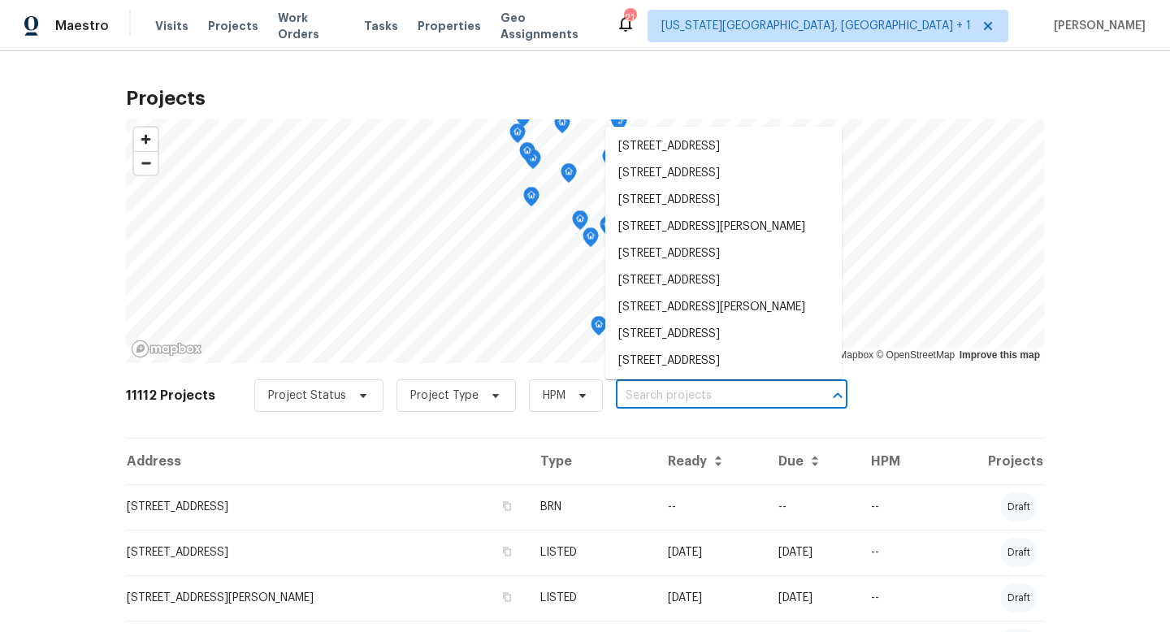
click at [655, 392] on input "text" at bounding box center [709, 395] width 186 height 25
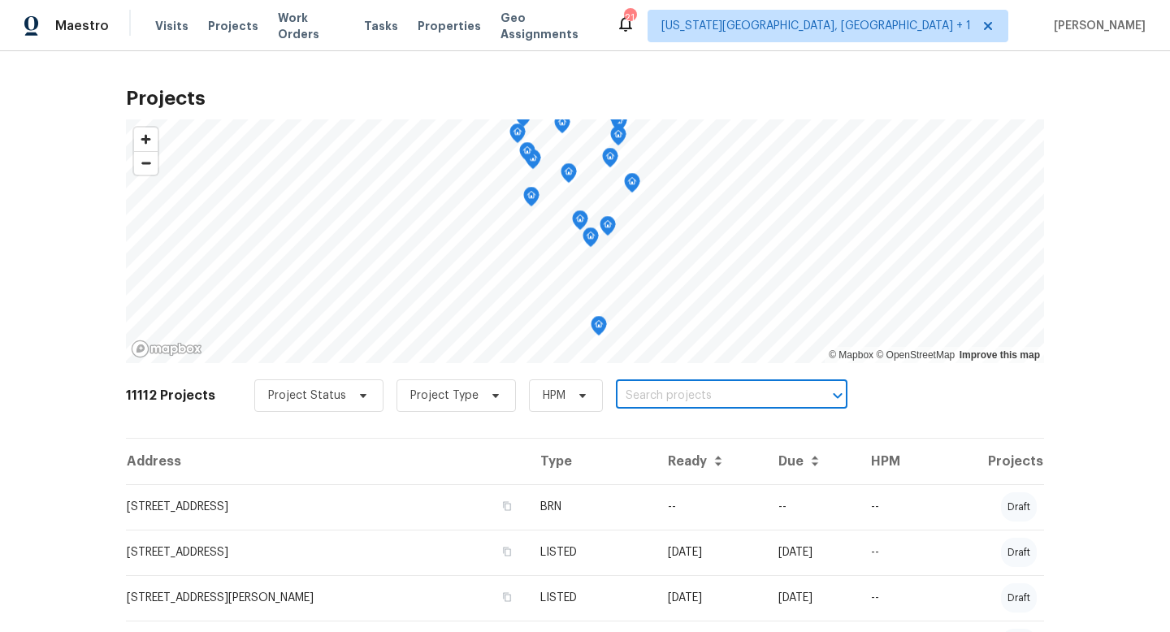
paste input "[STREET_ADDRESS][PERSON_NAME][PERSON_NAME]"
type input "[STREET_ADDRESS][PERSON_NAME][PERSON_NAME]"
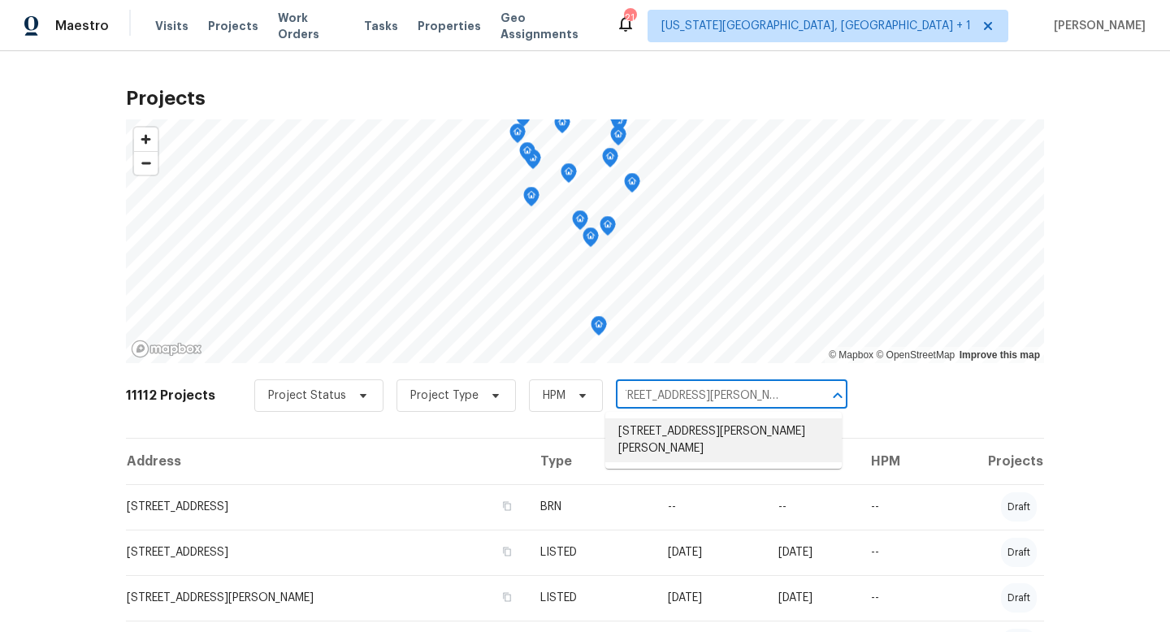
click at [668, 431] on li "[STREET_ADDRESS][PERSON_NAME][PERSON_NAME]" at bounding box center [723, 440] width 236 height 44
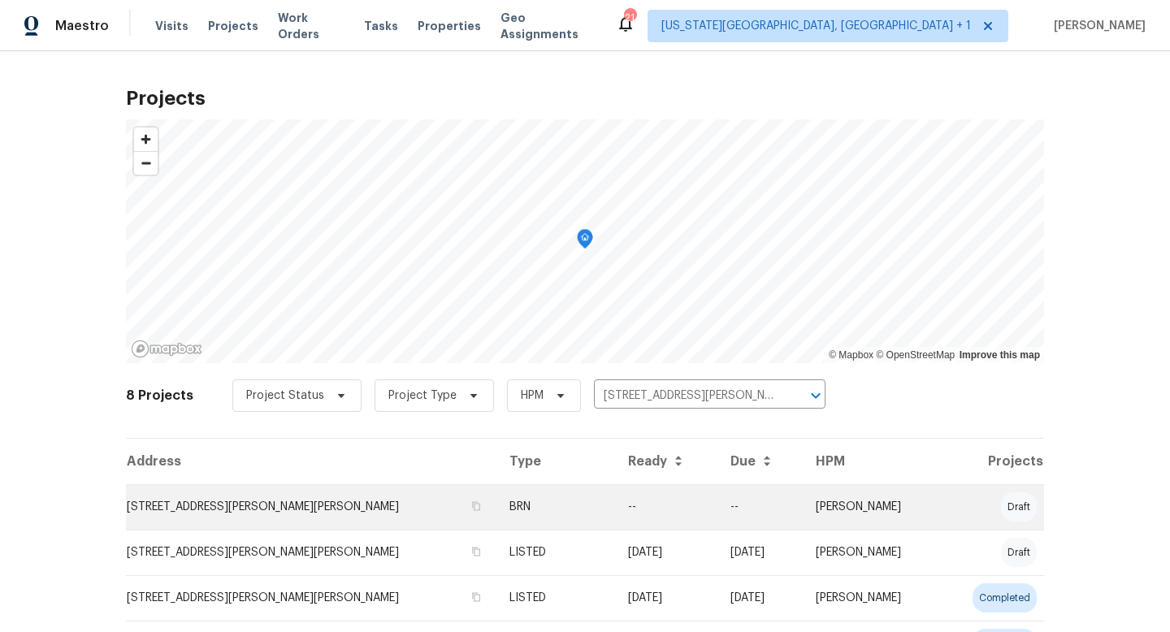
click at [275, 506] on td "[STREET_ADDRESS][PERSON_NAME][PERSON_NAME]" at bounding box center [311, 506] width 370 height 45
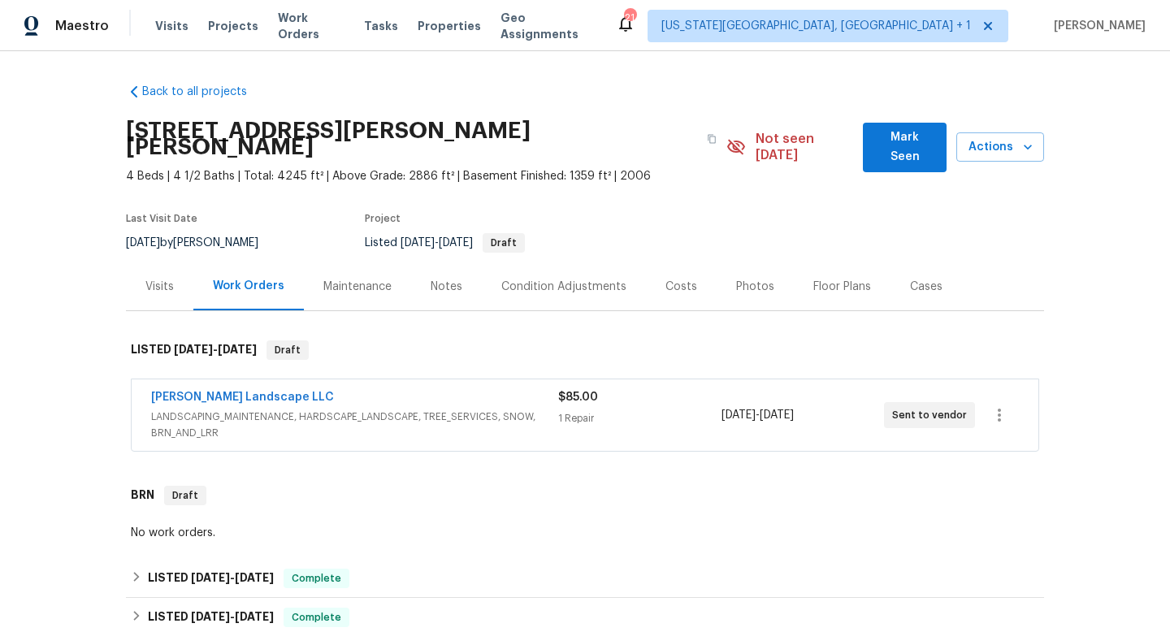
scroll to position [219, 0]
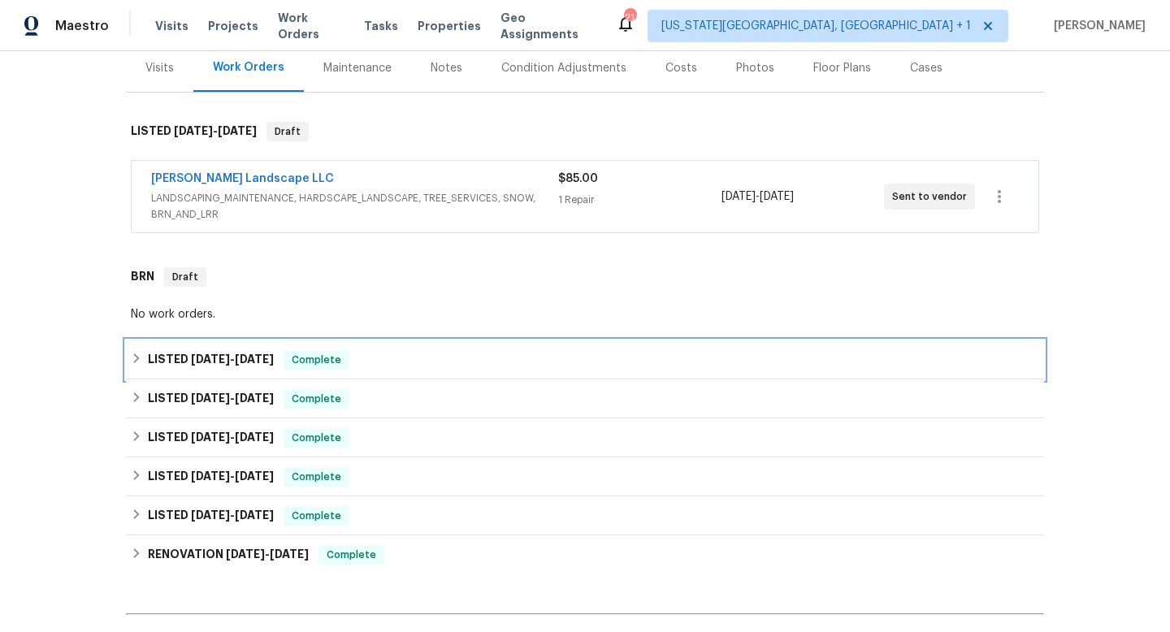
click at [530, 350] on div "LISTED 8/26/25 - 8/28/25 Complete" at bounding box center [585, 359] width 908 height 19
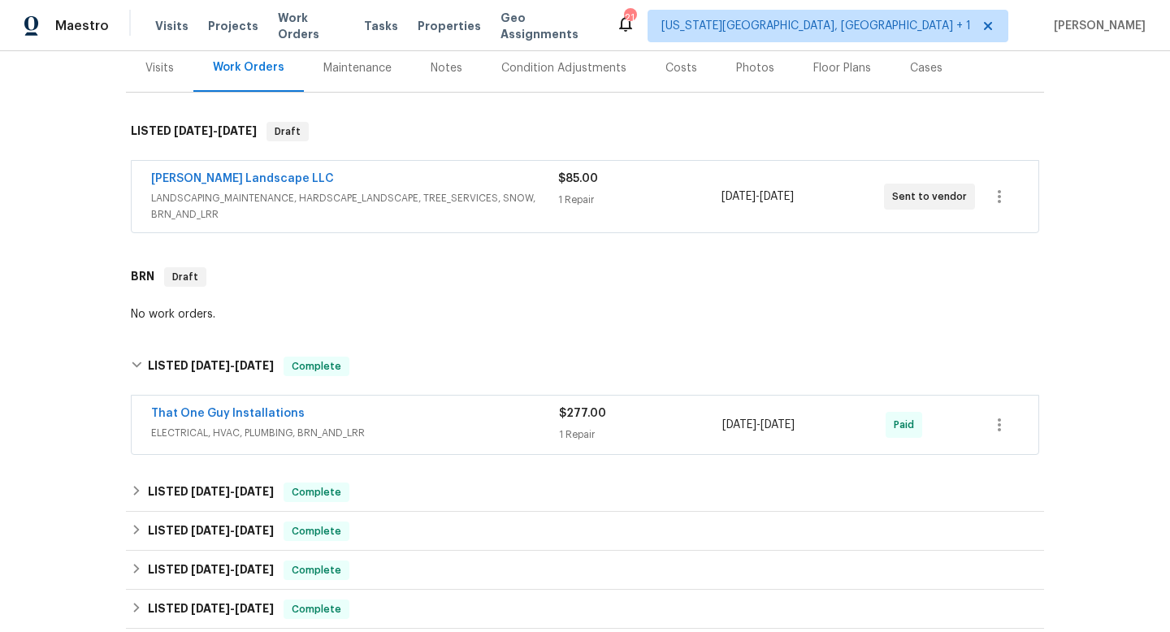
click at [470, 407] on div "That One Guy Installations" at bounding box center [355, 414] width 408 height 19
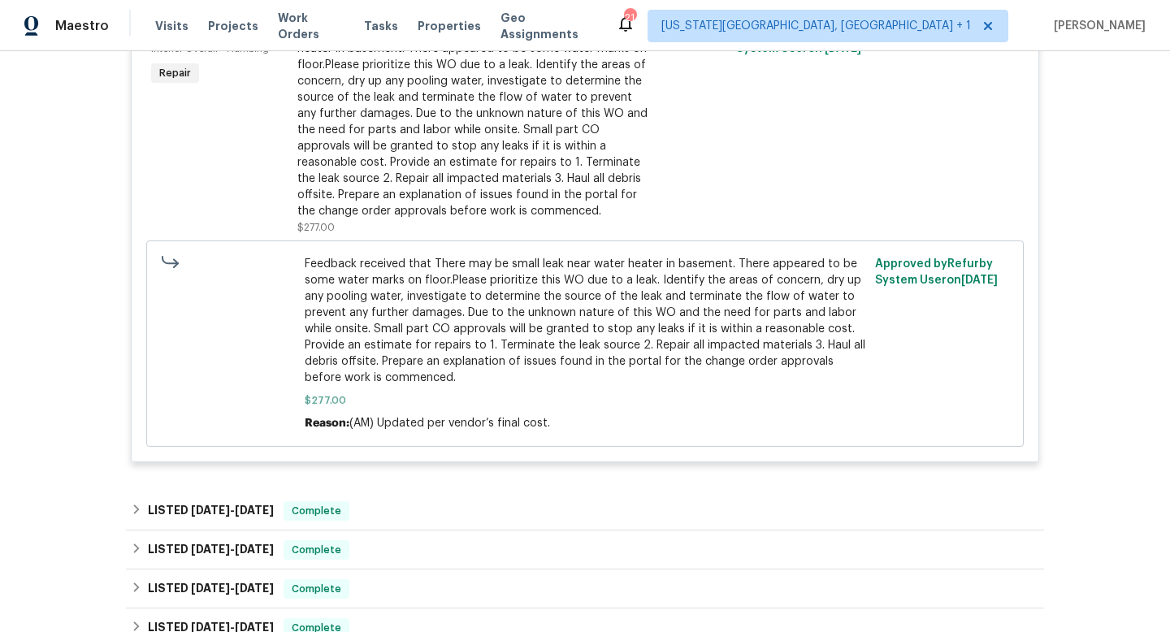
scroll to position [988, 0]
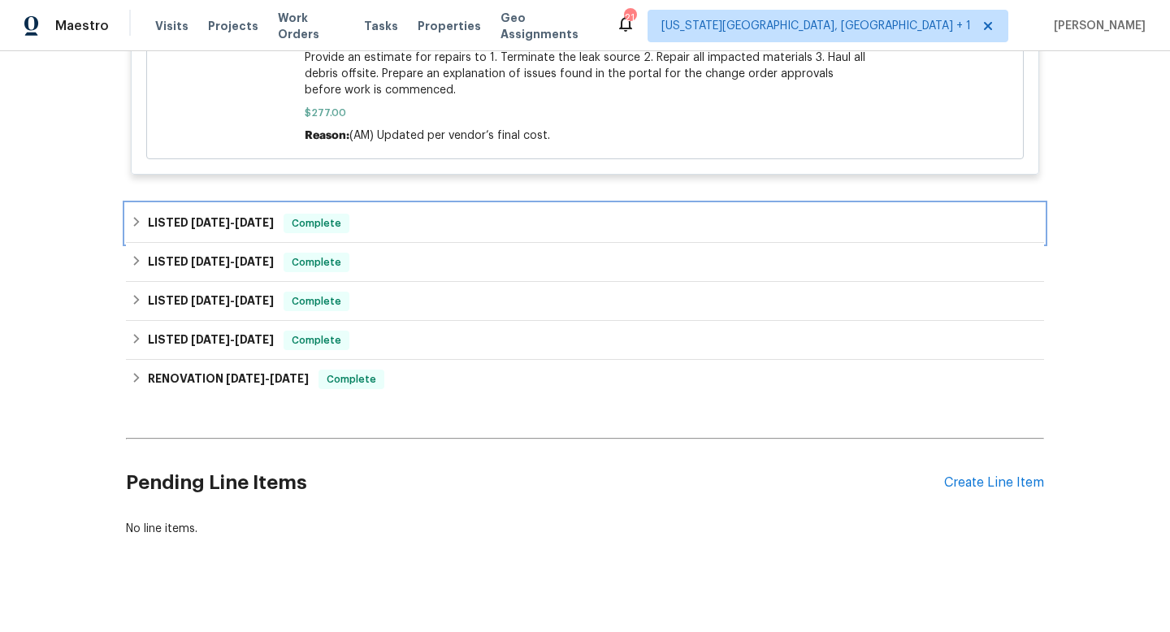
click at [413, 214] on div "LISTED 7/22/25 - 8/18/25 Complete" at bounding box center [585, 223] width 908 height 19
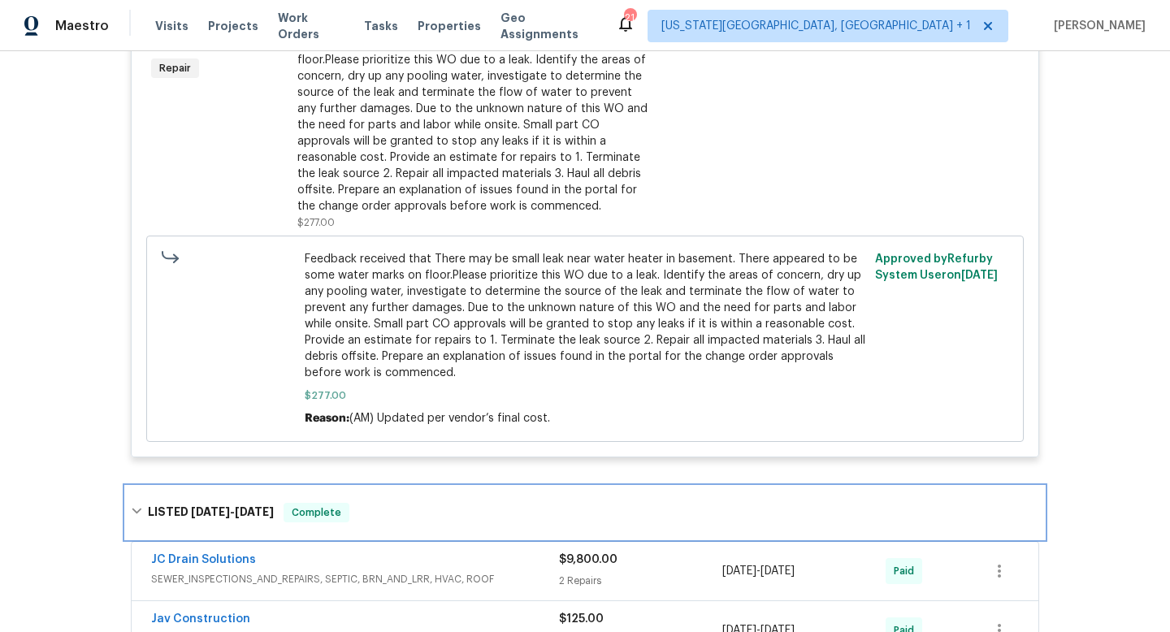
scroll to position [913, 0]
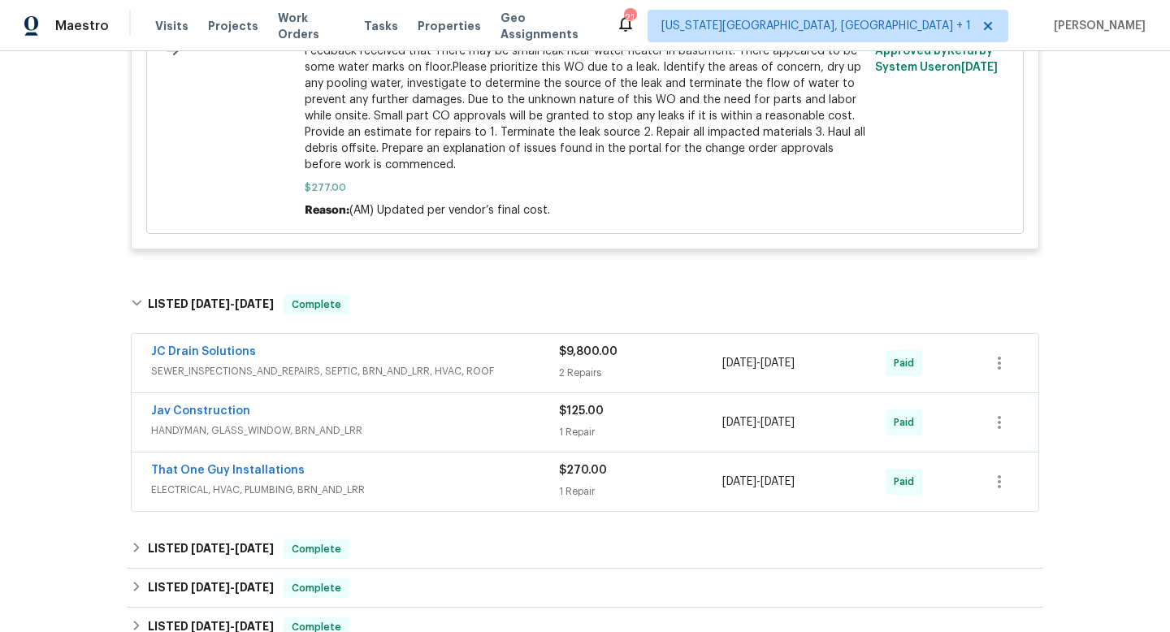
click at [423, 464] on div "That One Guy Installations" at bounding box center [355, 471] width 408 height 19
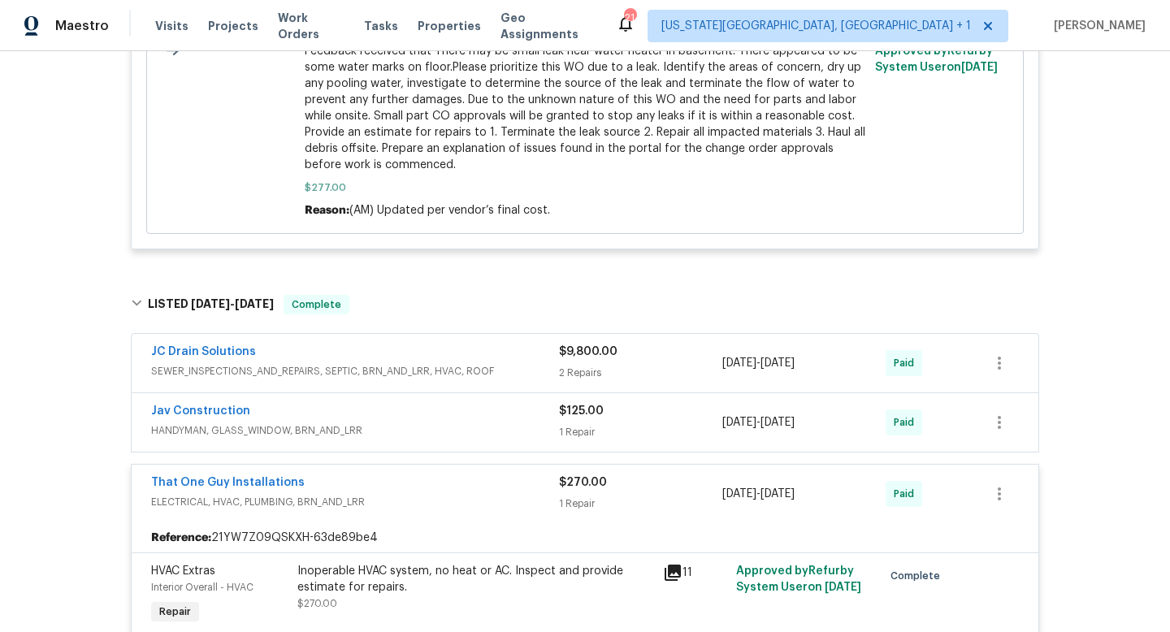
click at [487, 344] on div "JC Drain Solutions" at bounding box center [355, 353] width 408 height 19
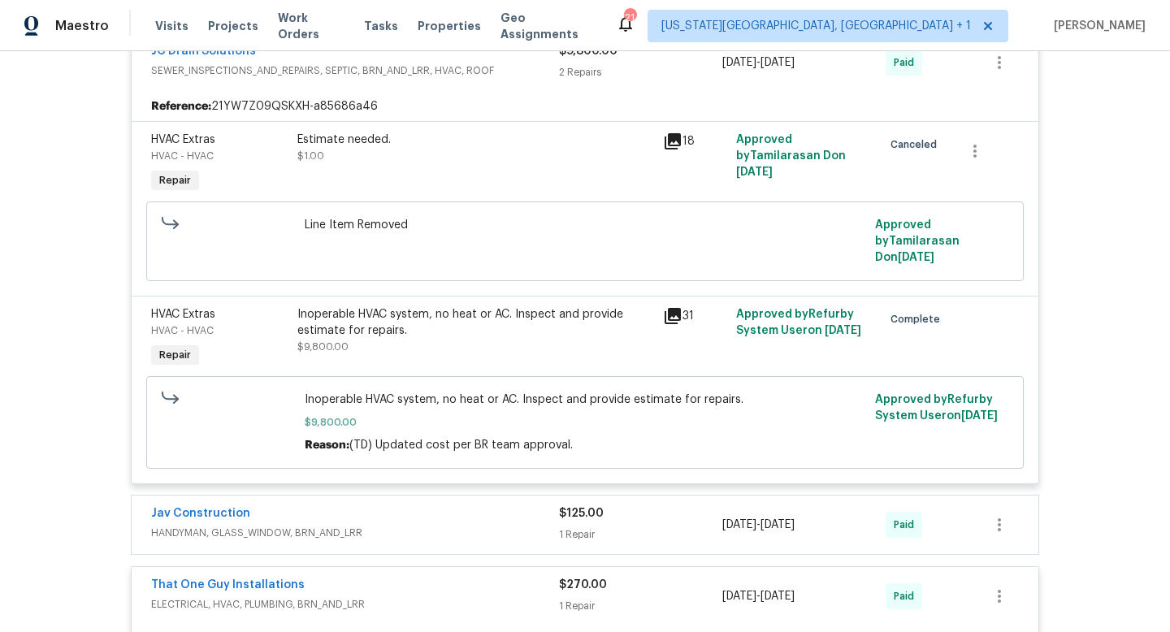
scroll to position [1327, 0]
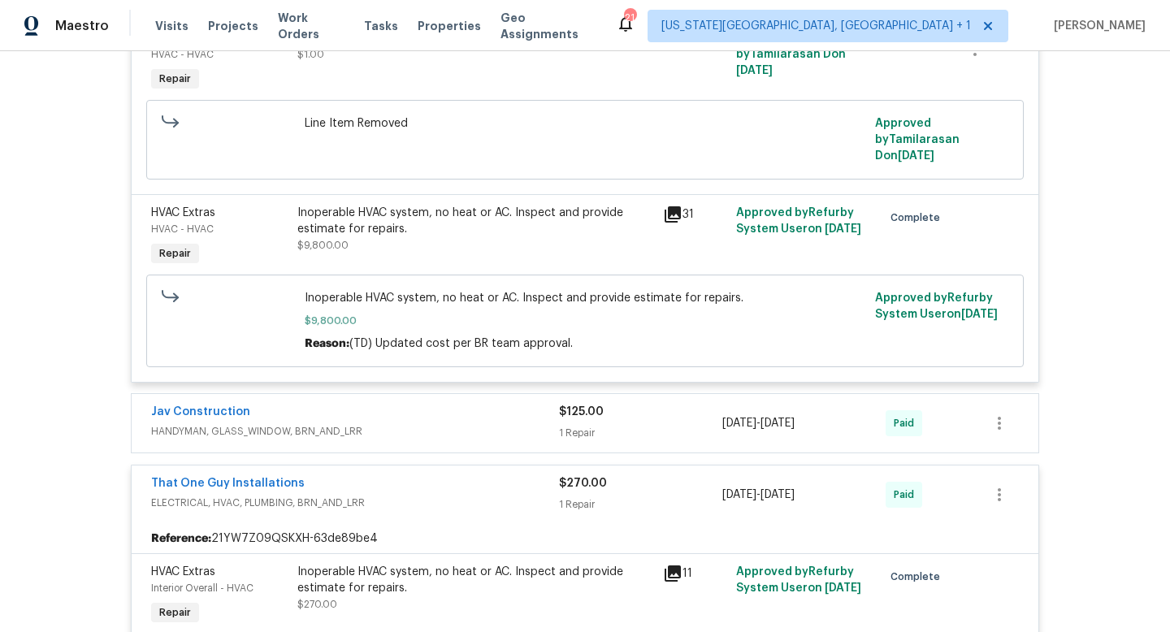
click at [229, 475] on span "That One Guy Installations" at bounding box center [228, 483] width 154 height 16
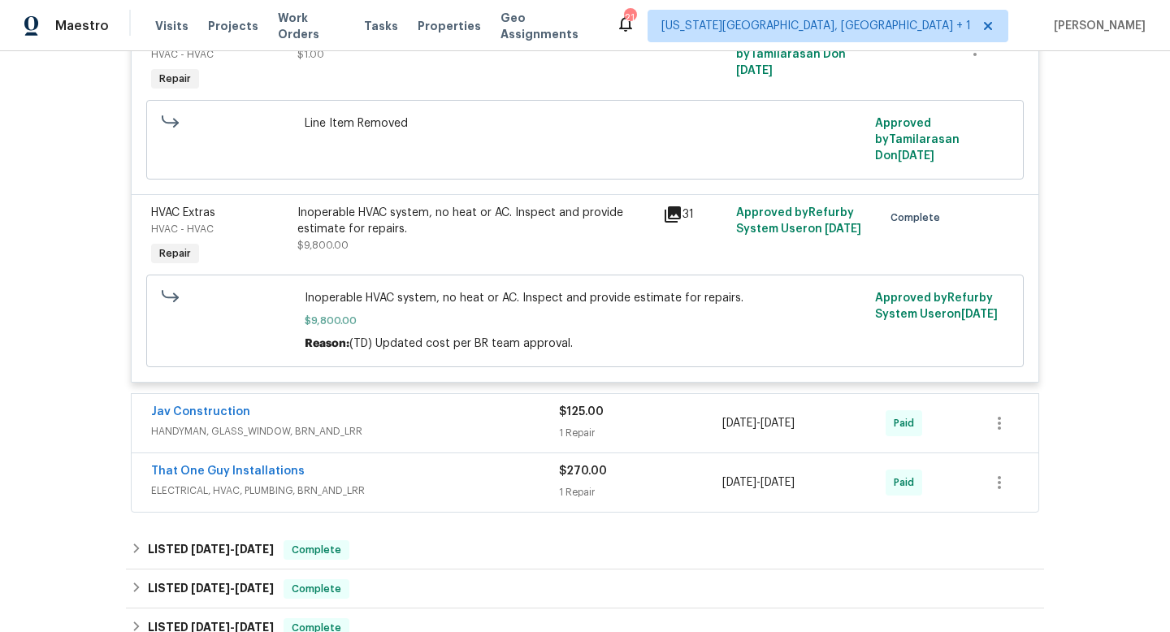
click at [384, 463] on div "That One Guy Installations" at bounding box center [355, 472] width 408 height 19
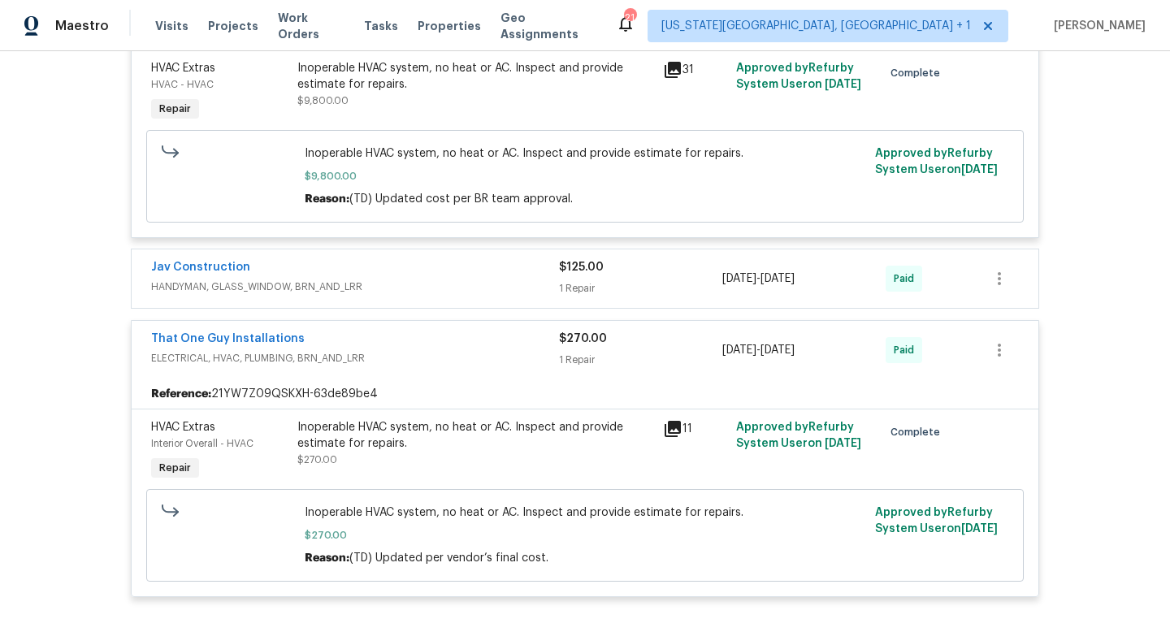
scroll to position [1473, 0]
click at [484, 331] on div "That One Guy Installations" at bounding box center [355, 339] width 408 height 19
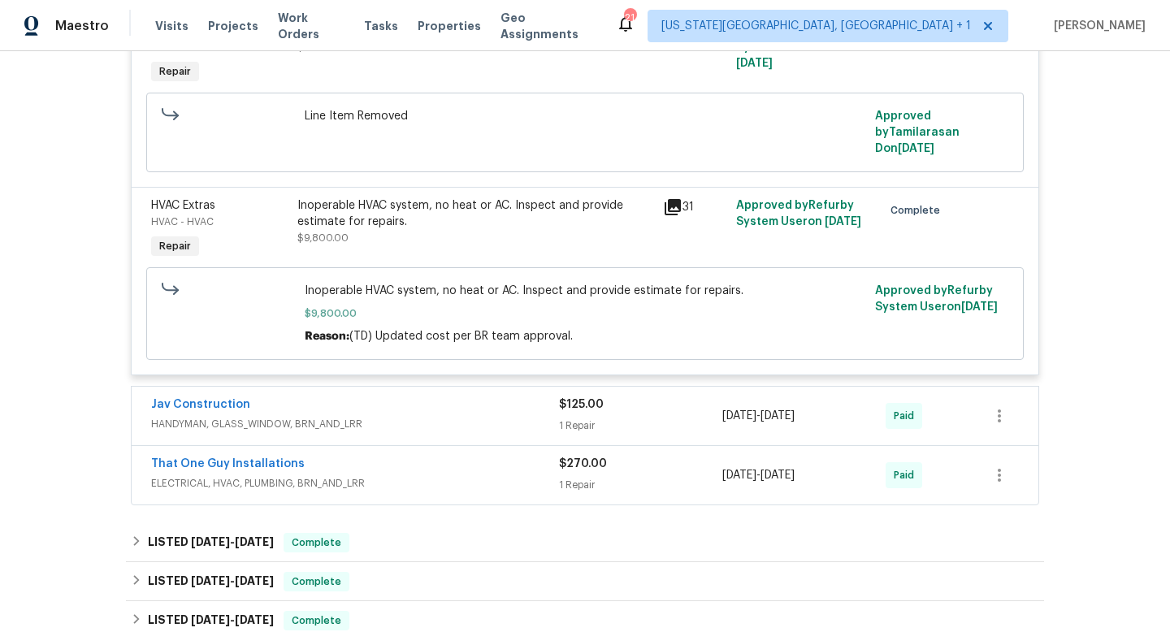
scroll to position [0, 0]
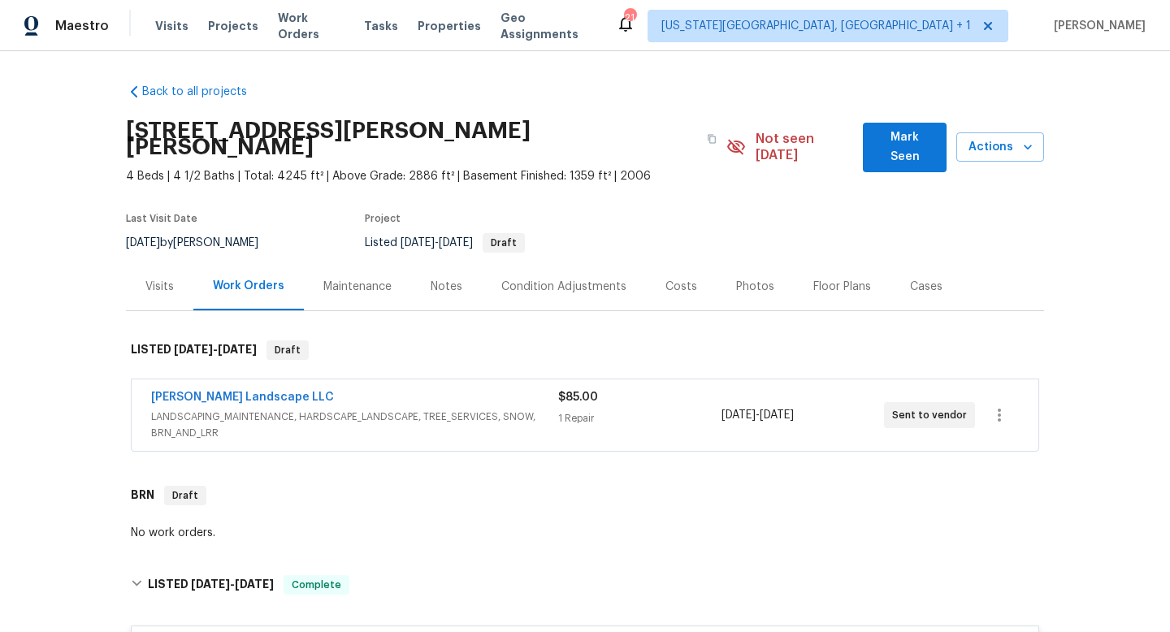
click at [260, 278] on div "Work Orders" at bounding box center [248, 286] width 71 height 16
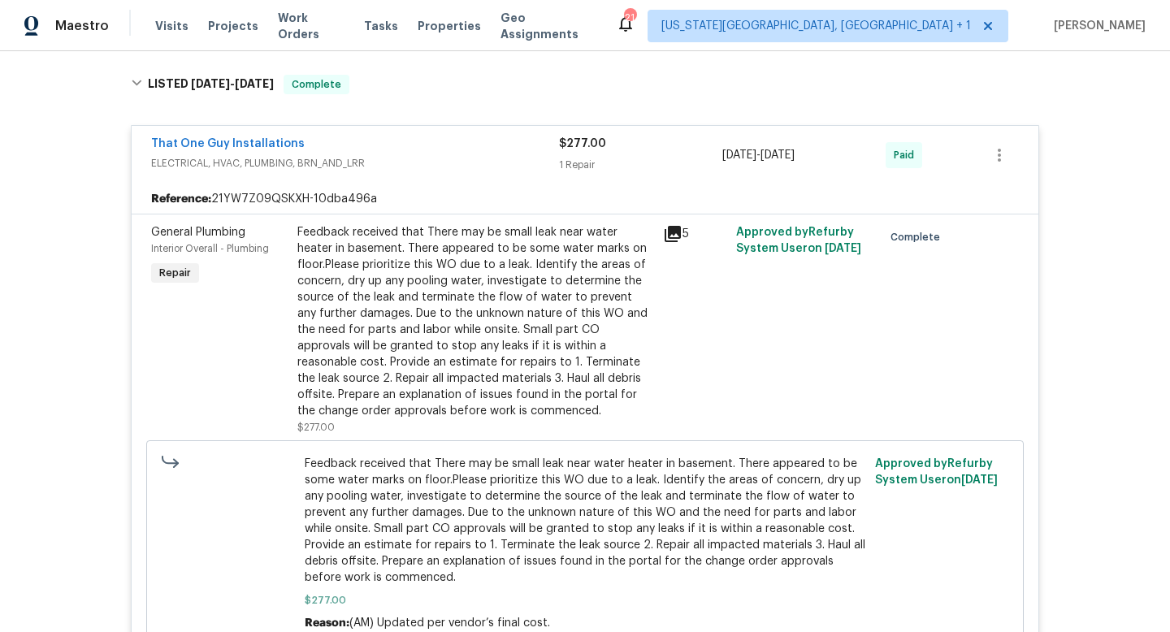
scroll to position [1289, 0]
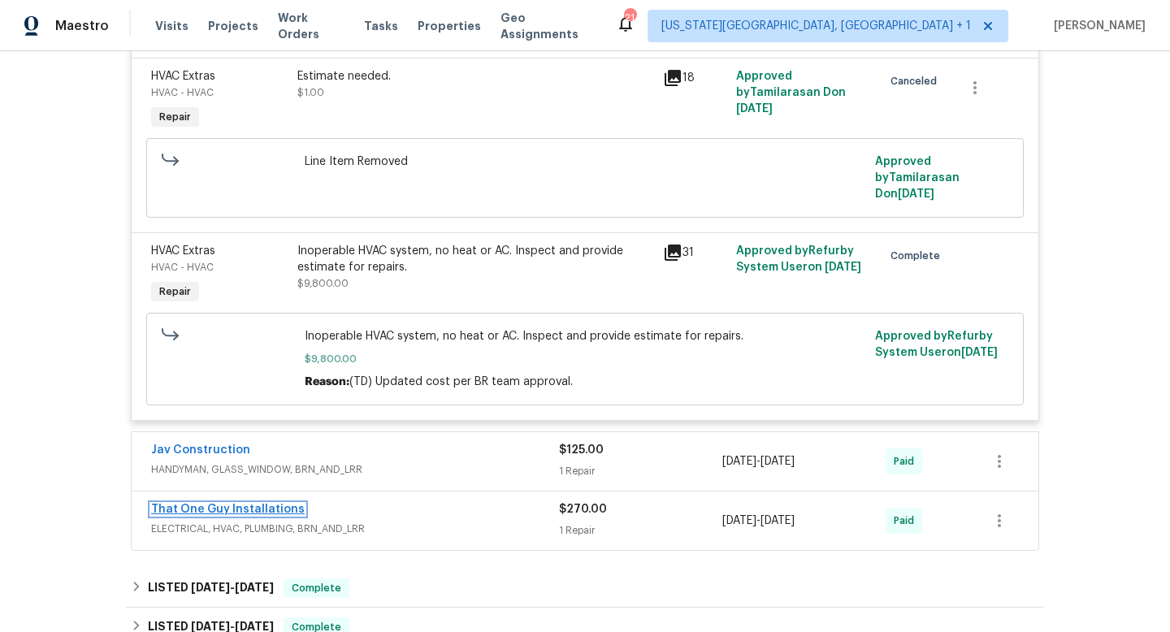
click at [227, 504] on link "That One Guy Installations" at bounding box center [228, 509] width 154 height 11
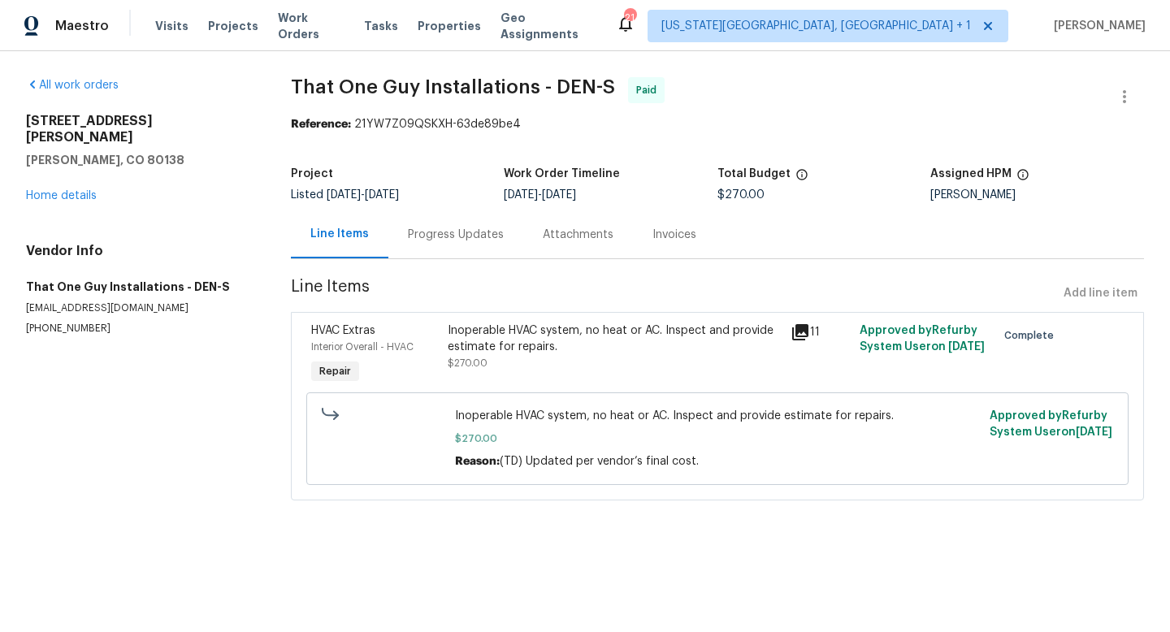
click at [455, 240] on div "Progress Updates" at bounding box center [456, 235] width 96 height 16
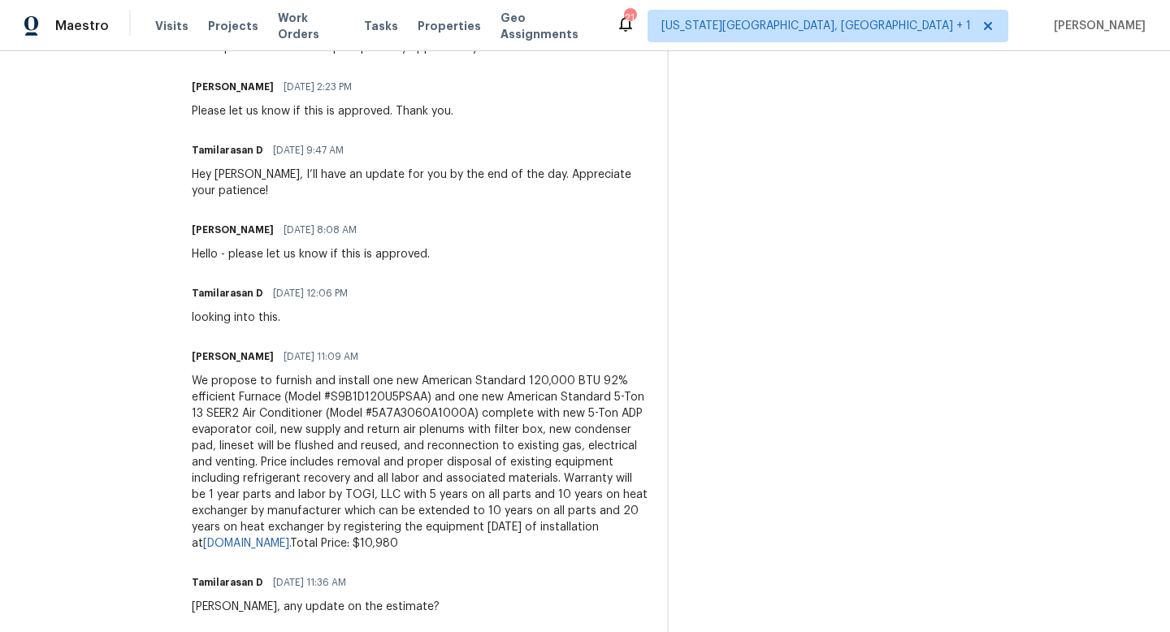
scroll to position [837, 0]
drag, startPoint x: 398, startPoint y: 521, endPoint x: 440, endPoint y: 526, distance: 42.5
click at [440, 526] on div "We propose to furnish and install one new American Standard 120,000 BTU 92% eff…" at bounding box center [420, 460] width 456 height 179
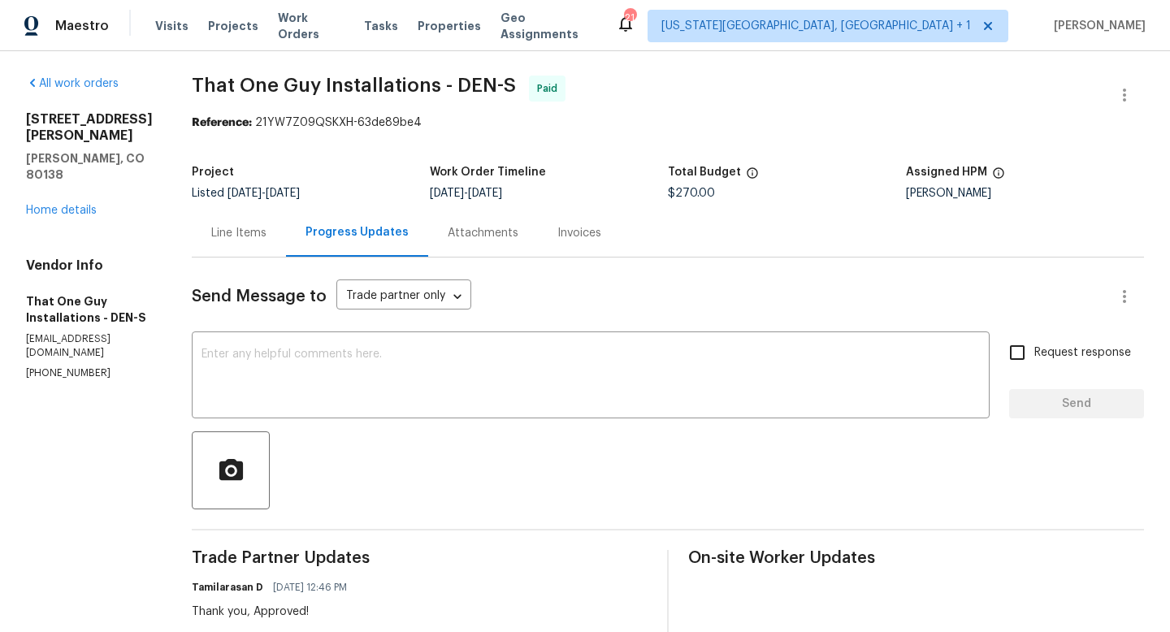
scroll to position [0, 0]
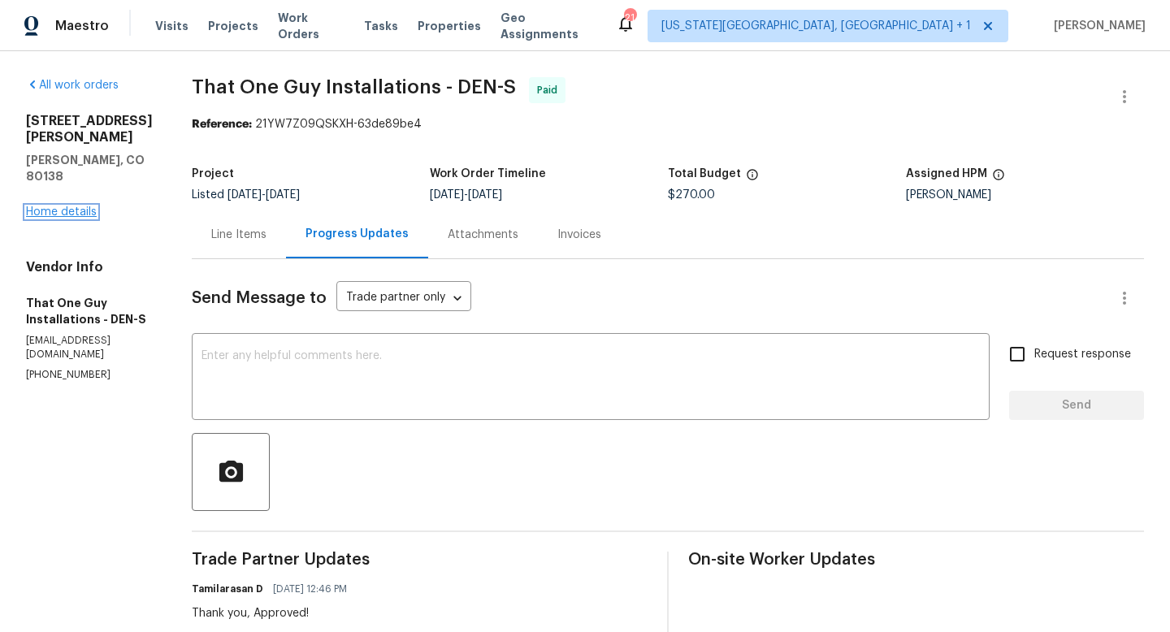
click at [65, 209] on link "Home details" at bounding box center [61, 211] width 71 height 11
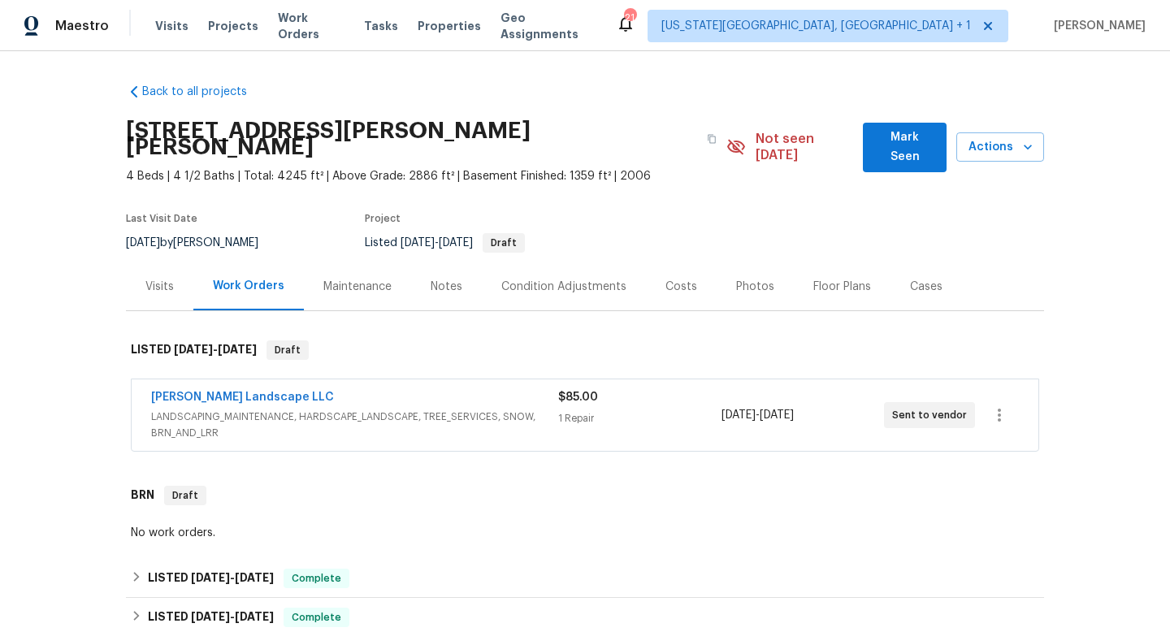
scroll to position [393, 0]
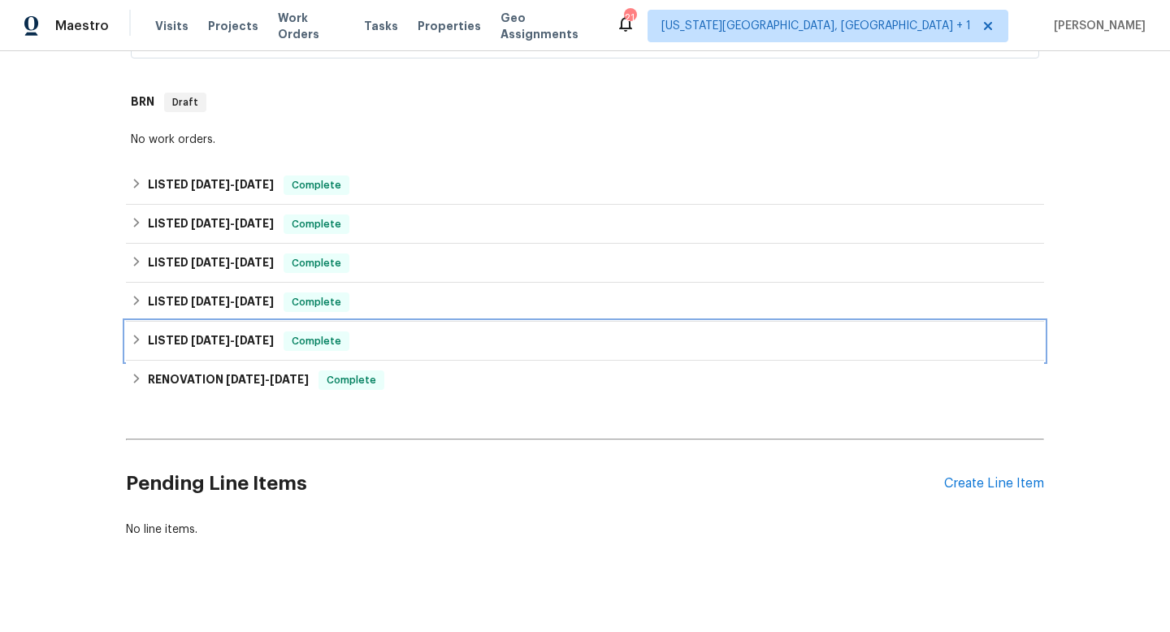
click at [291, 333] on span "Complete" at bounding box center [316, 341] width 63 height 16
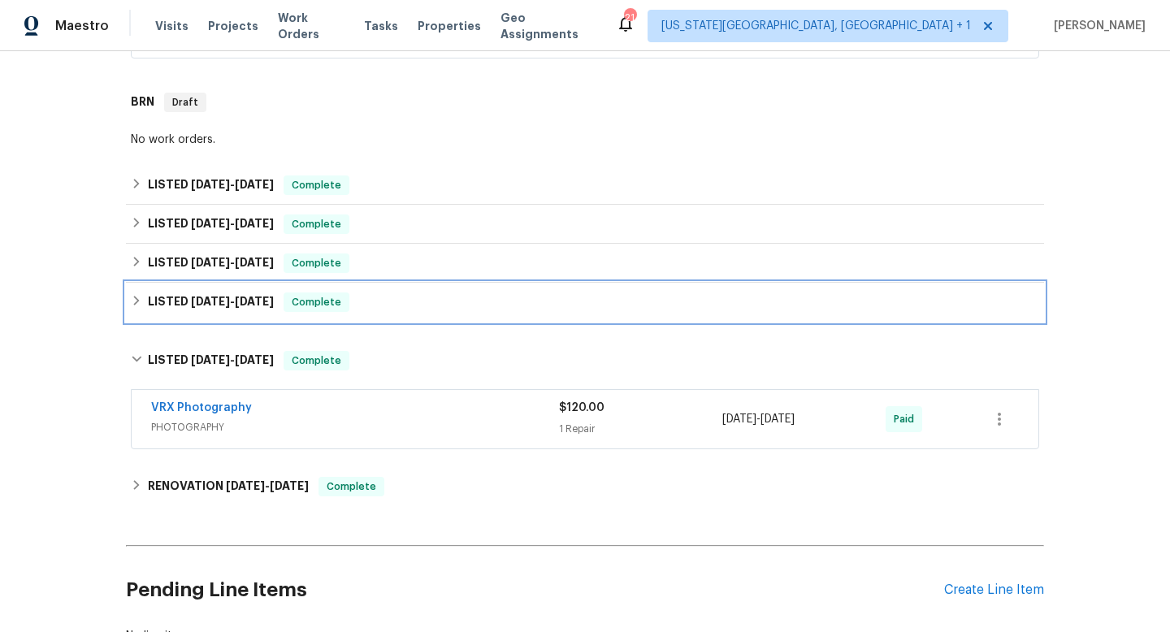
click at [365, 292] on div "LISTED 5/23/25 - 5/27/25 Complete" at bounding box center [585, 301] width 908 height 19
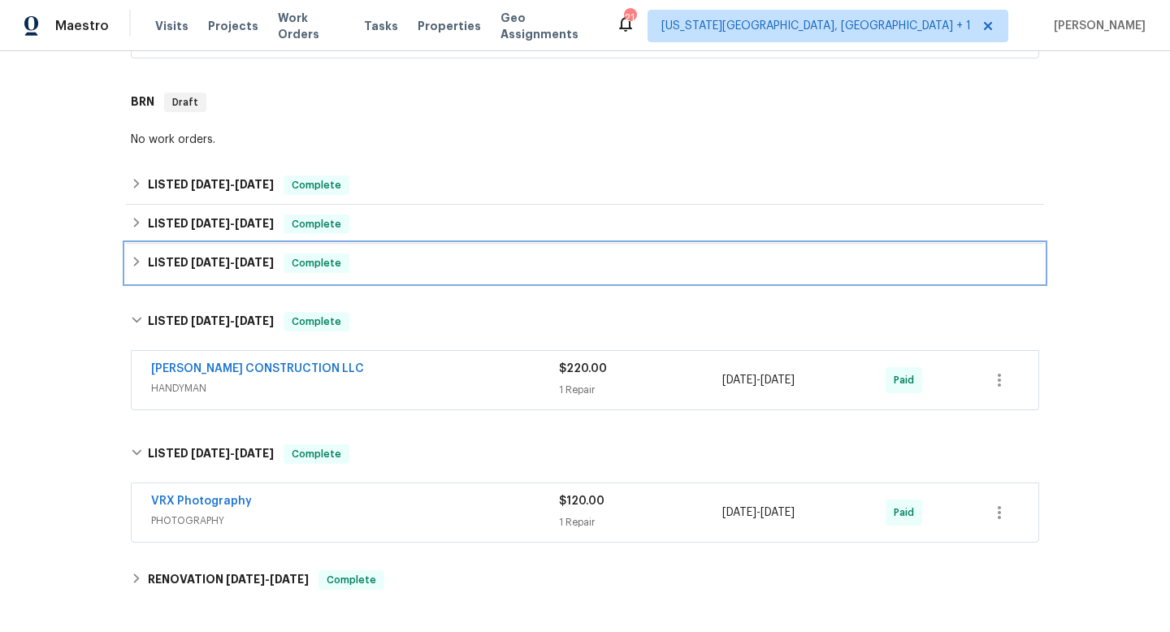
click at [397, 254] on div "LISTED 6/30/25 - 7/4/25 Complete" at bounding box center [585, 262] width 908 height 19
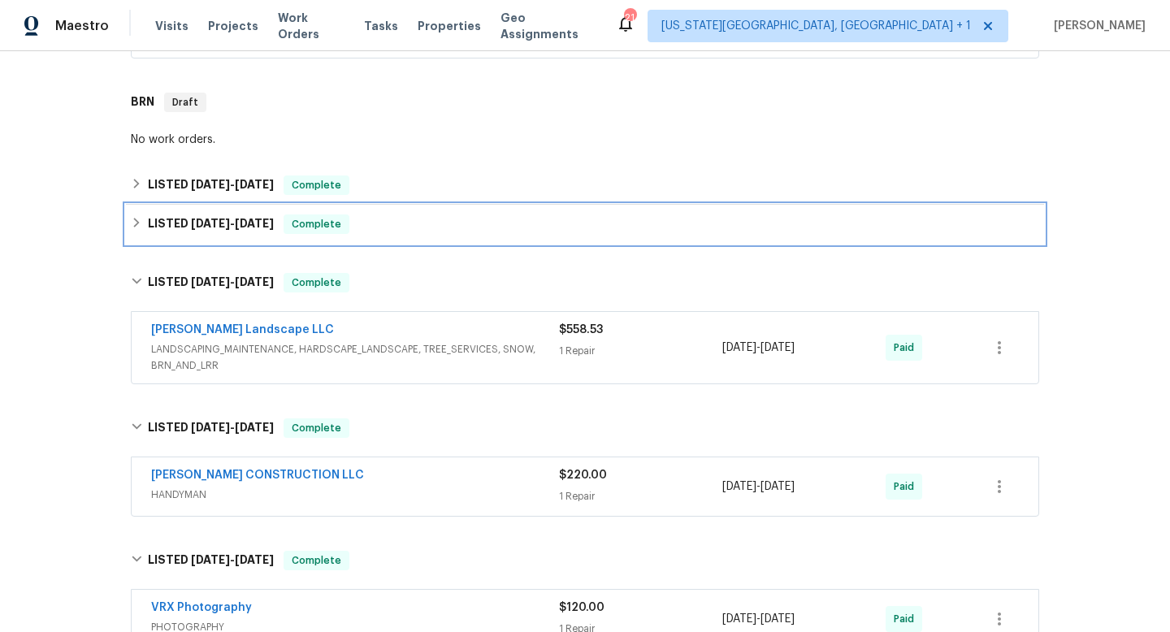
click at [409, 214] on div "LISTED 7/22/25 - 8/18/25 Complete" at bounding box center [585, 223] width 908 height 19
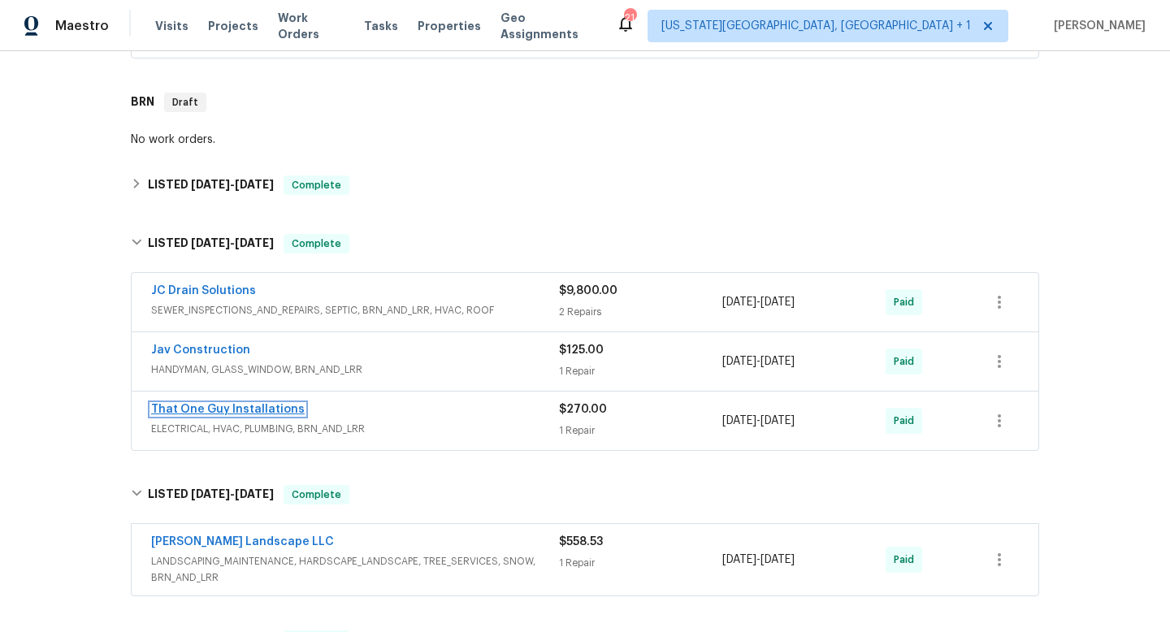
click at [241, 404] on link "That One Guy Installations" at bounding box center [228, 409] width 154 height 11
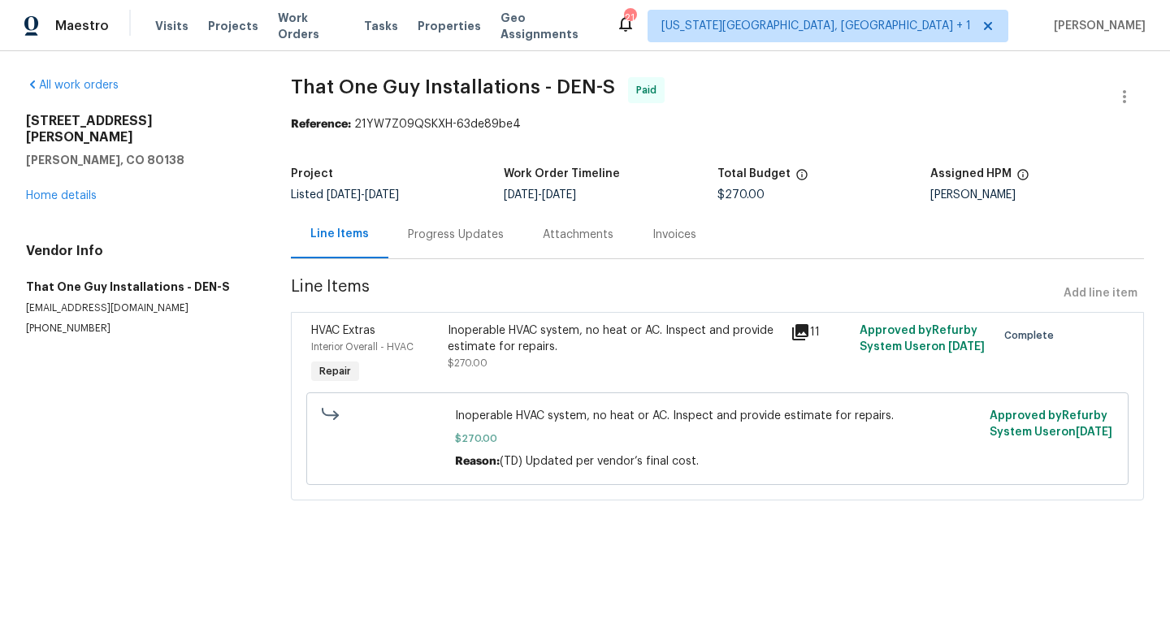
click at [335, 233] on div "Line Items" at bounding box center [339, 234] width 58 height 16
click at [55, 170] on div "23559 Branston Ln Parker, CO 80138 Home details" at bounding box center [139, 158] width 226 height 91
click at [58, 190] on link "Home details" at bounding box center [61, 195] width 71 height 11
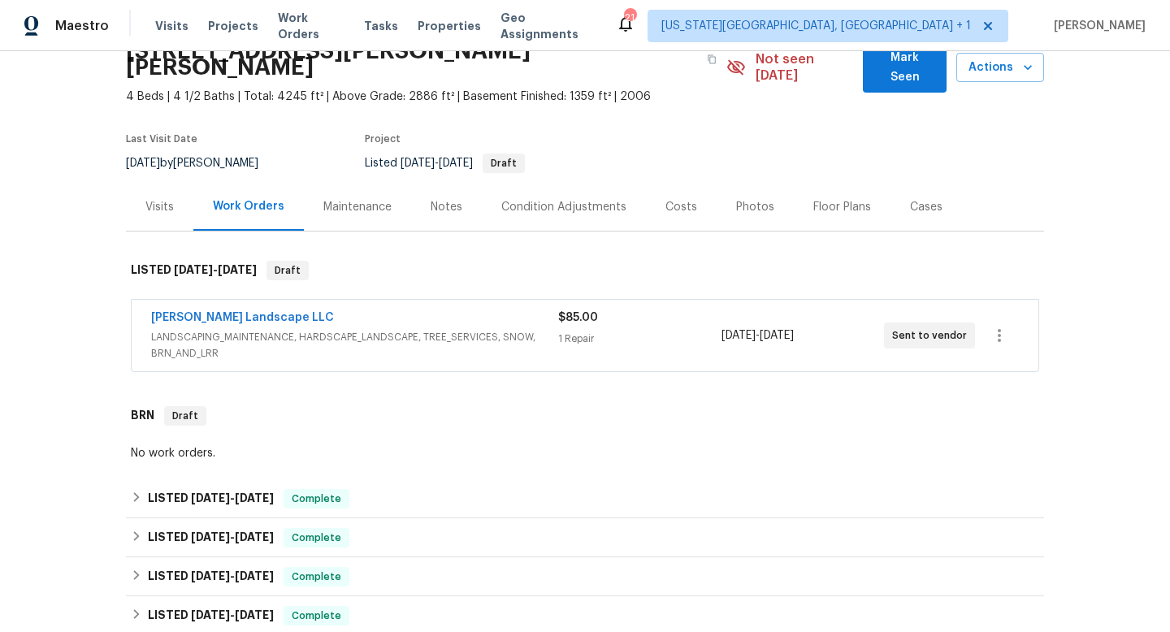
scroll to position [157, 0]
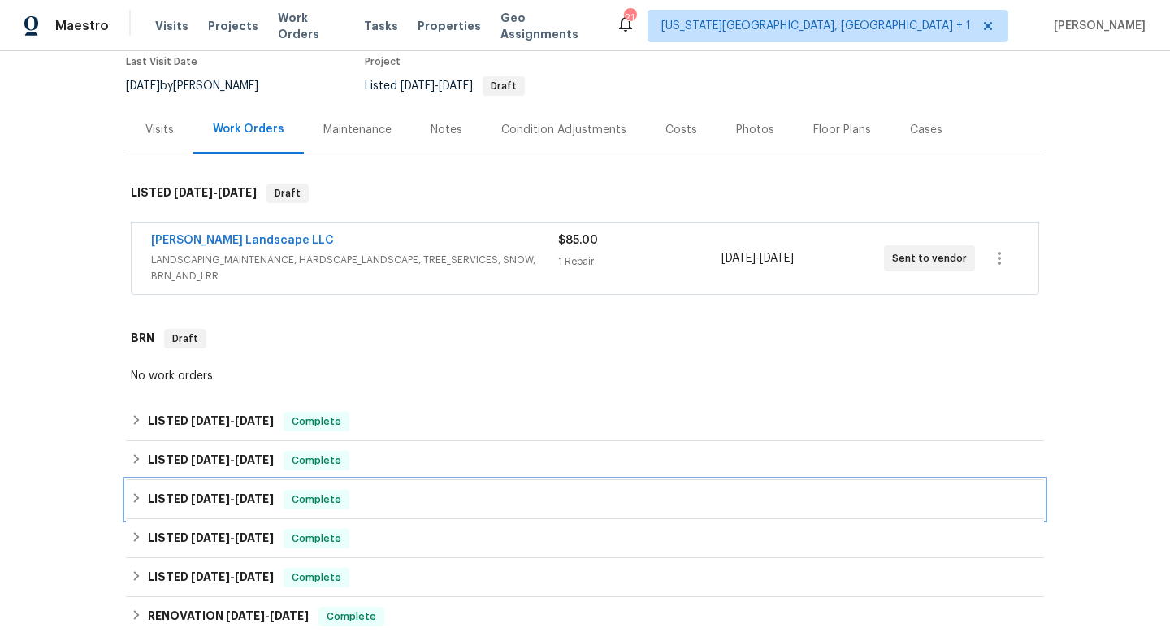
click at [371, 490] on div "LISTED 6/30/25 - 7/4/25 Complete" at bounding box center [585, 499] width 908 height 19
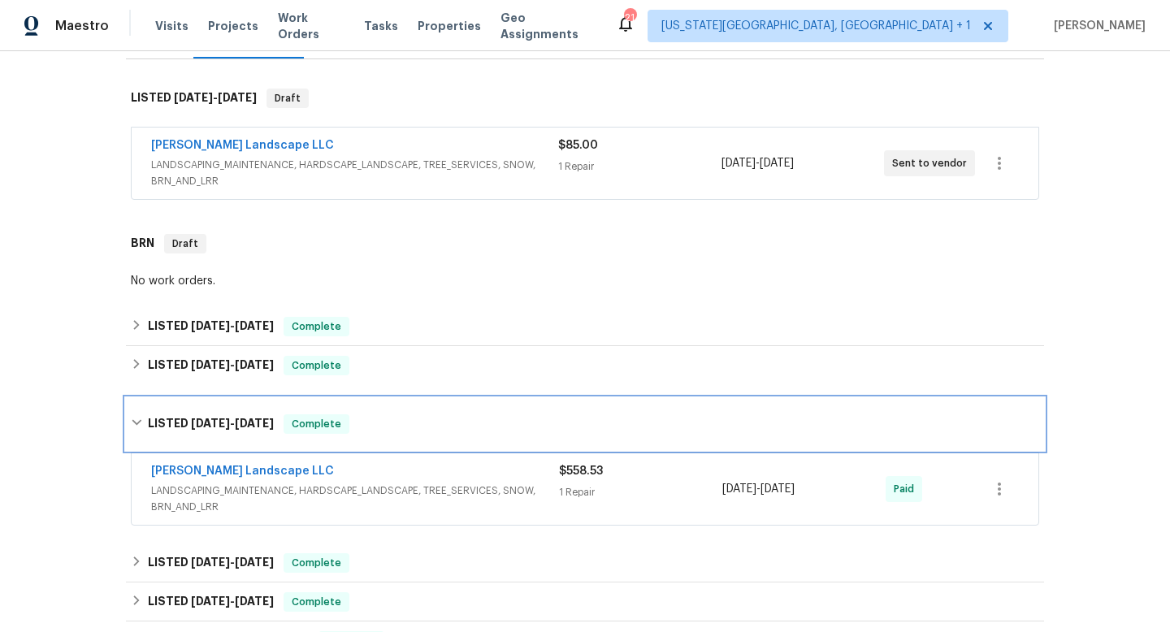
scroll to position [361, 0]
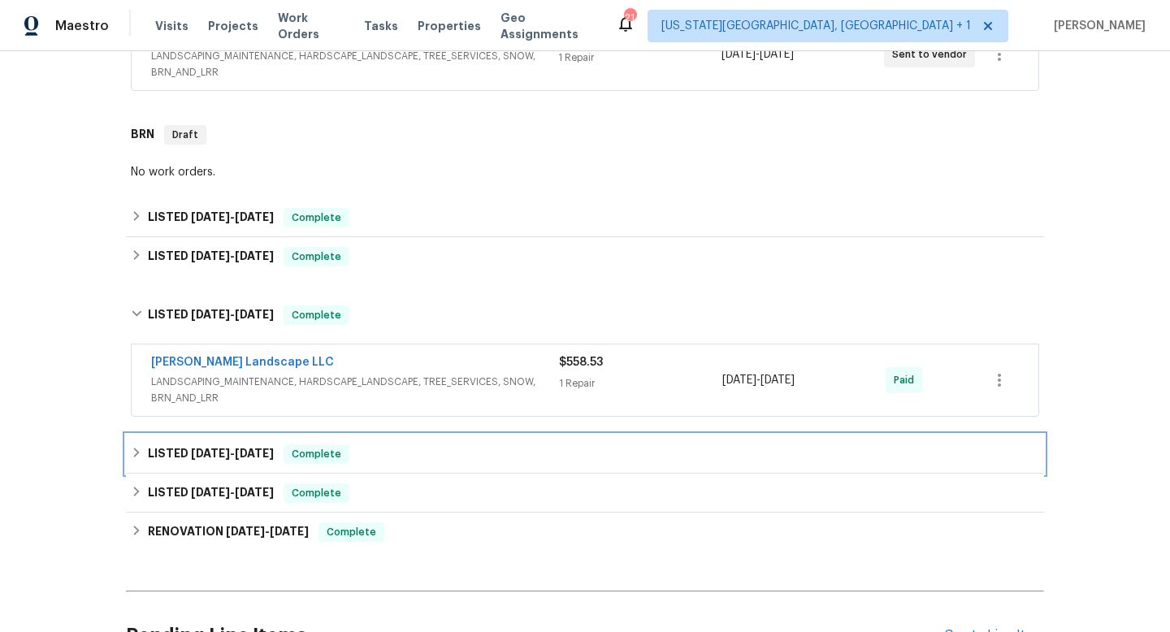
click at [330, 446] on span "Complete" at bounding box center [316, 454] width 63 height 16
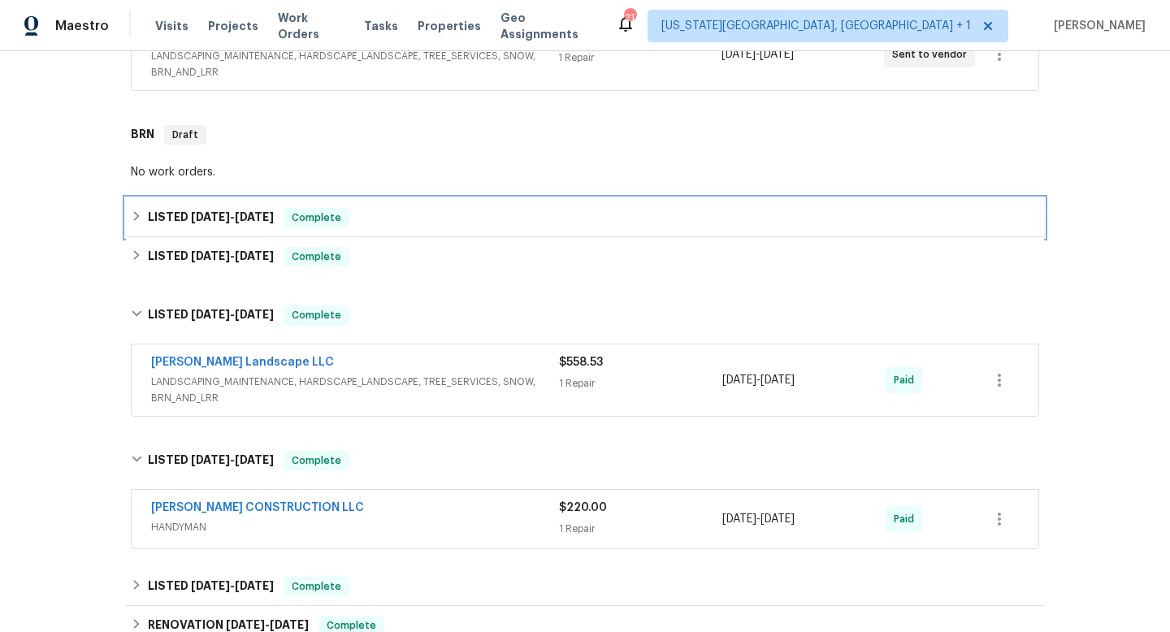
click at [292, 208] on div "LISTED 8/26/25 - 8/28/25 Complete" at bounding box center [585, 217] width 908 height 19
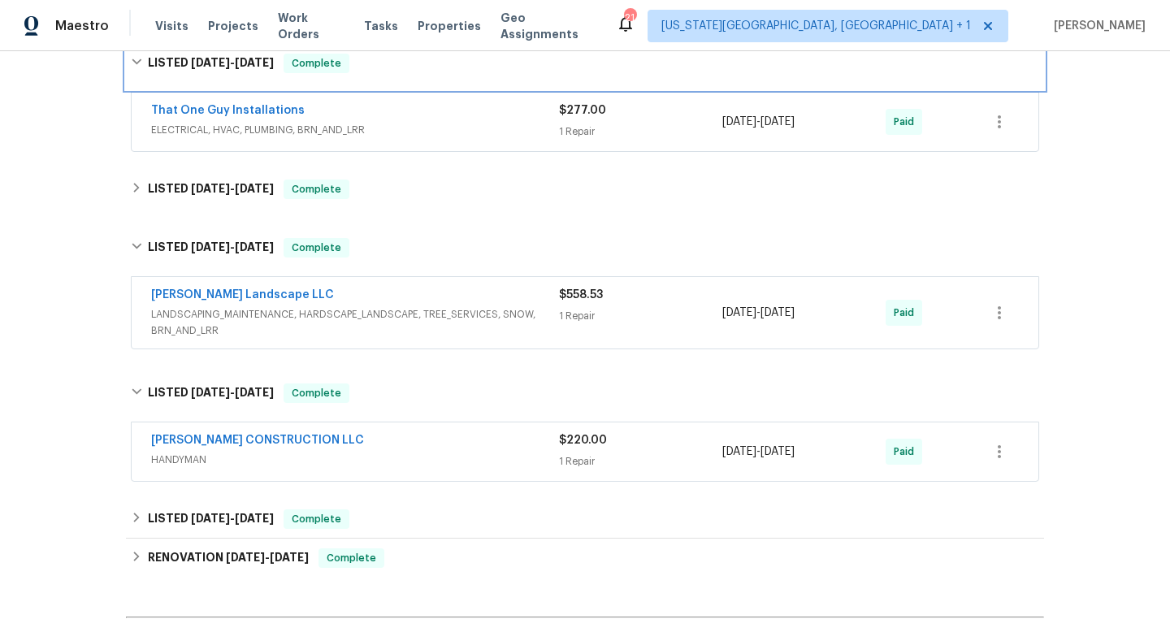
scroll to position [566, 0]
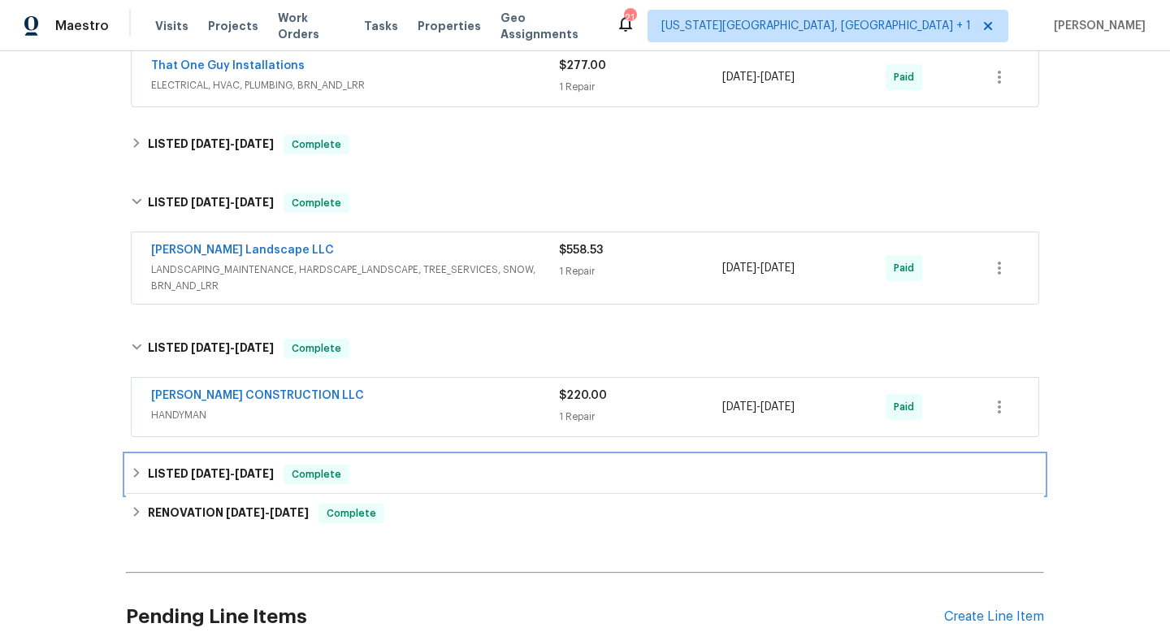
click at [401, 455] on div "LISTED 4/30/25 - 5/1/25 Complete" at bounding box center [585, 474] width 918 height 39
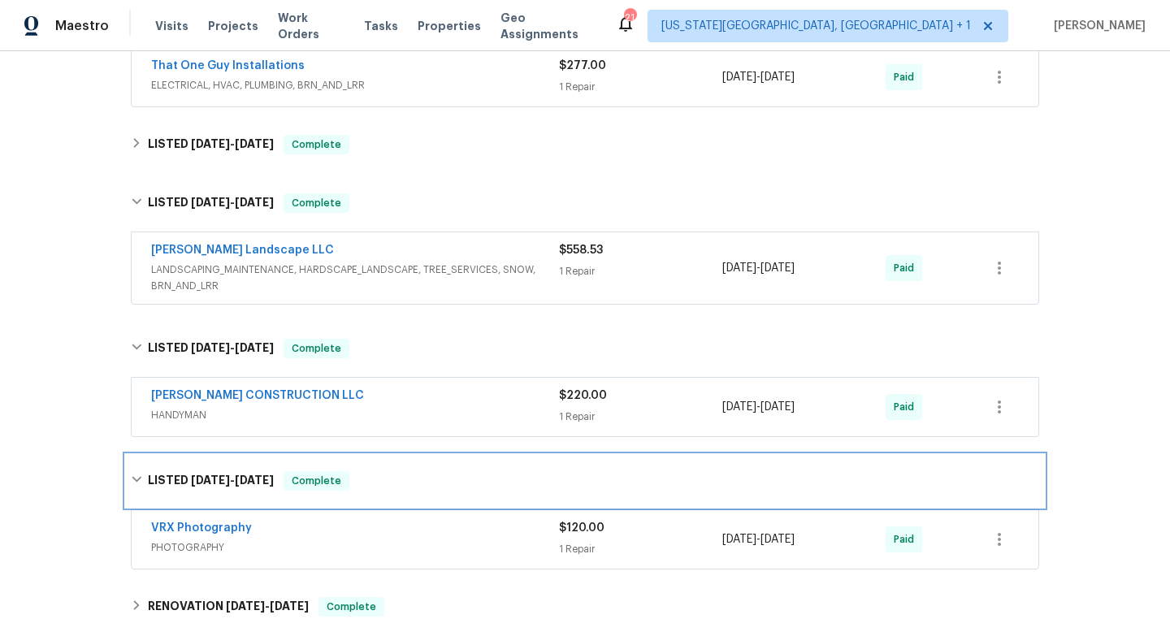
scroll to position [484, 0]
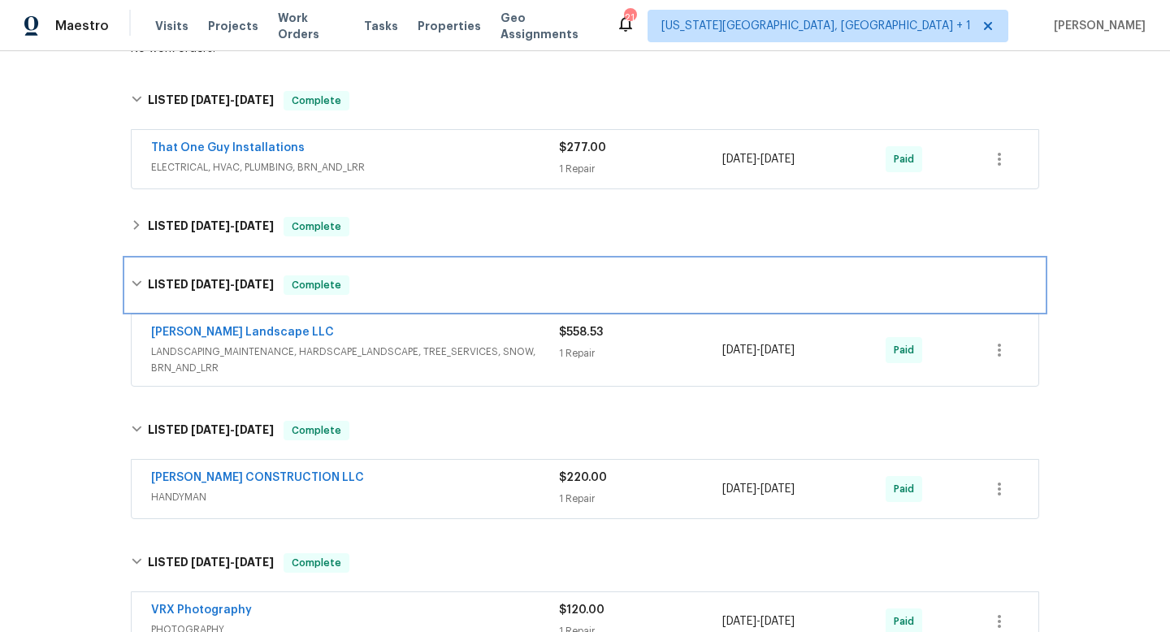
click at [386, 259] on div "LISTED 6/30/25 - 7/4/25 Complete" at bounding box center [585, 285] width 918 height 52
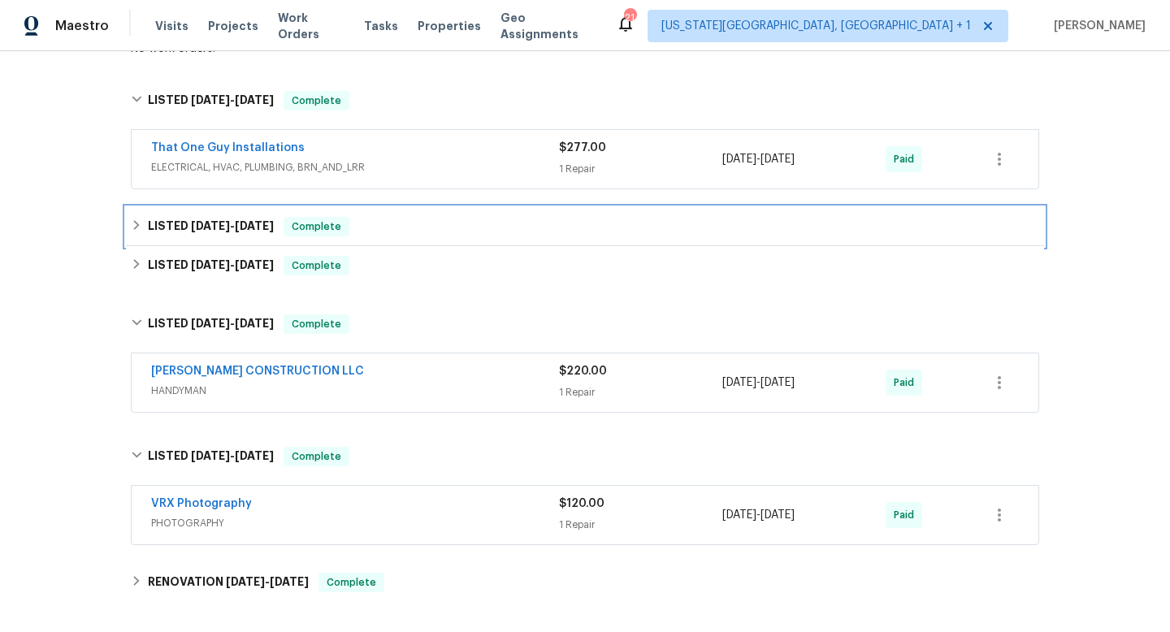
click at [392, 217] on div "LISTED 7/22/25 - 8/18/25 Complete" at bounding box center [585, 226] width 908 height 19
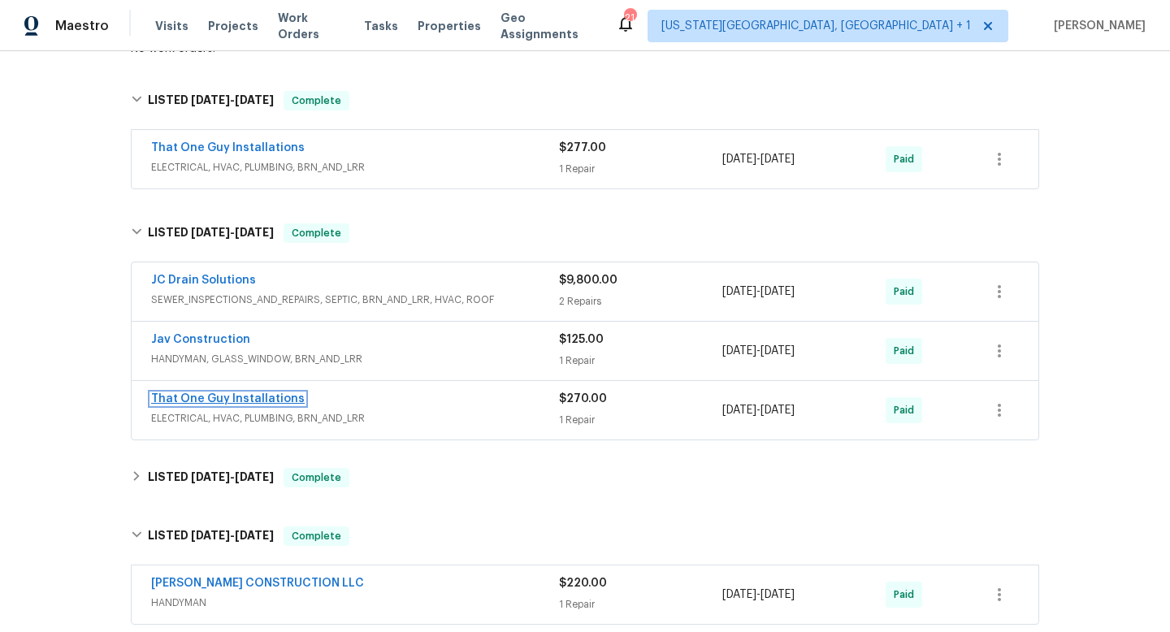
click at [270, 393] on link "That One Guy Installations" at bounding box center [228, 398] width 154 height 11
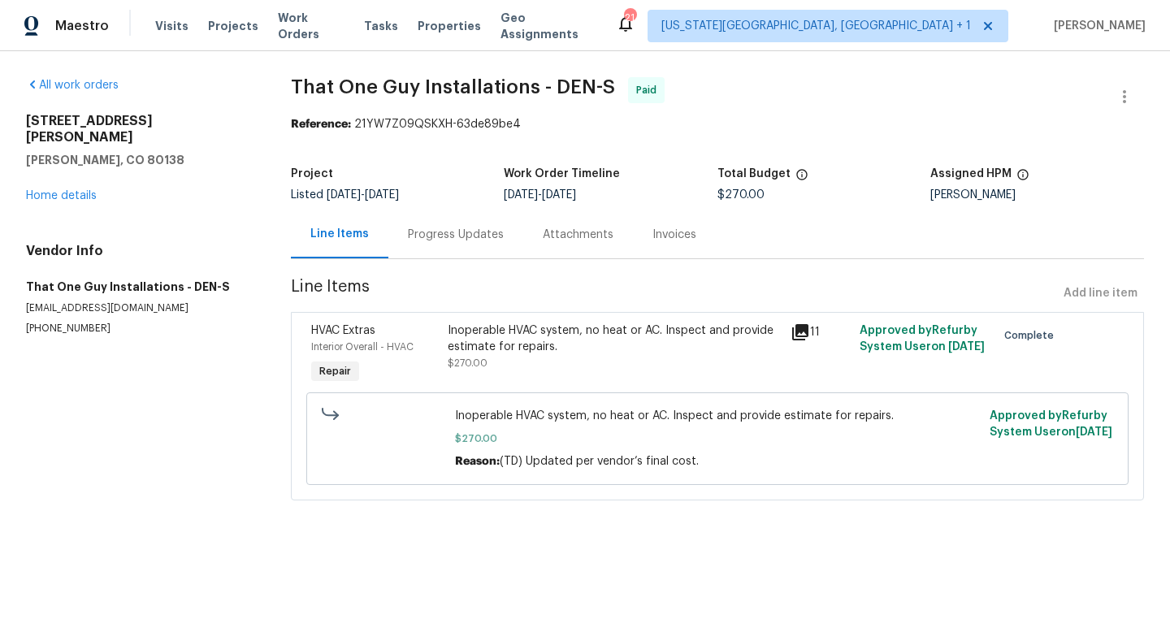
click at [468, 234] on div "Progress Updates" at bounding box center [456, 235] width 96 height 16
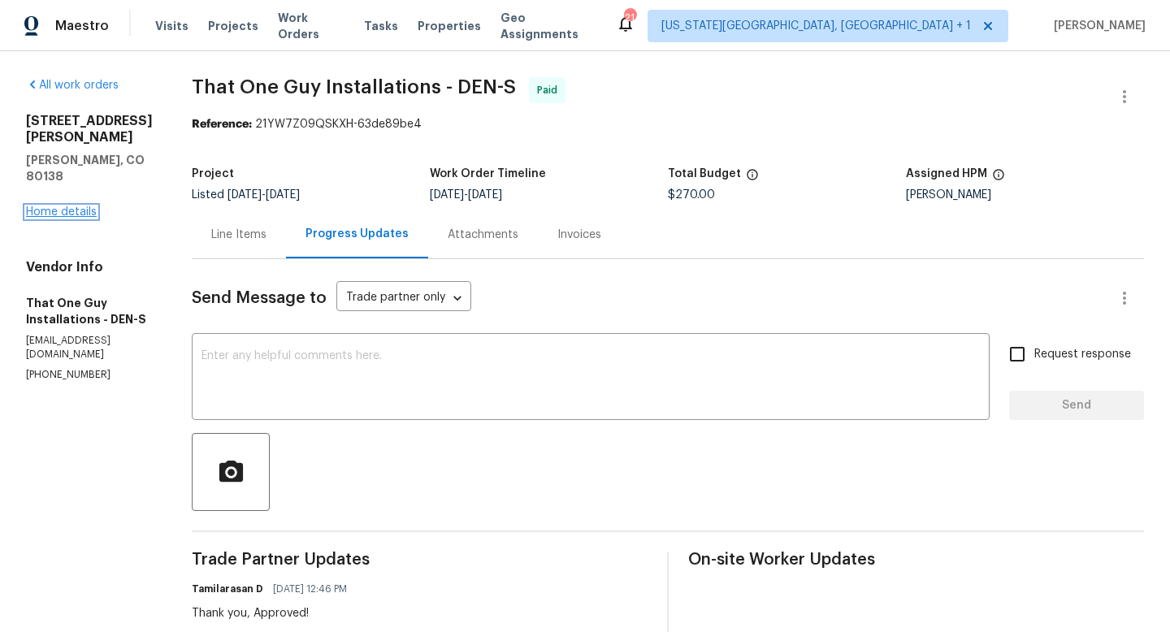
click at [72, 207] on link "Home details" at bounding box center [61, 211] width 71 height 11
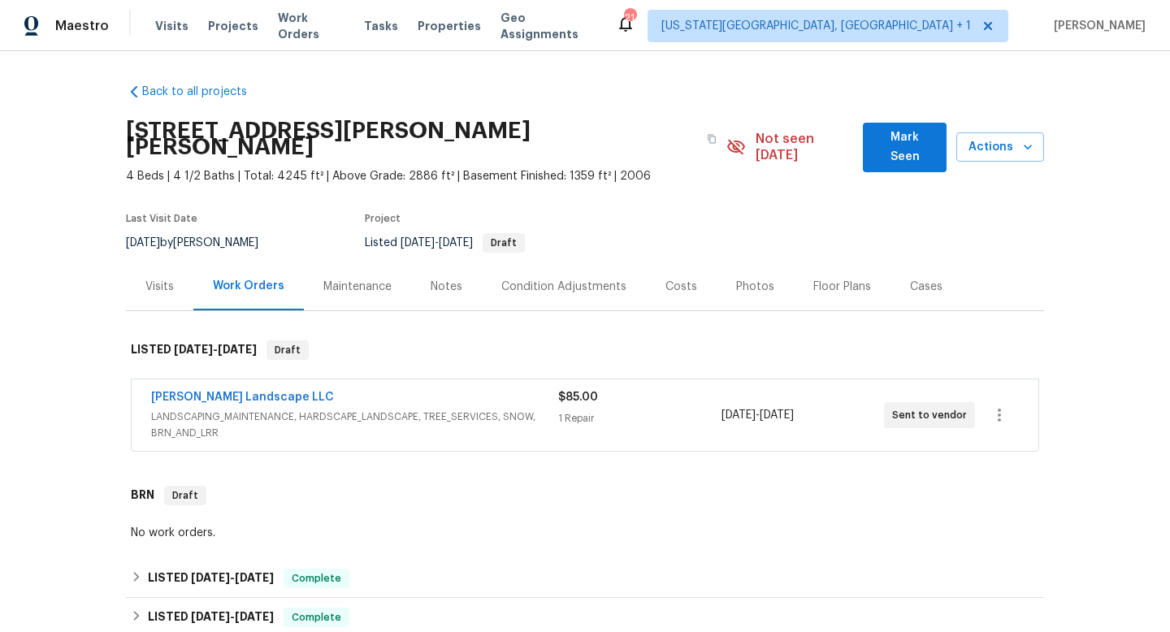
scroll to position [340, 0]
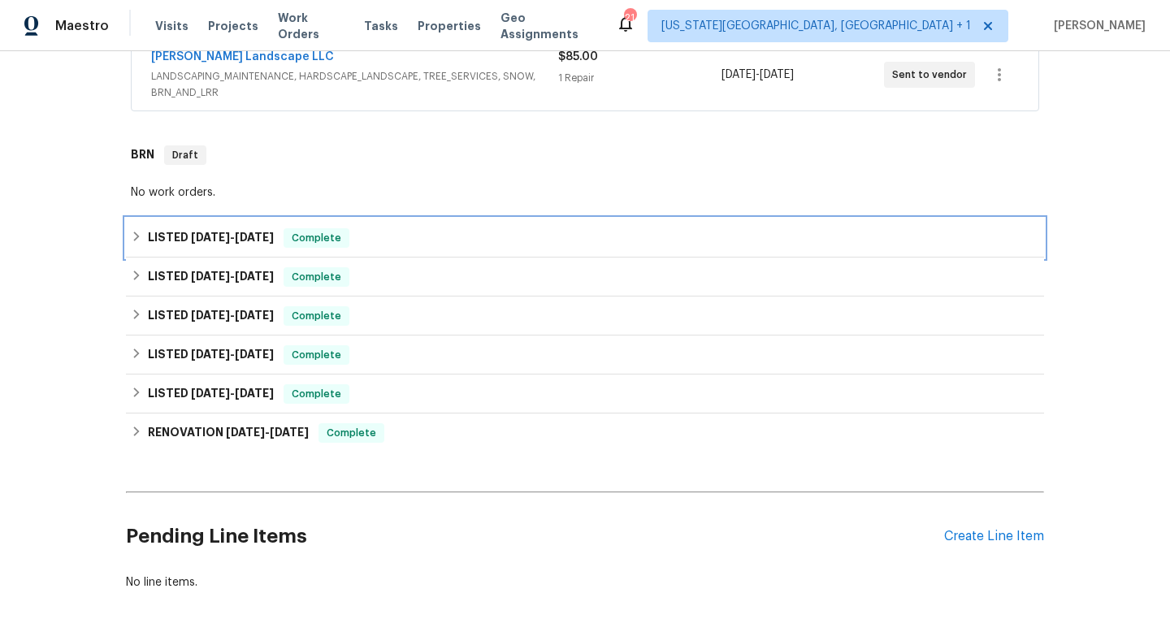
click at [421, 228] on div "LISTED 8/26/25 - 8/28/25 Complete" at bounding box center [585, 237] width 908 height 19
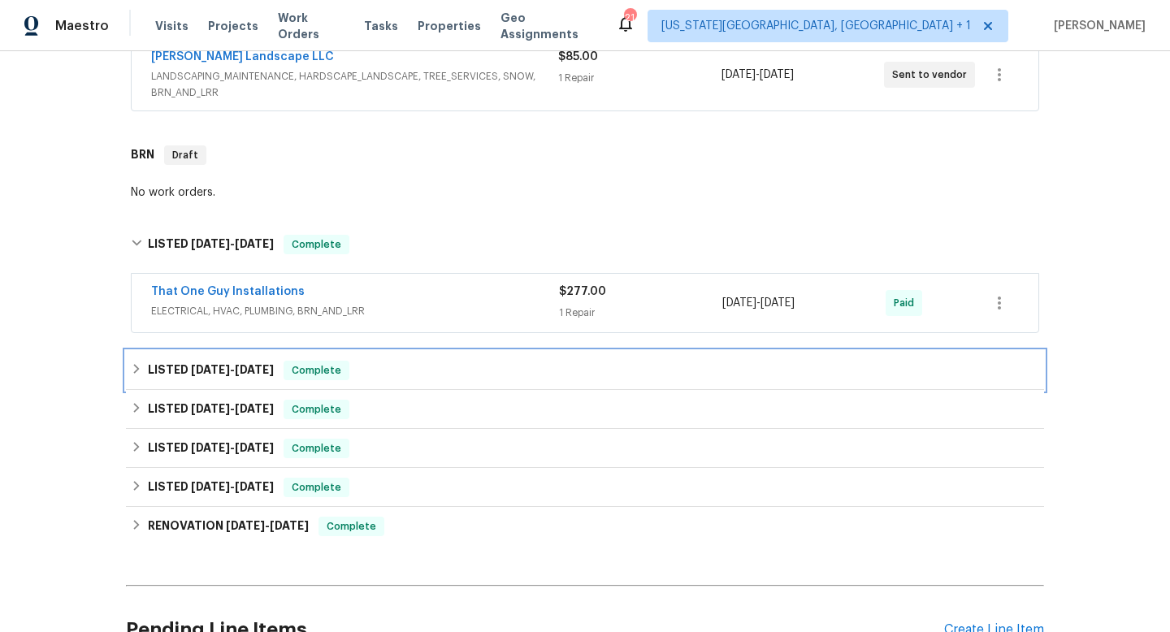
click at [397, 361] on div "LISTED 7/22/25 - 8/18/25 Complete" at bounding box center [585, 370] width 908 height 19
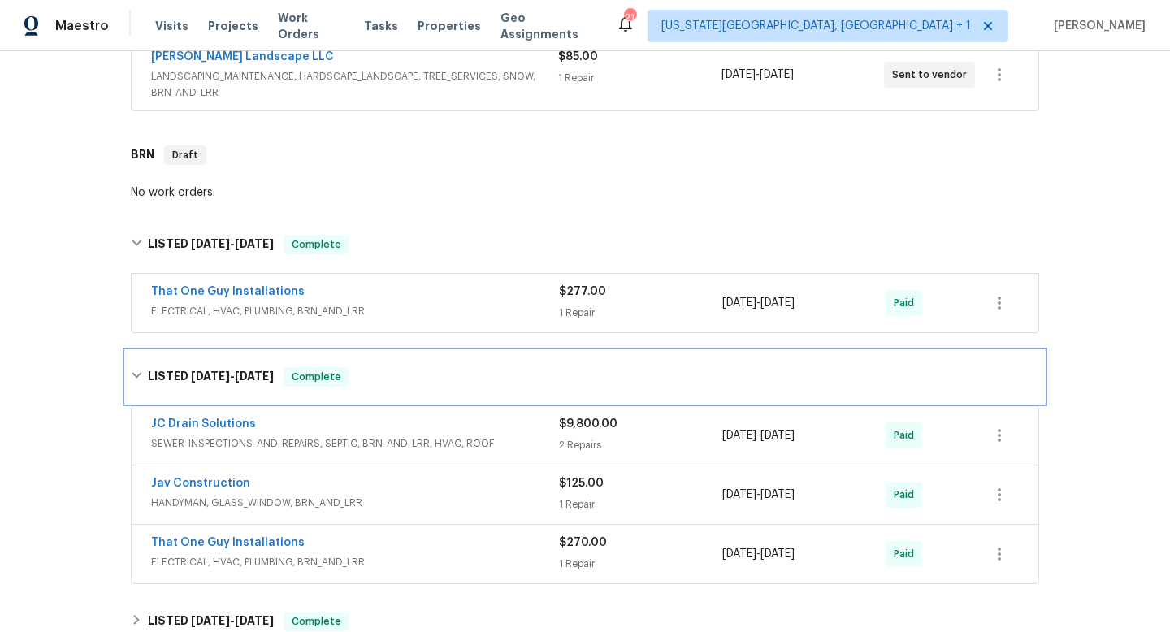
scroll to position [0, 0]
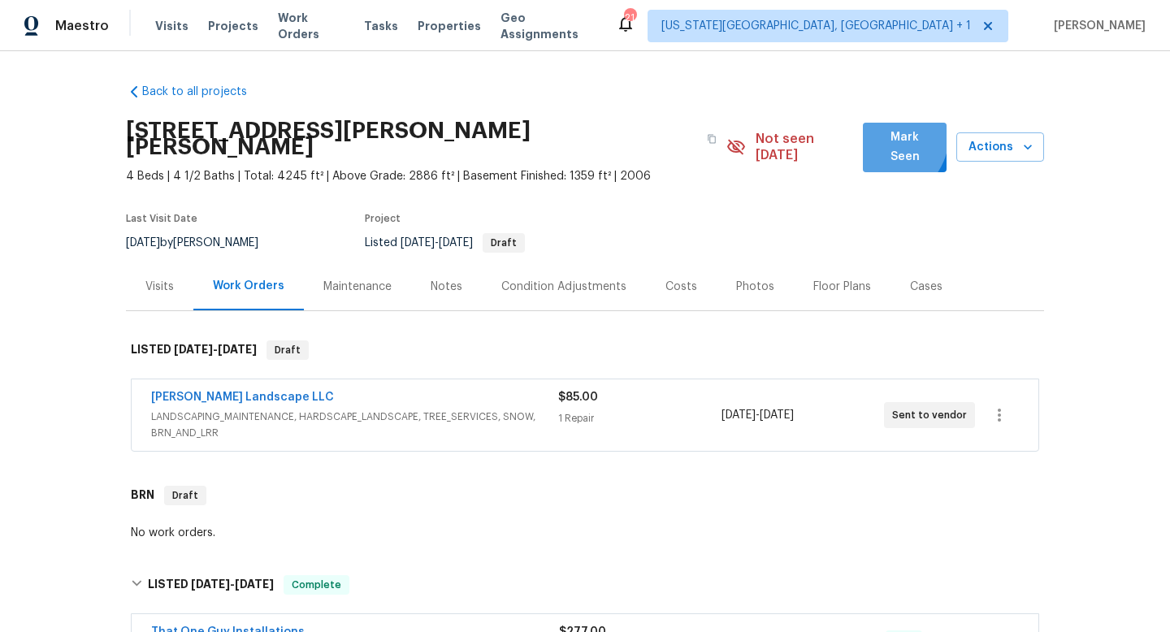
click at [883, 137] on span "Mark Seen" at bounding box center [905, 148] width 58 height 40
